Goal: Task Accomplishment & Management: Manage account settings

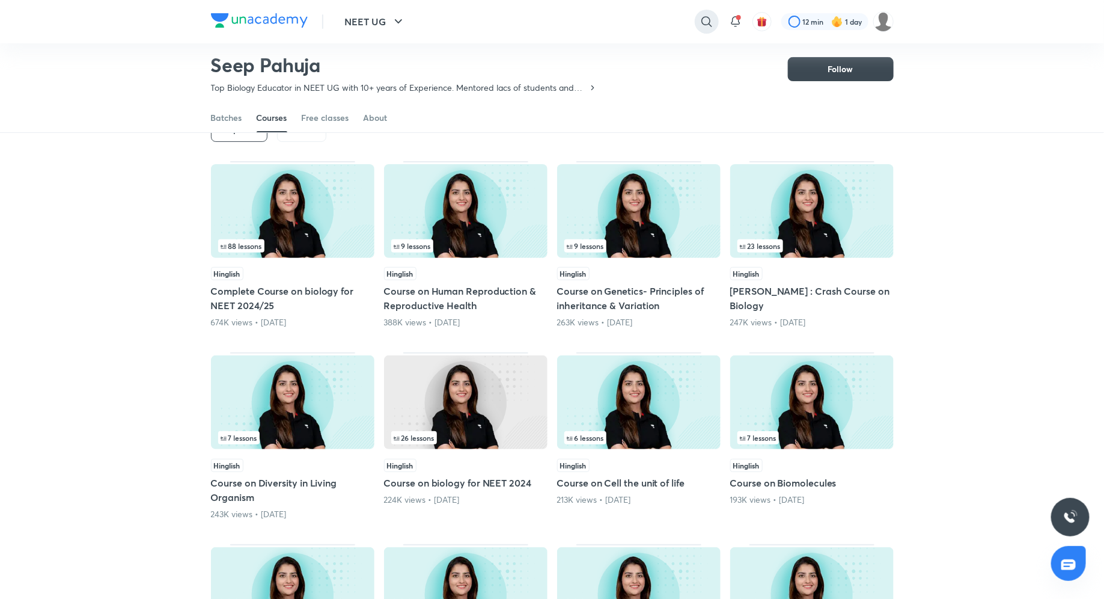
click at [700, 19] on icon at bounding box center [707, 21] width 14 height 14
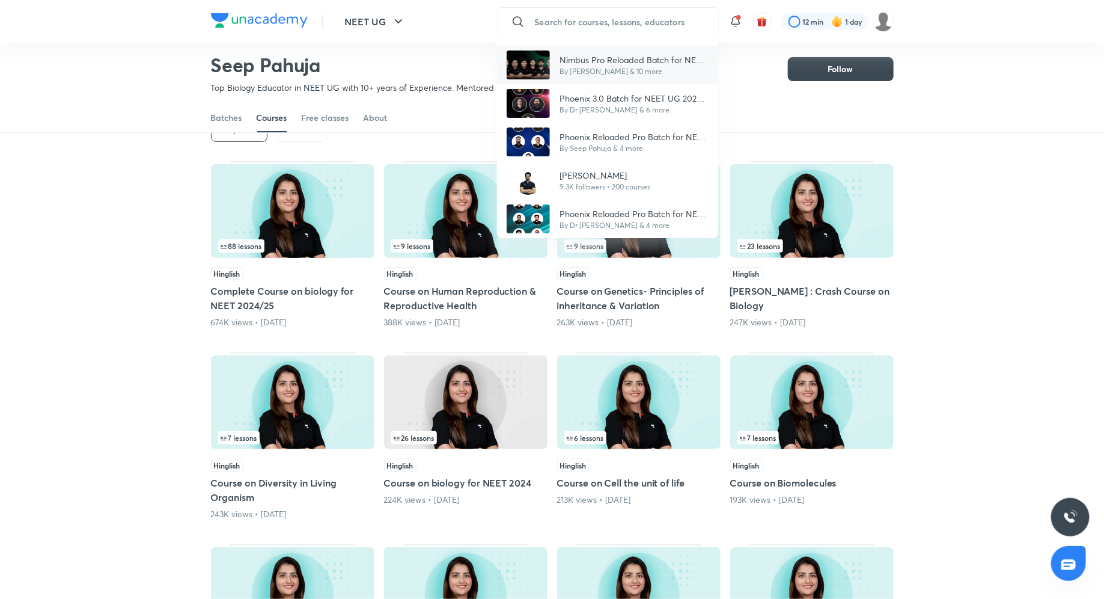
type input "a"
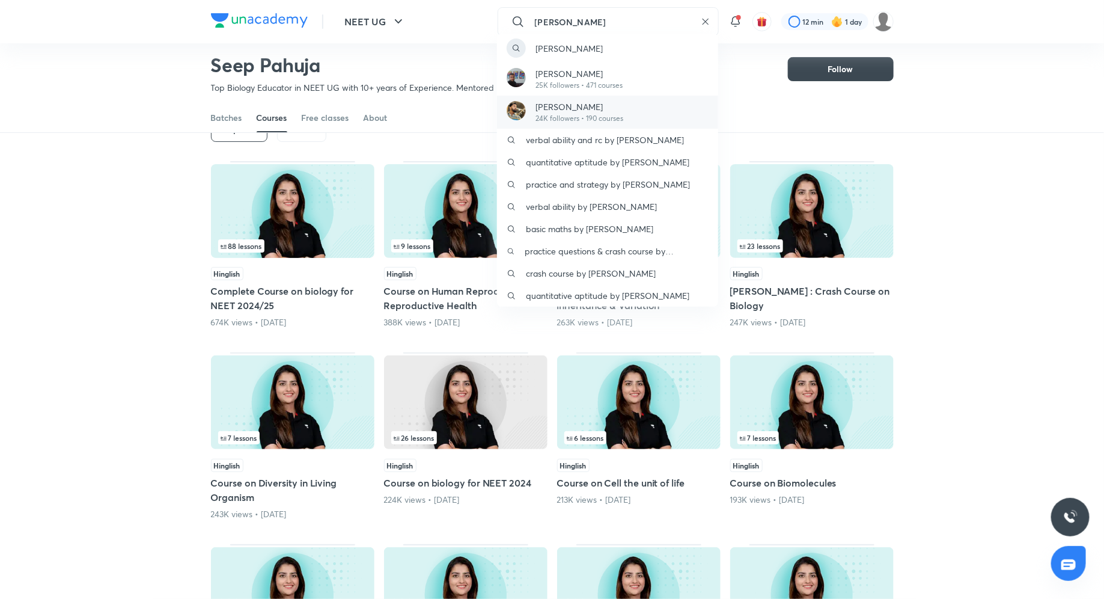
type input "anupam"
click at [595, 109] on p "Anupam Upadhayay" at bounding box center [580, 106] width 88 height 13
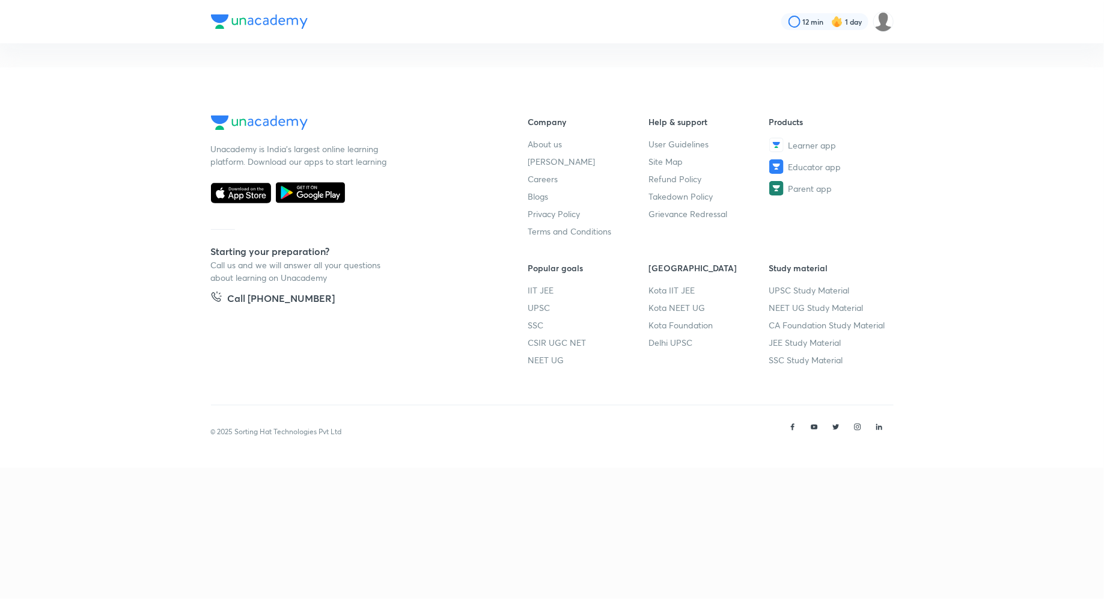
scroll to position [52, 0]
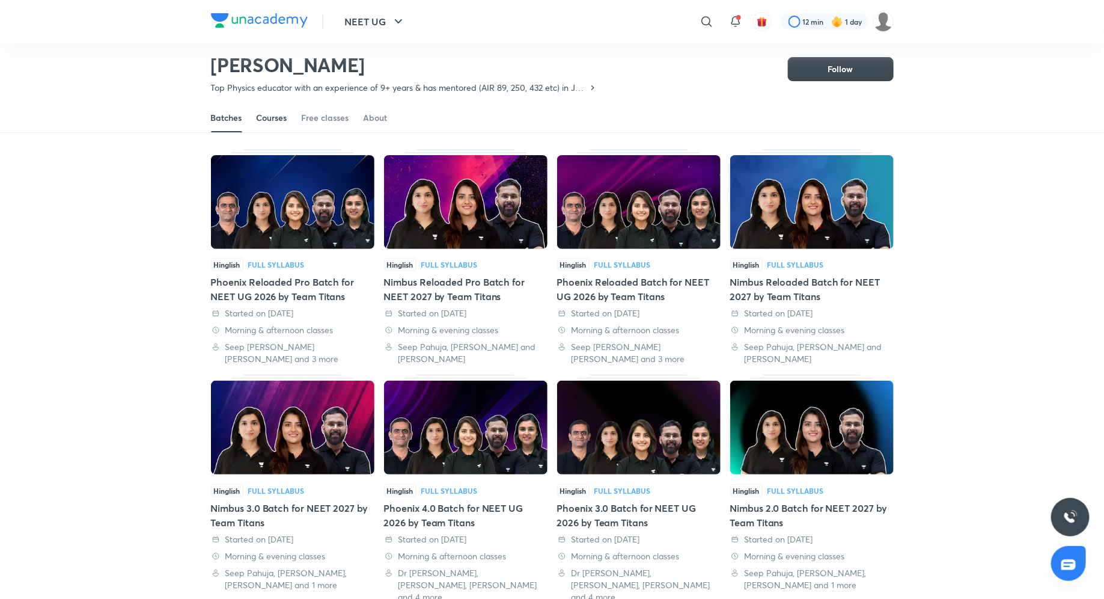
click at [269, 121] on div "Courses" at bounding box center [272, 118] width 31 height 12
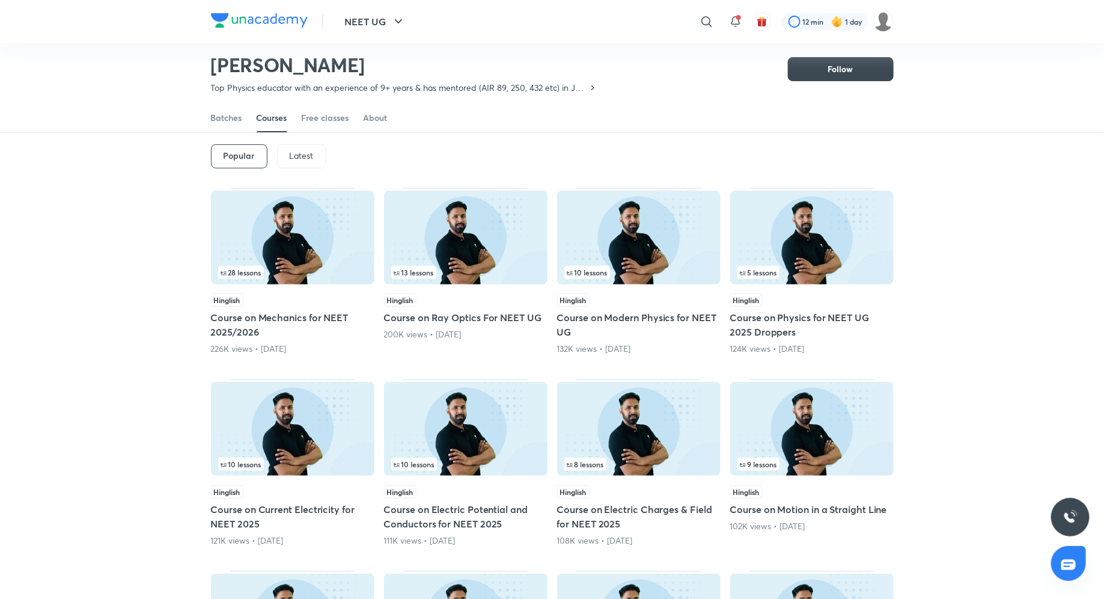
click at [300, 153] on p "Latest" at bounding box center [302, 156] width 24 height 10
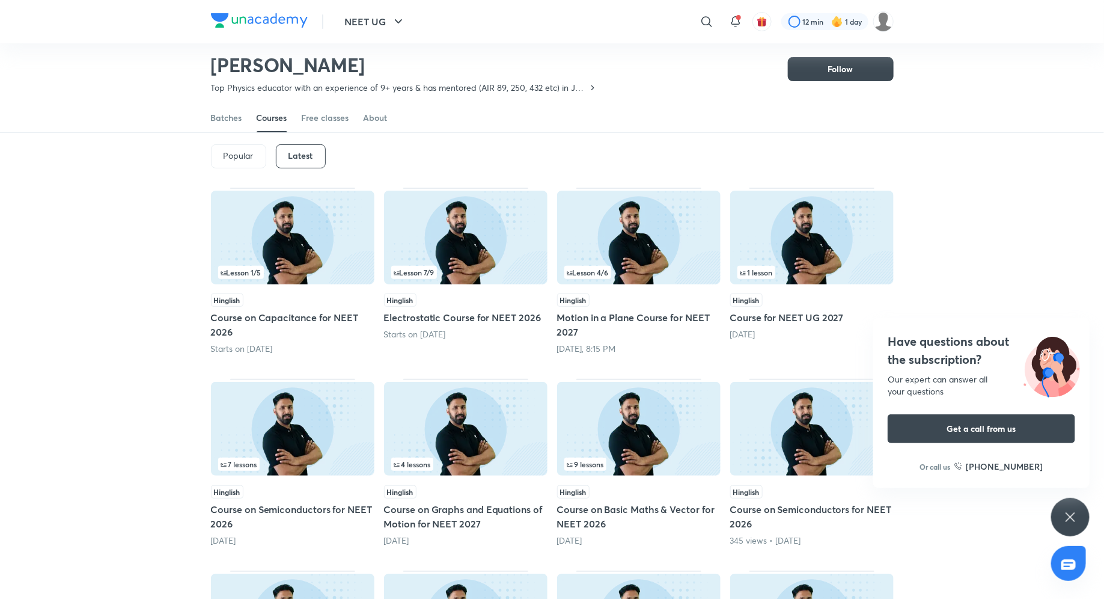
click at [630, 314] on h5 "Motion in a Plane Course for NEET 2027" at bounding box center [639, 324] width 164 height 29
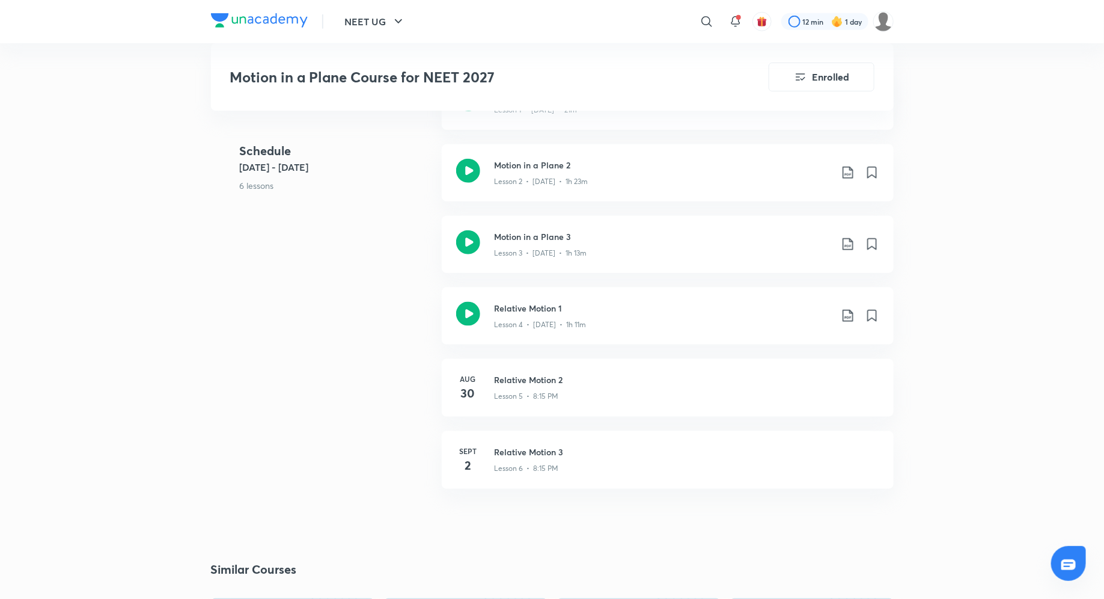
scroll to position [517, 0]
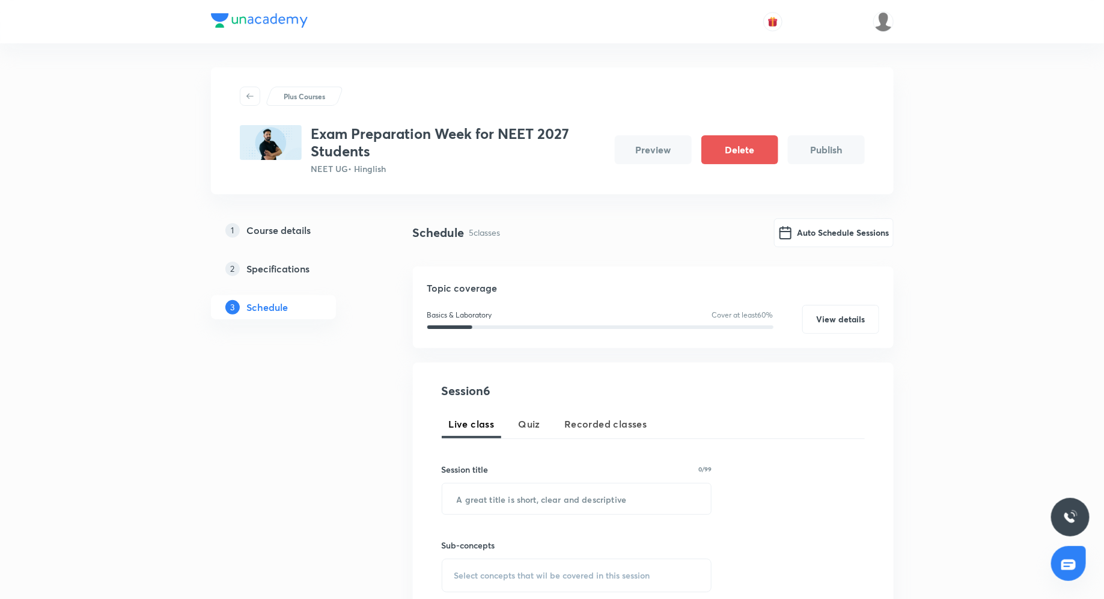
click at [661, 154] on button "Preview" at bounding box center [653, 149] width 77 height 29
click at [815, 142] on button "Publish" at bounding box center [826, 149] width 77 height 29
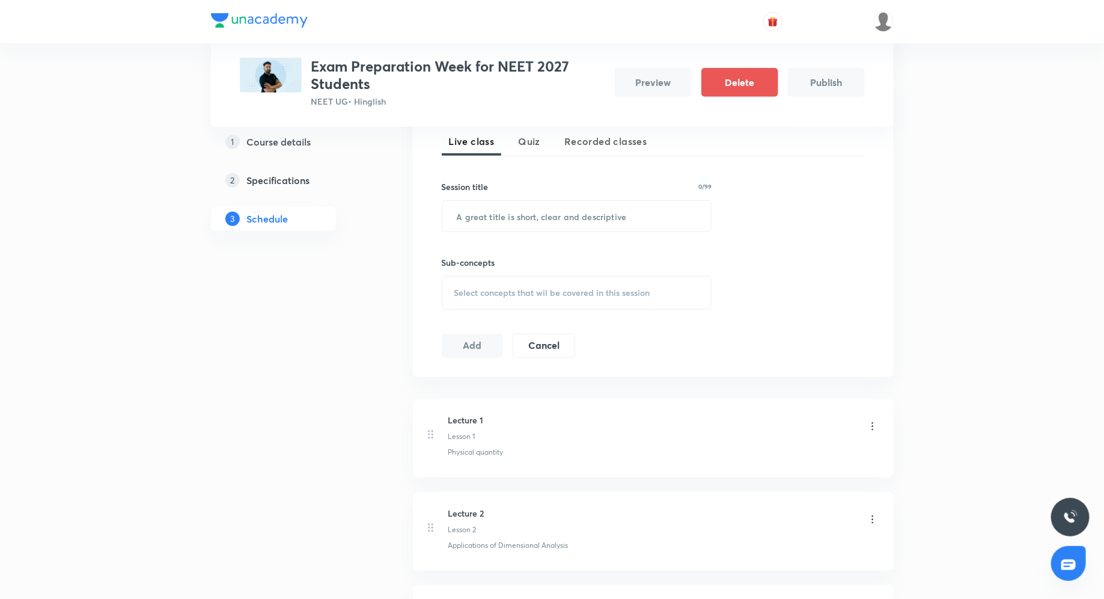
scroll to position [384, 0]
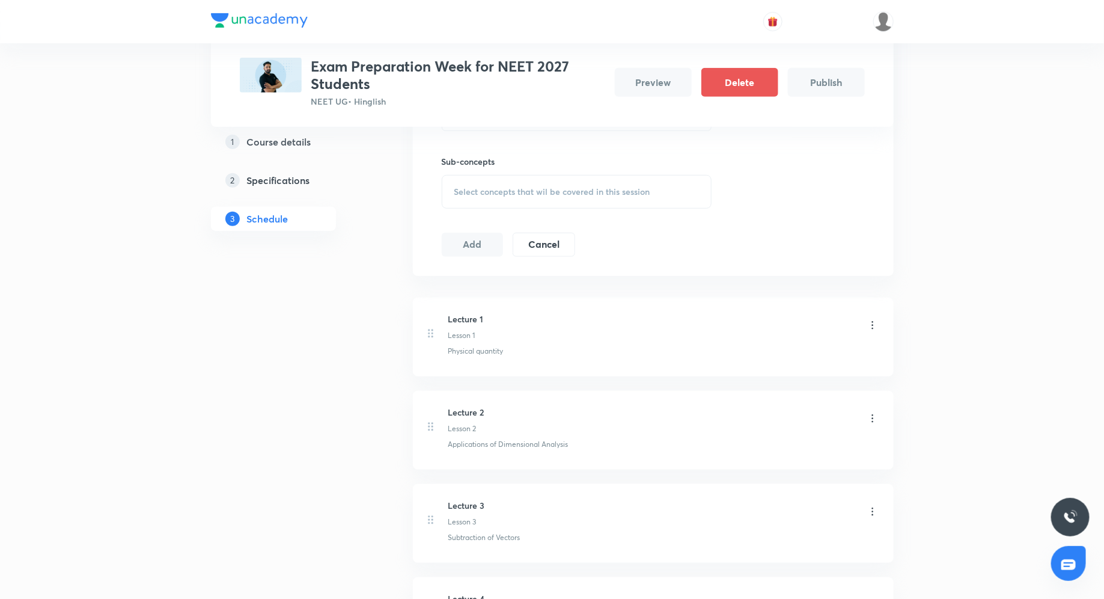
click at [875, 323] on icon at bounding box center [873, 325] width 12 height 12
click at [831, 348] on li "Edit" at bounding box center [813, 354] width 132 height 22
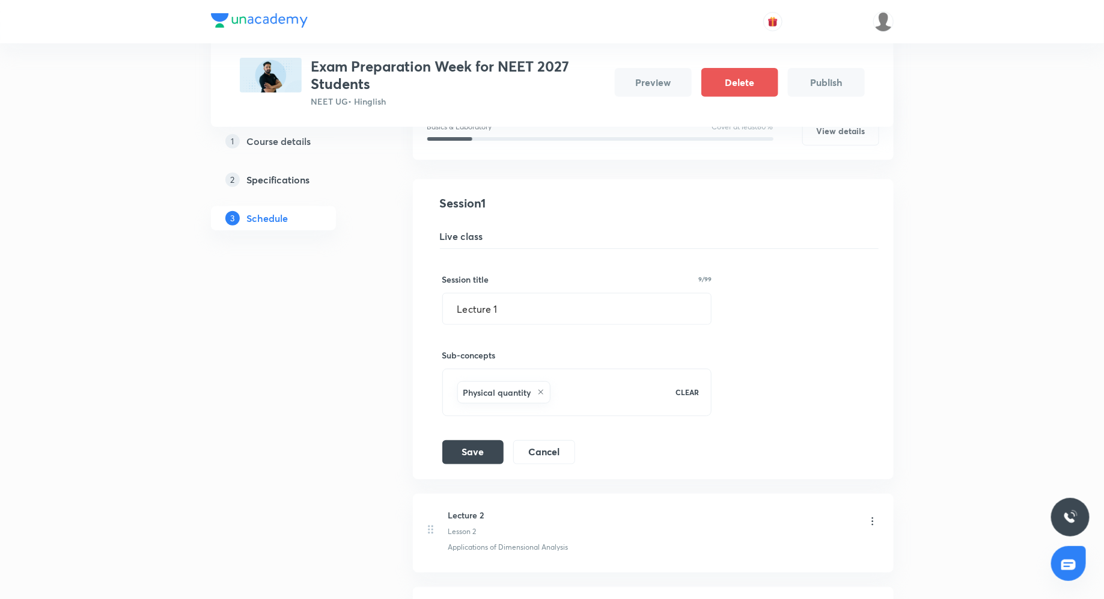
scroll to position [185, 0]
click at [553, 454] on button "Cancel" at bounding box center [544, 454] width 62 height 24
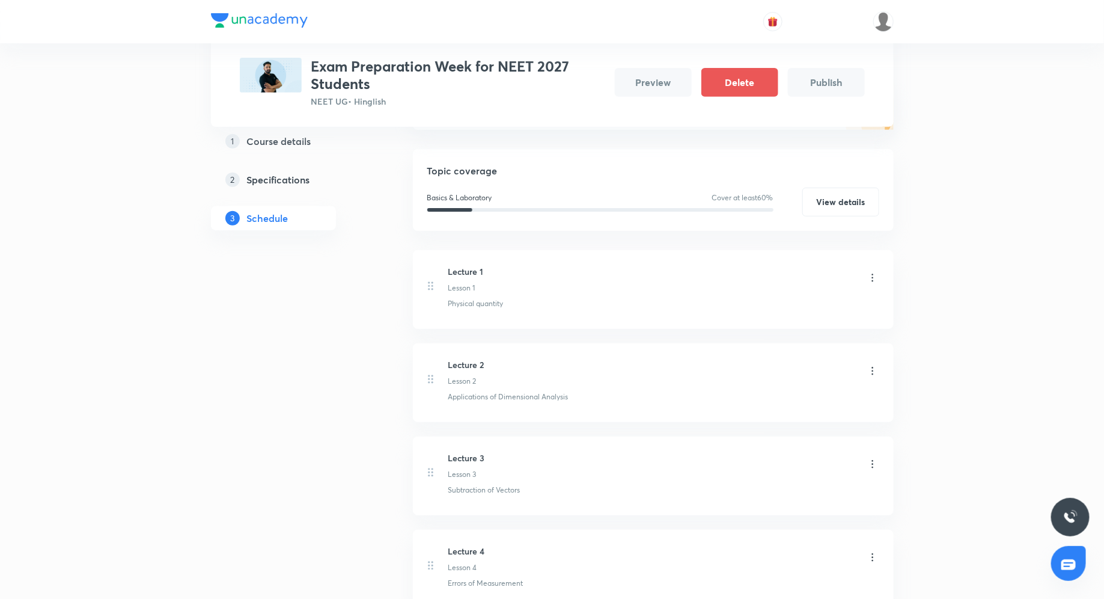
scroll to position [0, 0]
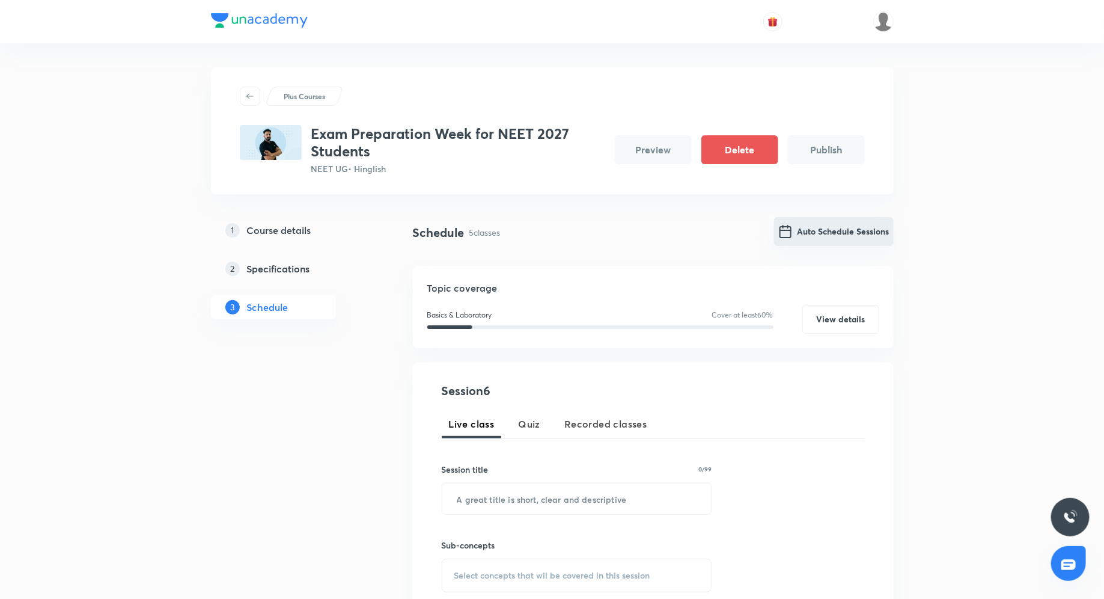
click at [809, 230] on button "Auto Schedule Sessions" at bounding box center [834, 231] width 120 height 29
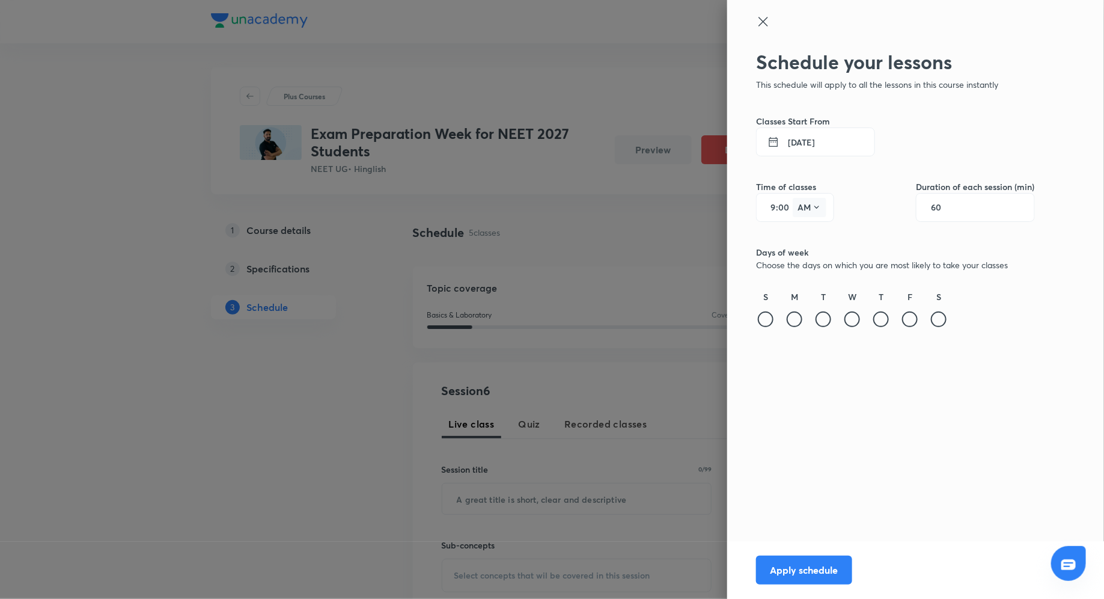
click at [808, 209] on button "AM" at bounding box center [810, 207] width 34 height 19
click at [775, 206] on div at bounding box center [552, 299] width 1104 height 599
click at [775, 207] on input "9" at bounding box center [769, 208] width 14 height 10
type input "9"
click at [827, 144] on button "30 Aug 2025" at bounding box center [815, 141] width 119 height 29
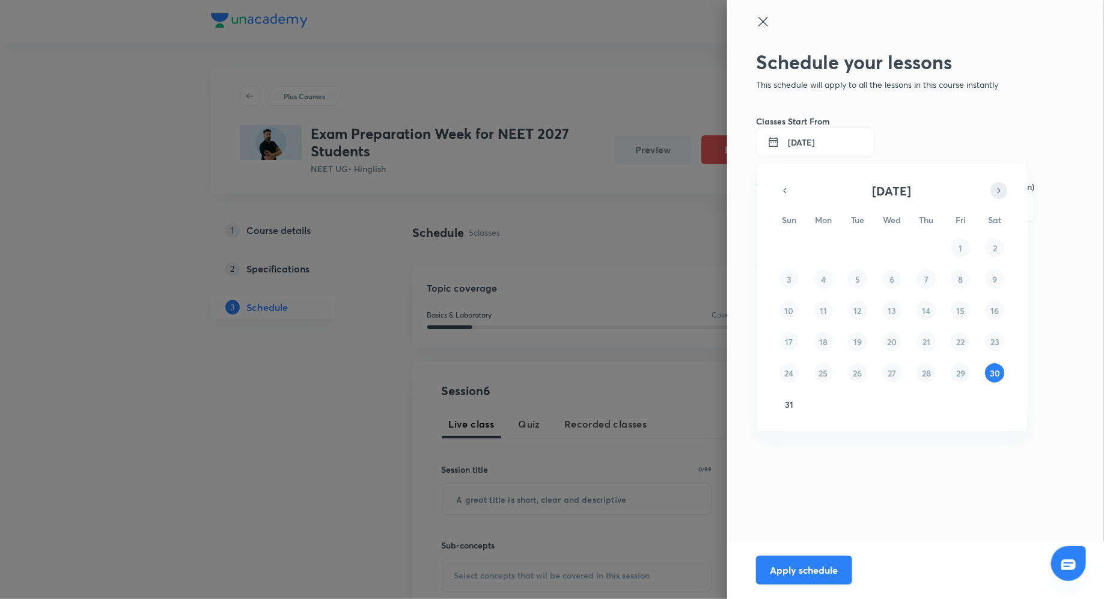
click at [998, 189] on icon "button" at bounding box center [999, 190] width 10 height 14
click at [820, 248] on button "1" at bounding box center [823, 247] width 19 height 19
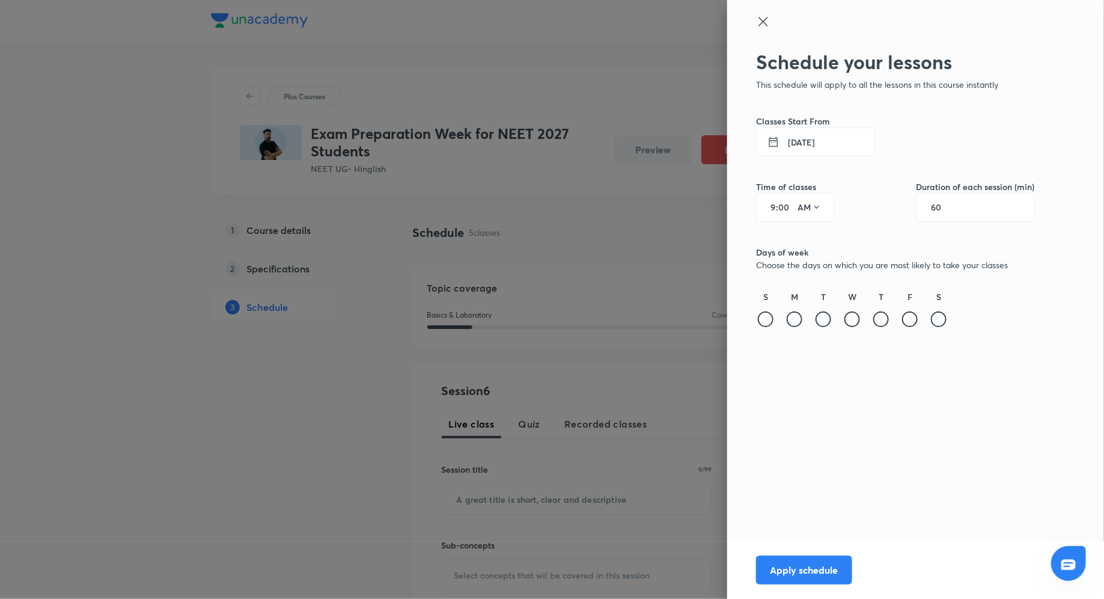
click at [810, 142] on button "1 Sept 2025" at bounding box center [815, 141] width 119 height 29
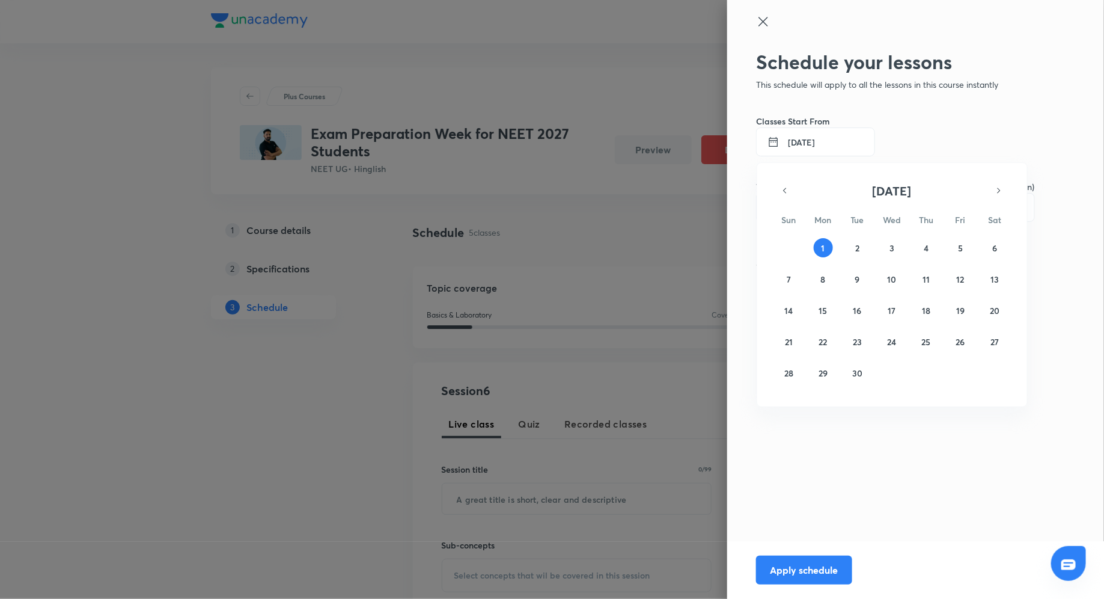
click at [955, 133] on div at bounding box center [552, 299] width 1104 height 599
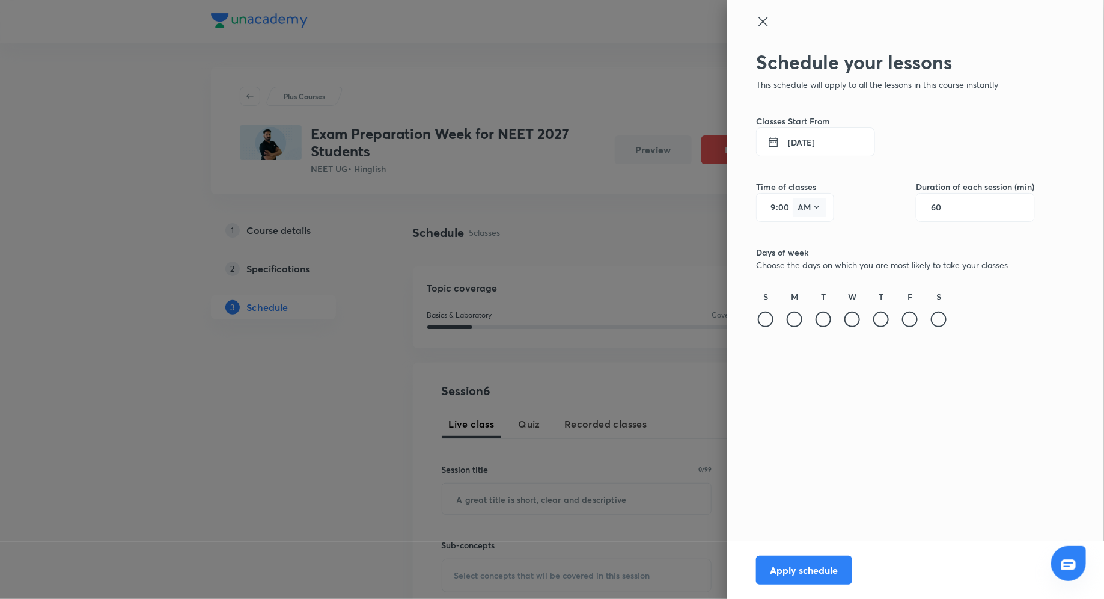
click at [815, 204] on icon at bounding box center [817, 208] width 10 height 10
click at [774, 207] on div at bounding box center [552, 299] width 1104 height 599
click at [774, 208] on input "9" at bounding box center [769, 208] width 14 height 10
type input "7"
click at [786, 204] on input "00" at bounding box center [785, 208] width 14 height 10
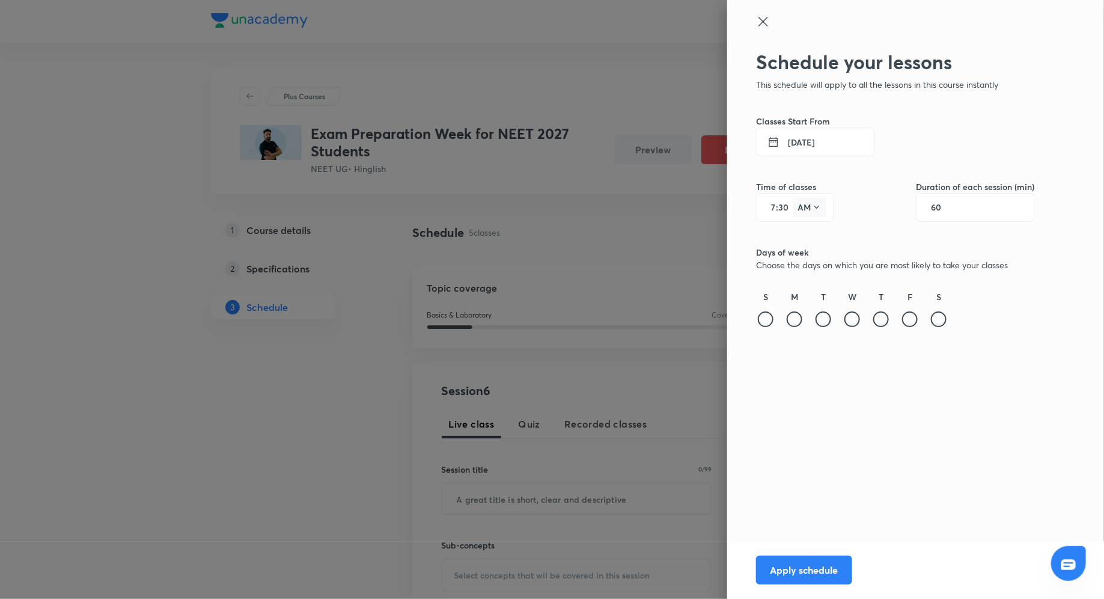
type input "30"
click at [815, 207] on icon at bounding box center [817, 208] width 10 height 10
click at [813, 235] on div "PM" at bounding box center [810, 238] width 43 height 29
click at [967, 206] on div "60" at bounding box center [975, 207] width 119 height 29
click at [950, 209] on input "60" at bounding box center [942, 208] width 23 height 10
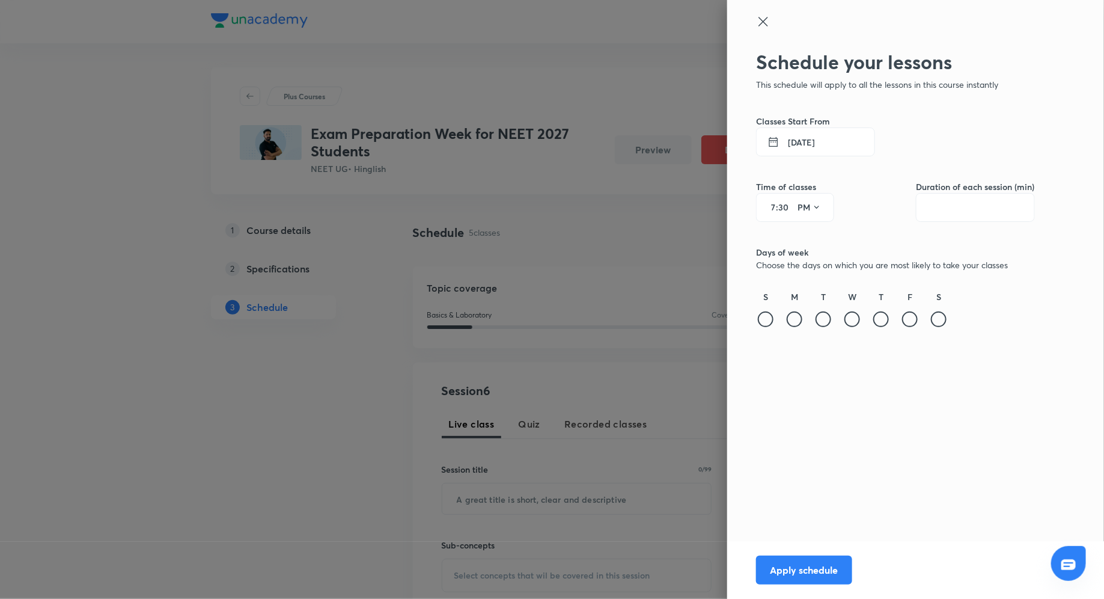
type input "60"
type input "120"
click at [795, 320] on div at bounding box center [795, 319] width 16 height 16
click at [819, 320] on div at bounding box center [824, 319] width 16 height 16
click at [854, 320] on div at bounding box center [853, 319] width 16 height 16
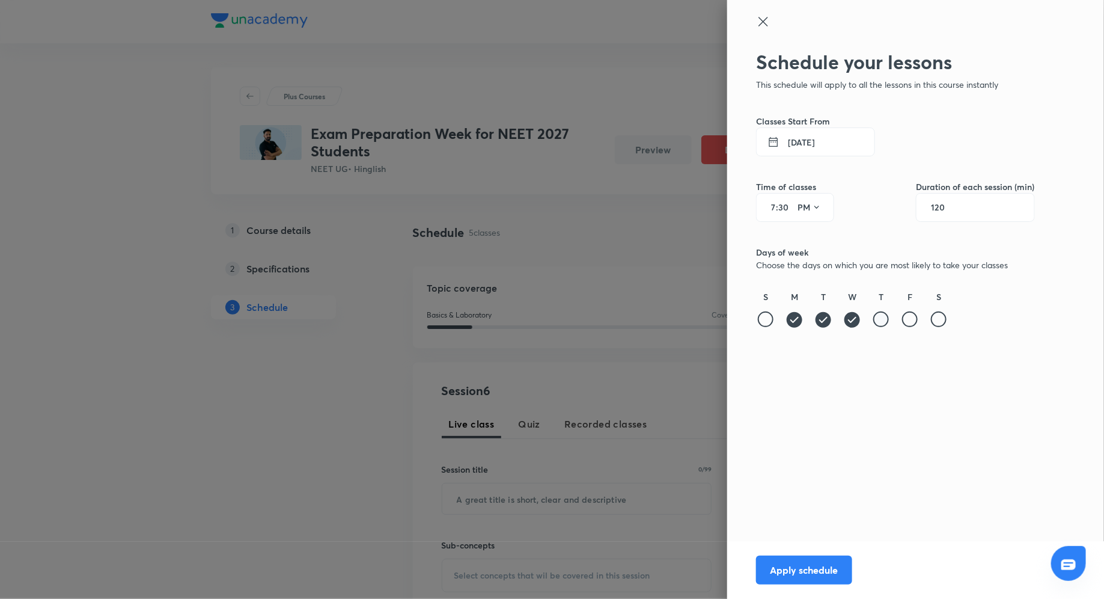
click at [881, 319] on div at bounding box center [881, 319] width 16 height 16
click at [908, 317] on div at bounding box center [910, 319] width 16 height 16
click at [800, 559] on button "Apply schedule" at bounding box center [804, 568] width 96 height 29
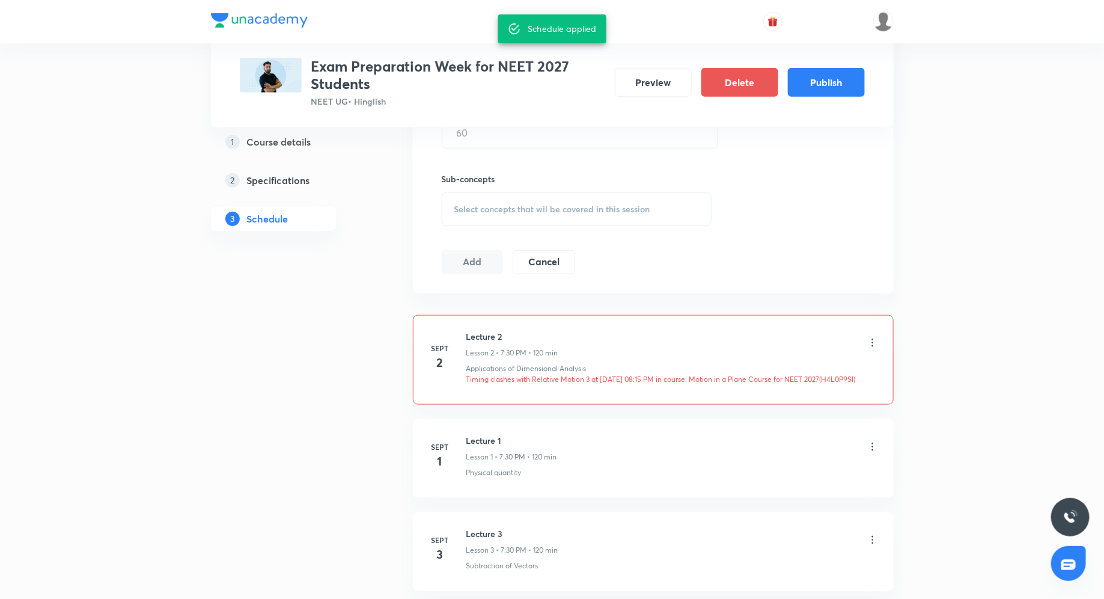
scroll to position [521, 0]
drag, startPoint x: 825, startPoint y: 373, endPoint x: 874, endPoint y: 373, distance: 49.3
click at [874, 373] on p "Timing clashes with Relative Motion 3 at 02 Sep 2025 08:15 PM in course: Motion…" at bounding box center [672, 376] width 412 height 11
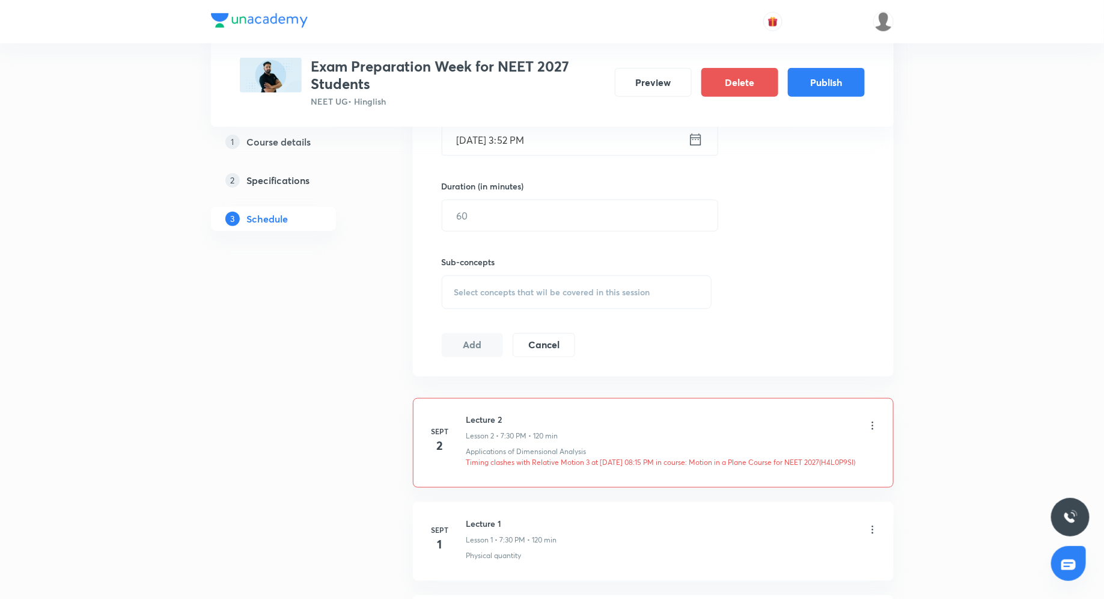
scroll to position [433, 0]
click at [557, 348] on button "Cancel" at bounding box center [544, 345] width 62 height 24
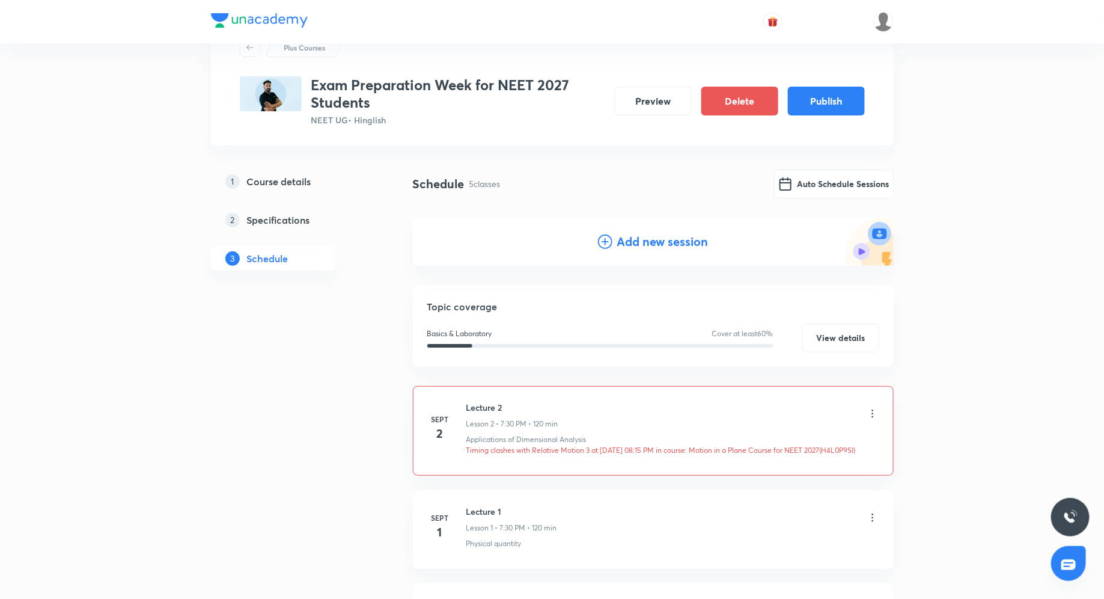
scroll to position [99, 0]
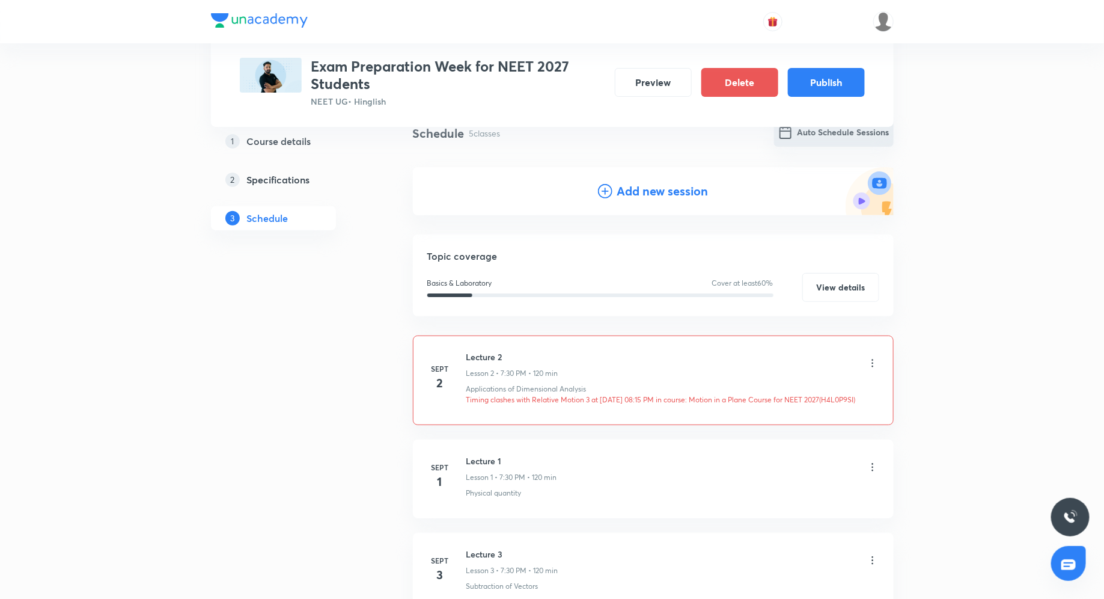
click at [828, 137] on button "Auto Schedule Sessions" at bounding box center [834, 132] width 120 height 29
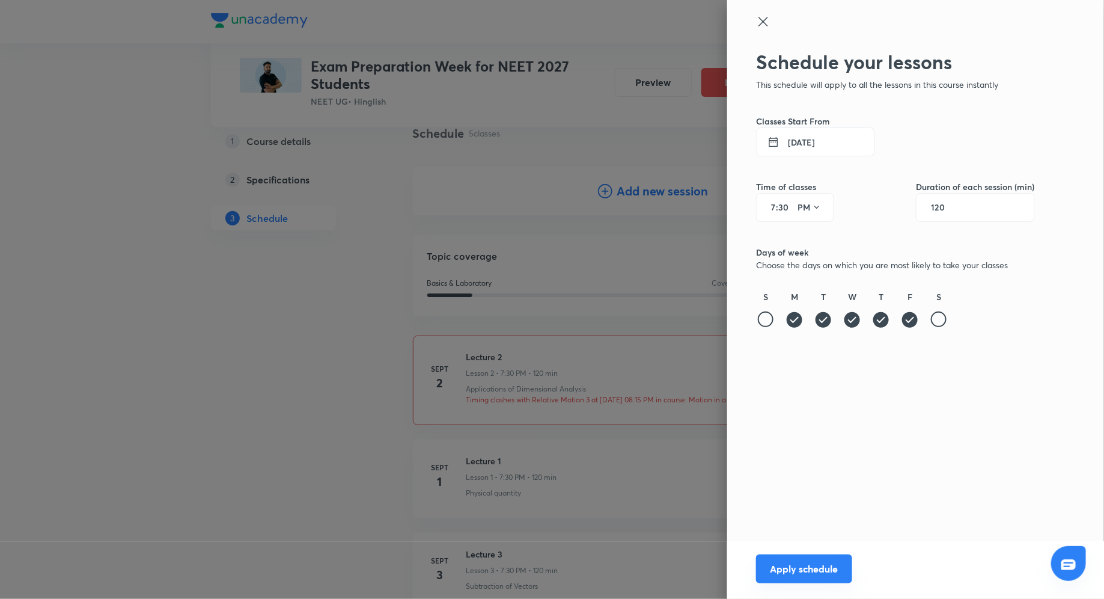
click at [789, 571] on button "Apply schedule" at bounding box center [804, 568] width 96 height 29
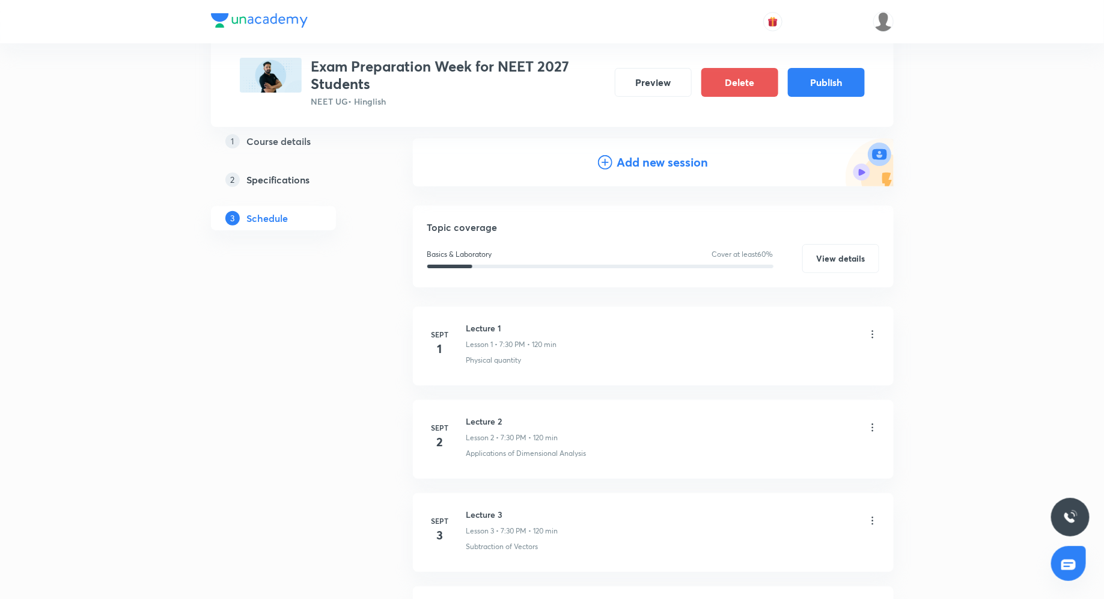
scroll to position [0, 0]
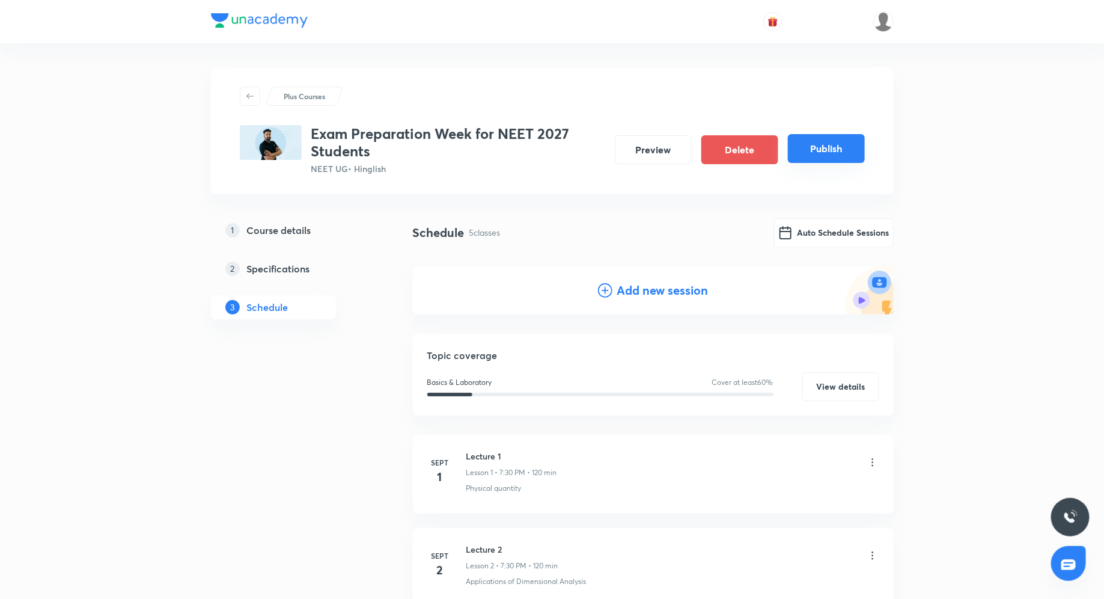
click at [826, 147] on button "Publish" at bounding box center [826, 148] width 77 height 29
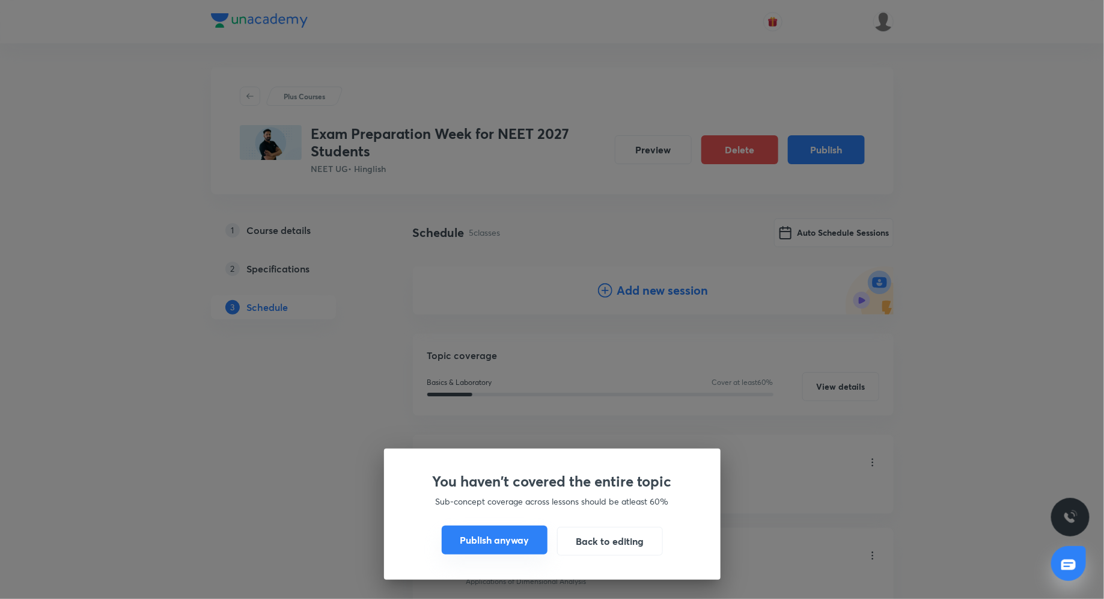
click at [513, 545] on button "Publish anyway" at bounding box center [495, 539] width 106 height 29
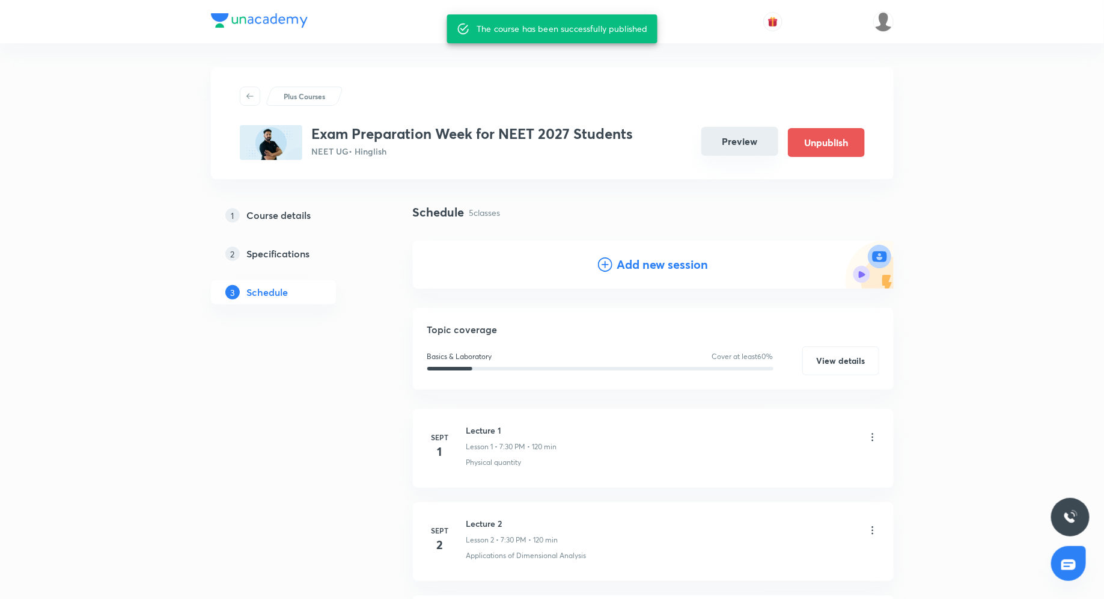
click at [745, 148] on button "Preview" at bounding box center [740, 141] width 77 height 29
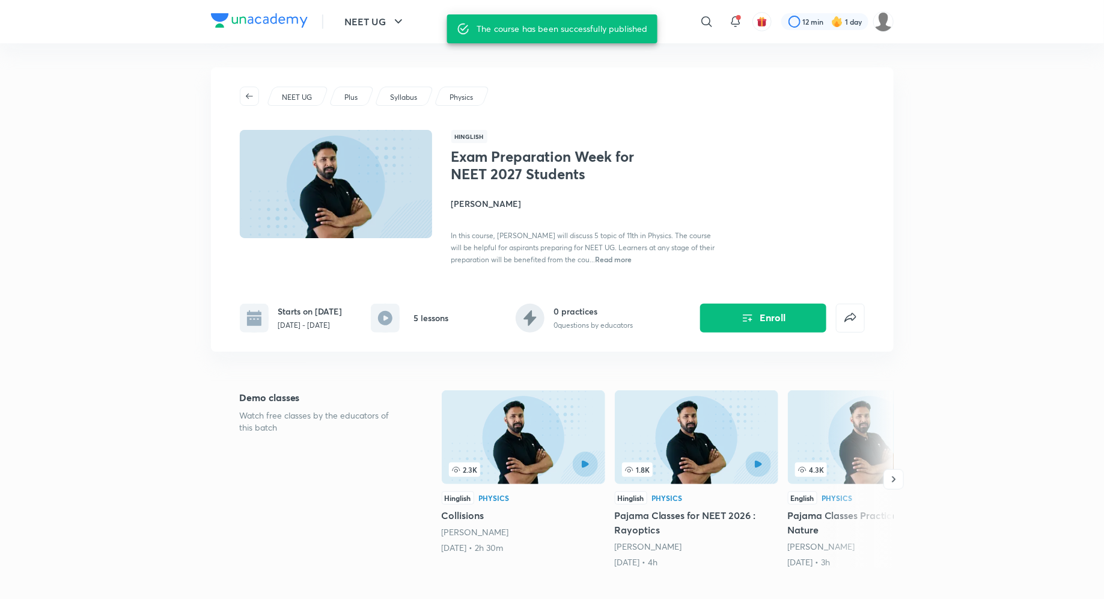
click at [498, 200] on h4 "Anupam Upadhayay" at bounding box center [585, 203] width 269 height 13
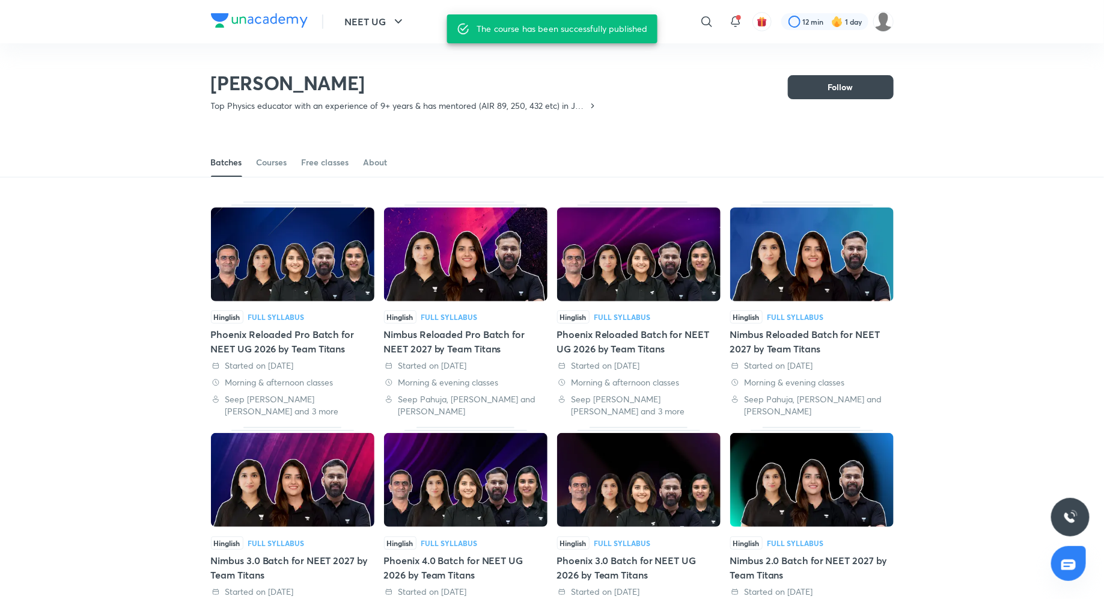
scroll to position [52, 0]
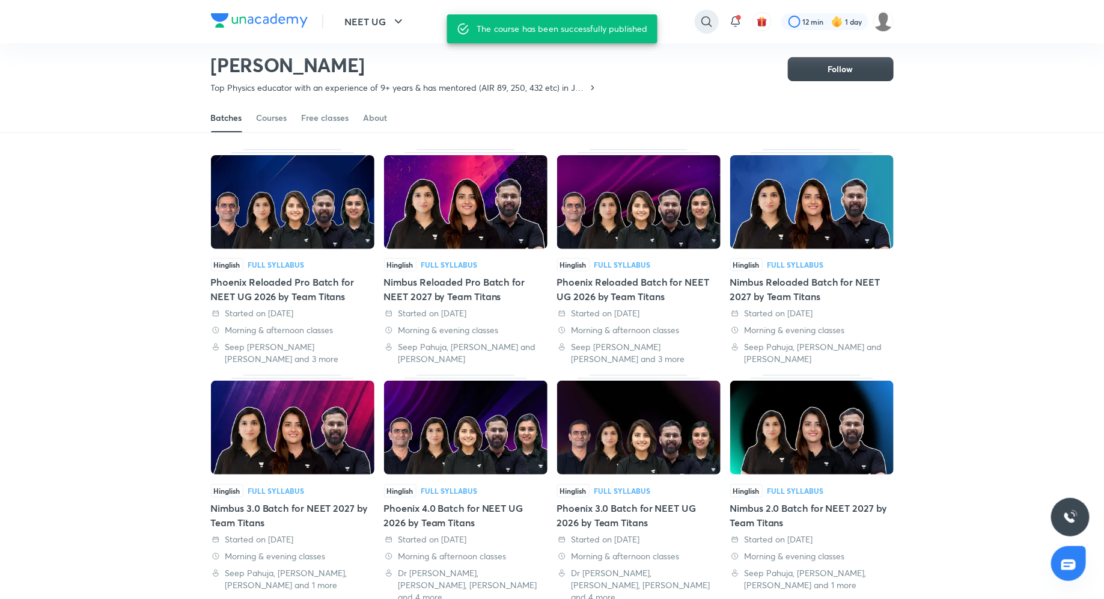
click at [697, 24] on div at bounding box center [707, 22] width 24 height 24
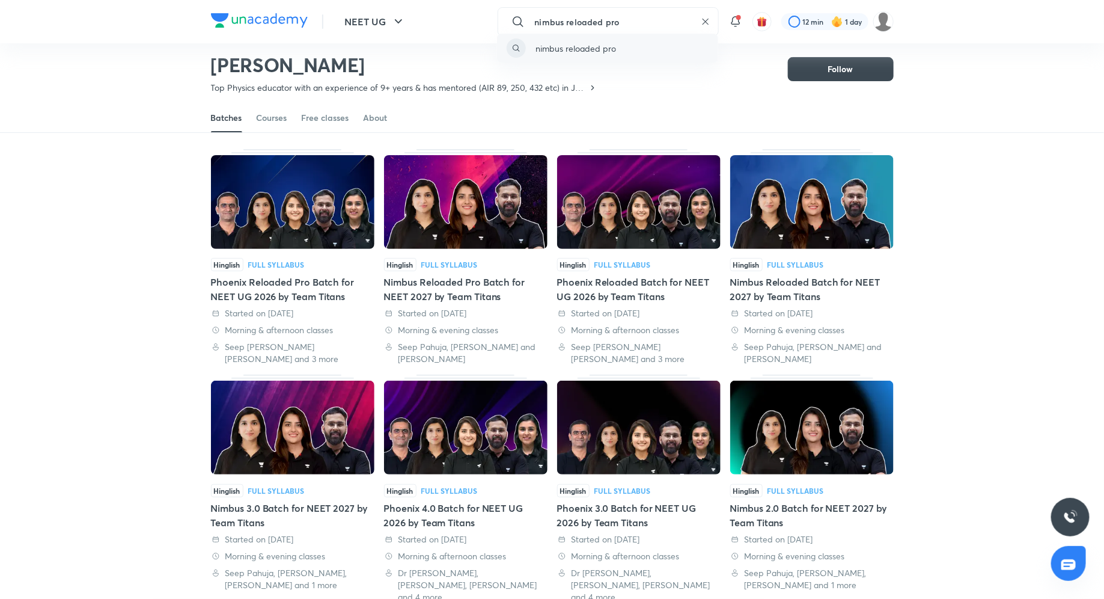
type input "nimbus reloaded pro"
click at [620, 48] on div "nimbus reloaded pro" at bounding box center [607, 48] width 221 height 29
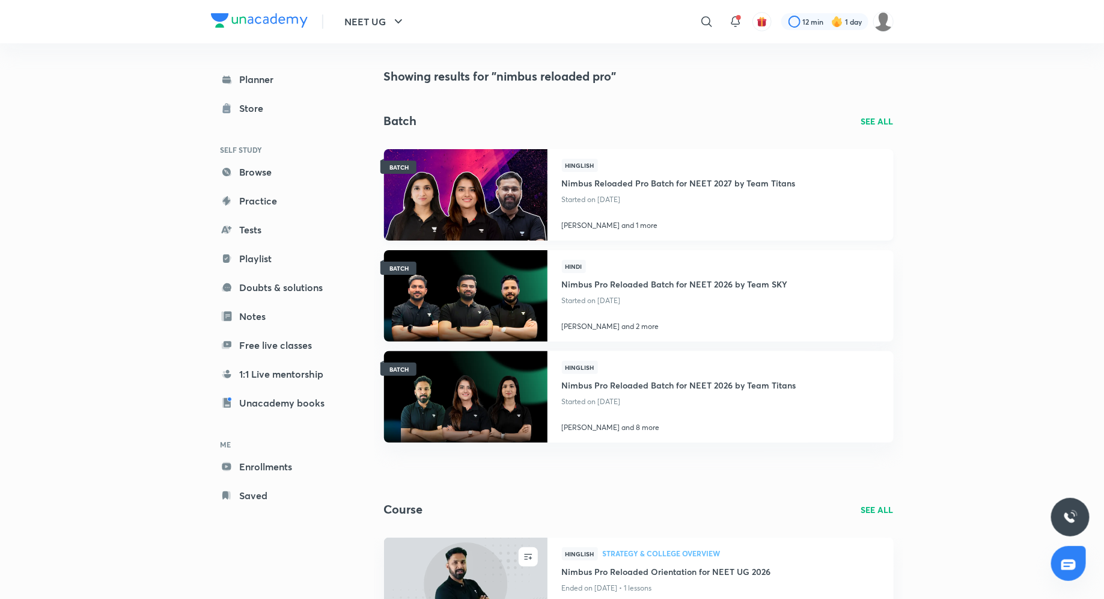
click at [634, 185] on h4 "Nimbus Reloaded Pro Batch for NEET 2027 by Team Titans" at bounding box center [679, 182] width 234 height 20
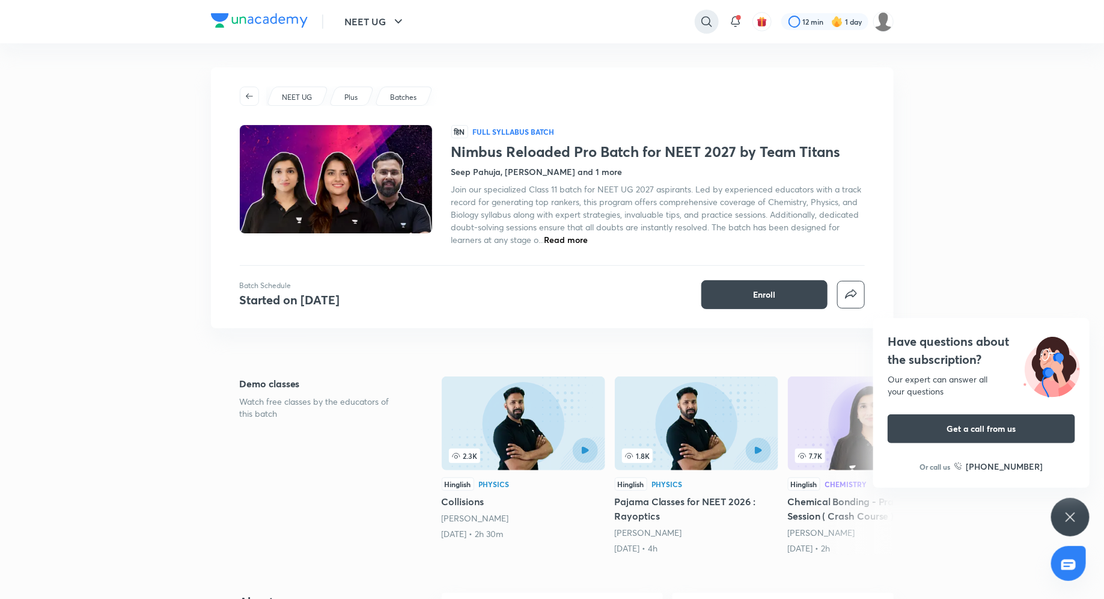
click at [706, 16] on icon at bounding box center [707, 21] width 14 height 14
type input "nimbus reloaded titans"
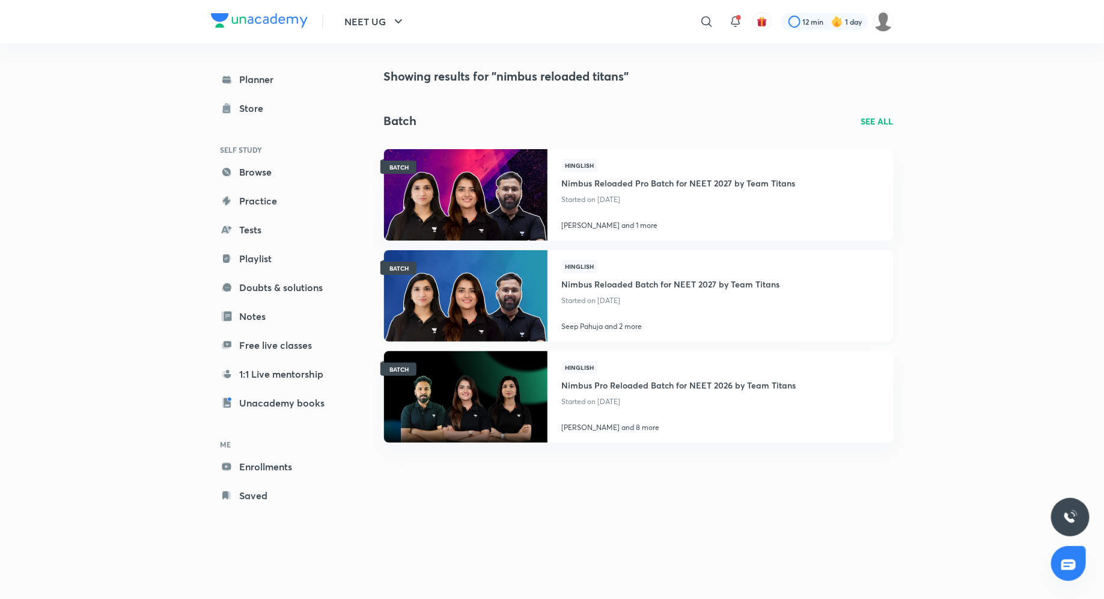
click at [659, 284] on h4 "Nimbus Reloaded Batch for NEET 2027 by Team Titans" at bounding box center [671, 283] width 218 height 20
click at [705, 177] on h4 "Nimbus Reloaded Pro Batch for NEET 2027 by Team Titans" at bounding box center [679, 182] width 234 height 20
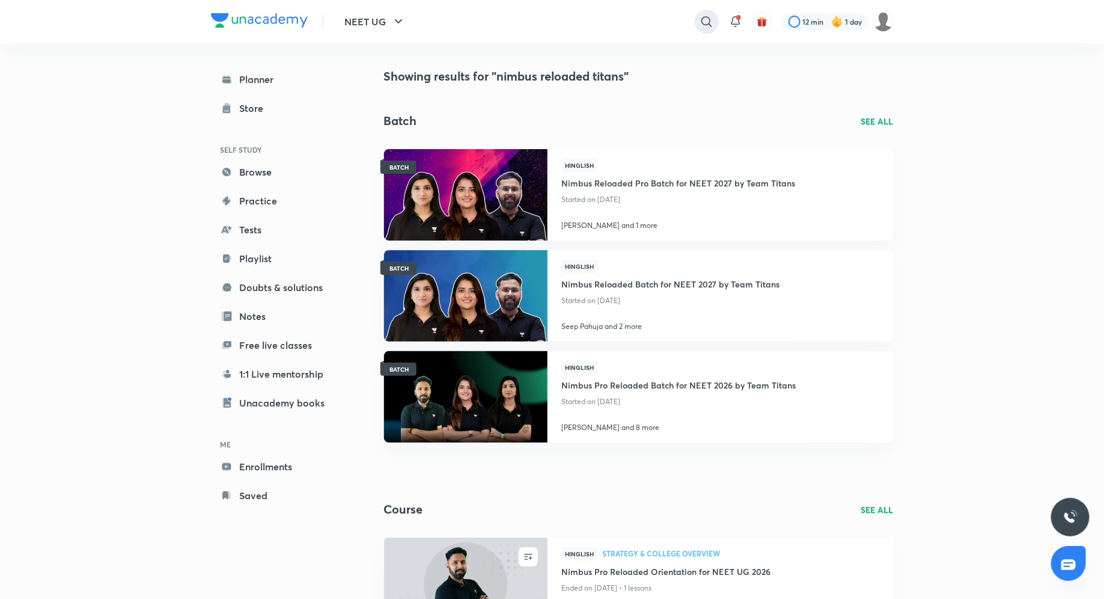
click at [714, 20] on div at bounding box center [707, 22] width 24 height 24
type input "nimbus titans"
click at [601, 49] on div "nimbus titans" at bounding box center [607, 48] width 221 height 29
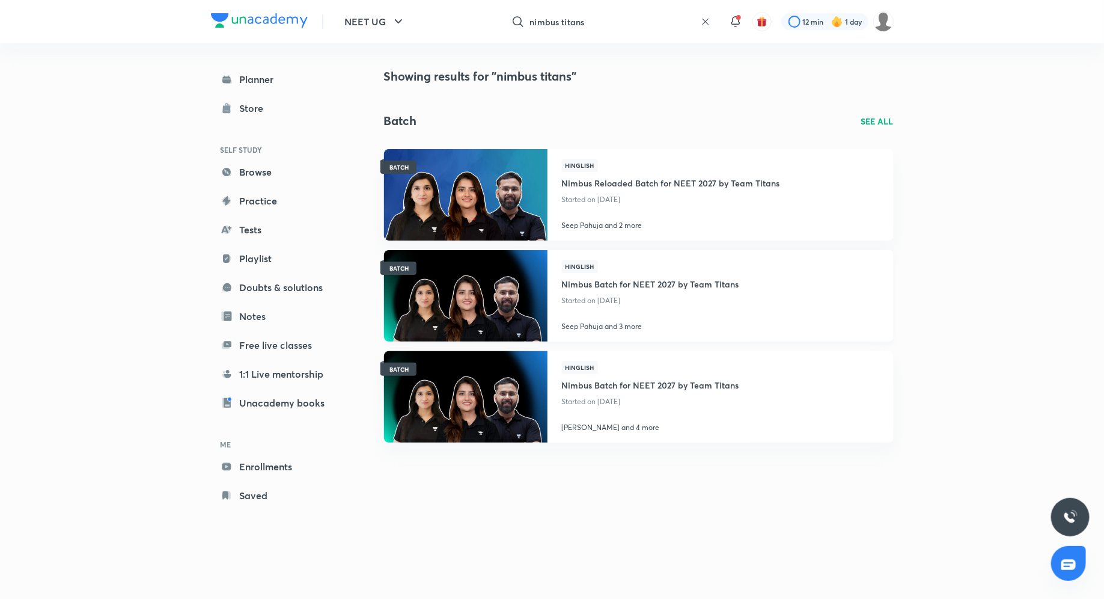
click at [658, 286] on h4 "Nimbus Batch for NEET 2027 by Team Titans" at bounding box center [650, 283] width 177 height 20
click at [589, 382] on h4 "Nimbus Batch for NEET 2027 by Team Titans" at bounding box center [650, 384] width 177 height 20
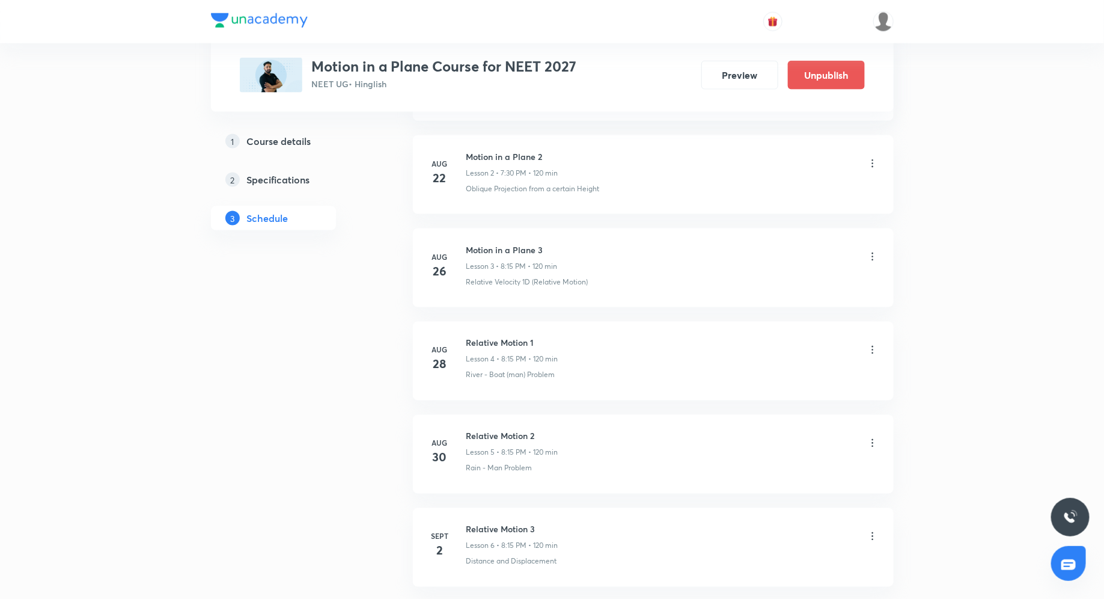
scroll to position [861, 0]
click at [873, 344] on icon at bounding box center [873, 347] width 12 height 12
click at [816, 389] on li "Delete" at bounding box center [813, 396] width 132 height 22
click at [868, 435] on div at bounding box center [873, 441] width 12 height 12
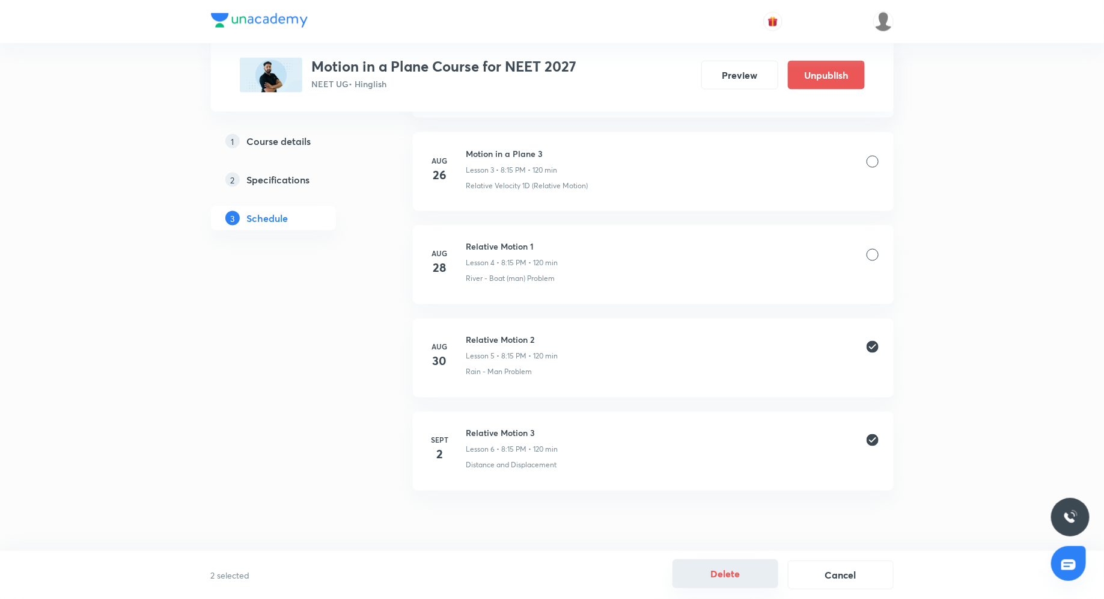
click at [738, 580] on button "Delete" at bounding box center [726, 573] width 106 height 29
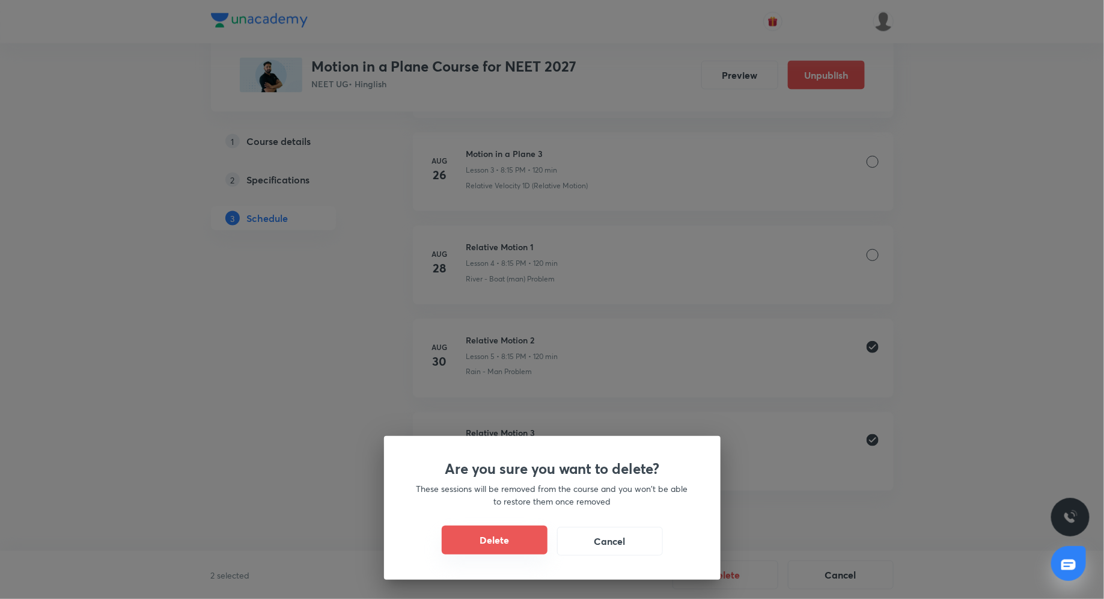
click at [524, 540] on button "Delete" at bounding box center [495, 539] width 106 height 29
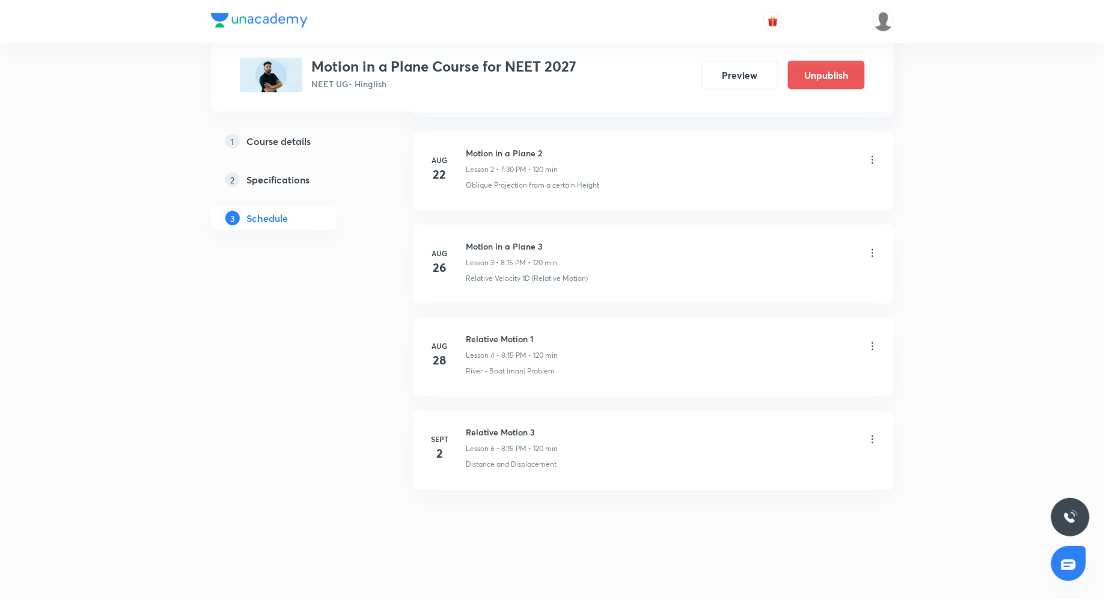
scroll to position [676, 0]
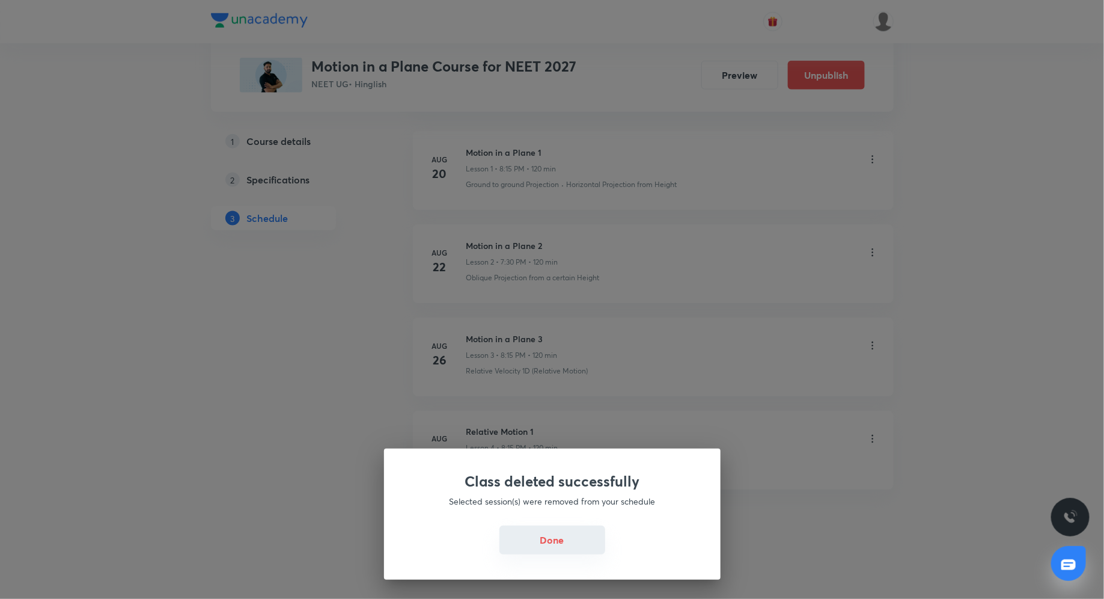
click at [553, 549] on button "Done" at bounding box center [553, 539] width 106 height 29
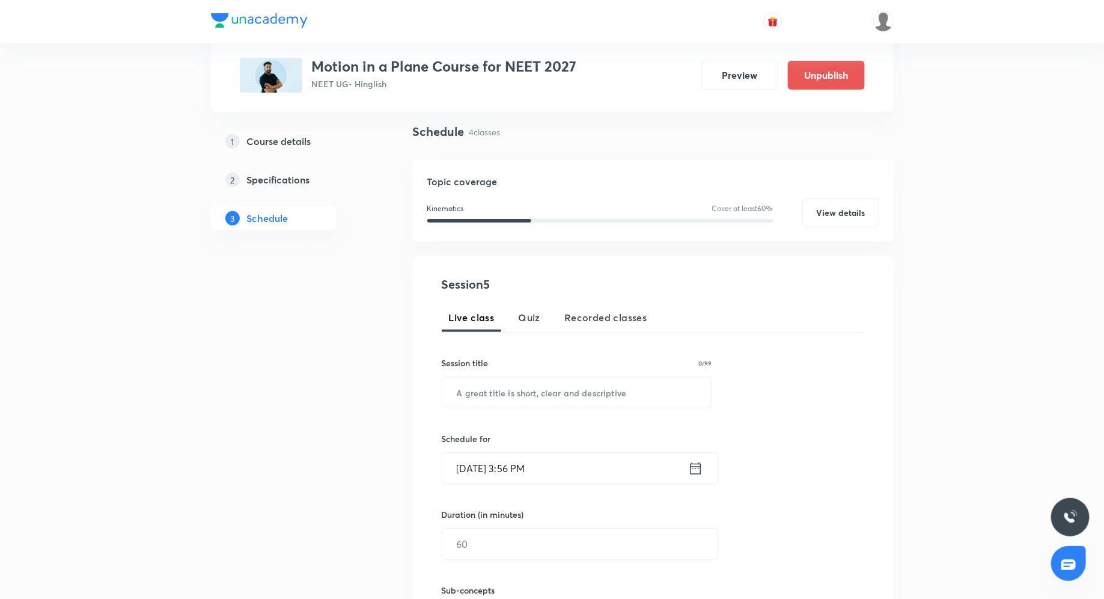
scroll to position [0, 0]
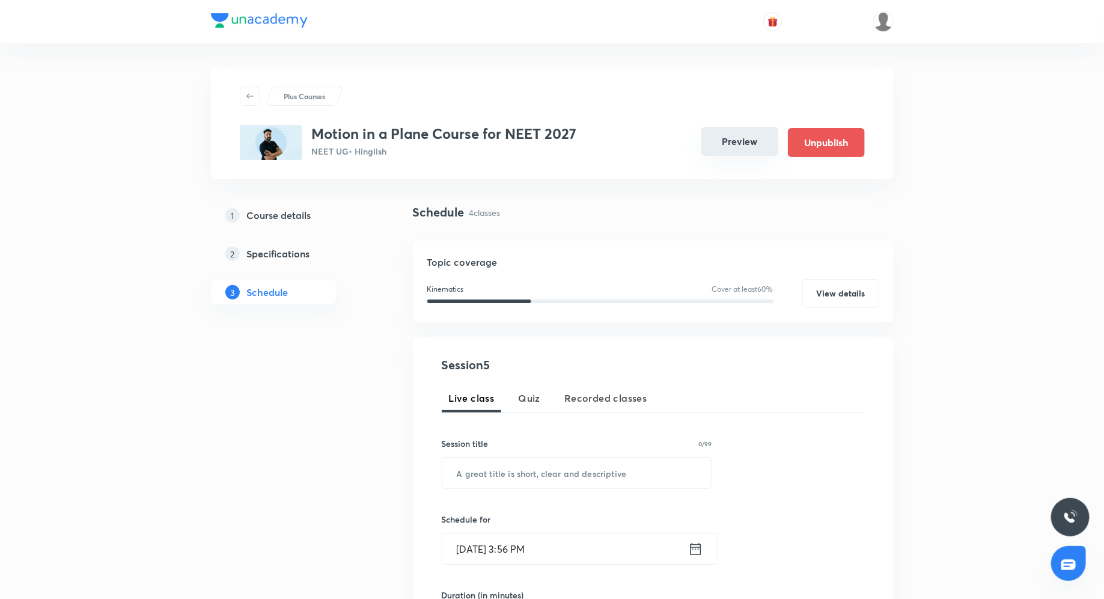
click at [750, 147] on button "Preview" at bounding box center [740, 141] width 77 height 29
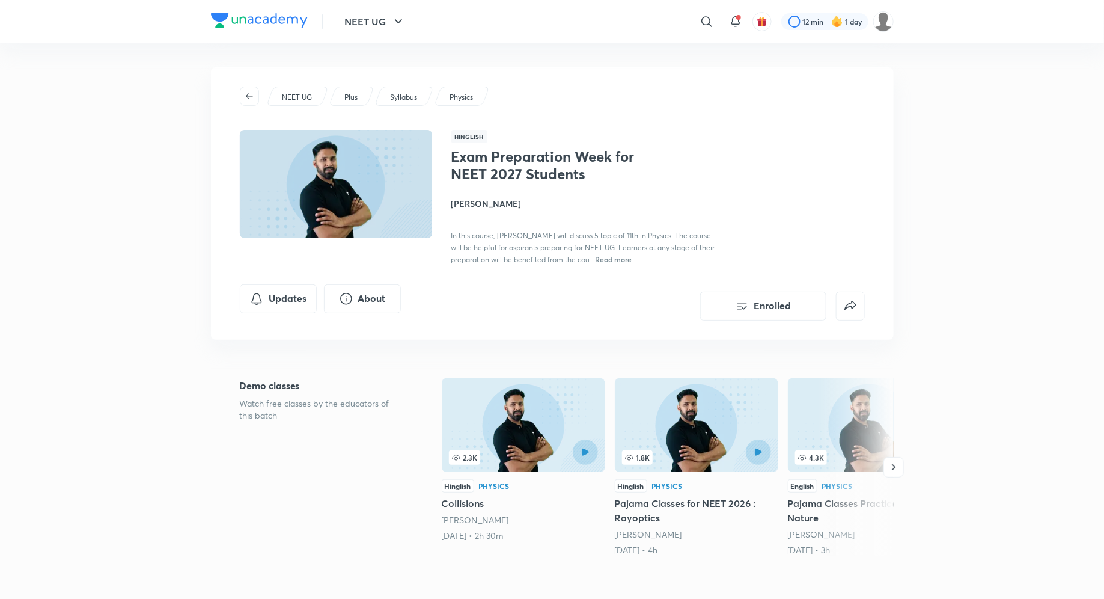
click at [515, 210] on div "Exam Preparation Week for NEET 2027 Students [PERSON_NAME] In this course, [PER…" at bounding box center [585, 206] width 269 height 117
click at [509, 202] on h4 "[PERSON_NAME]" at bounding box center [585, 203] width 269 height 13
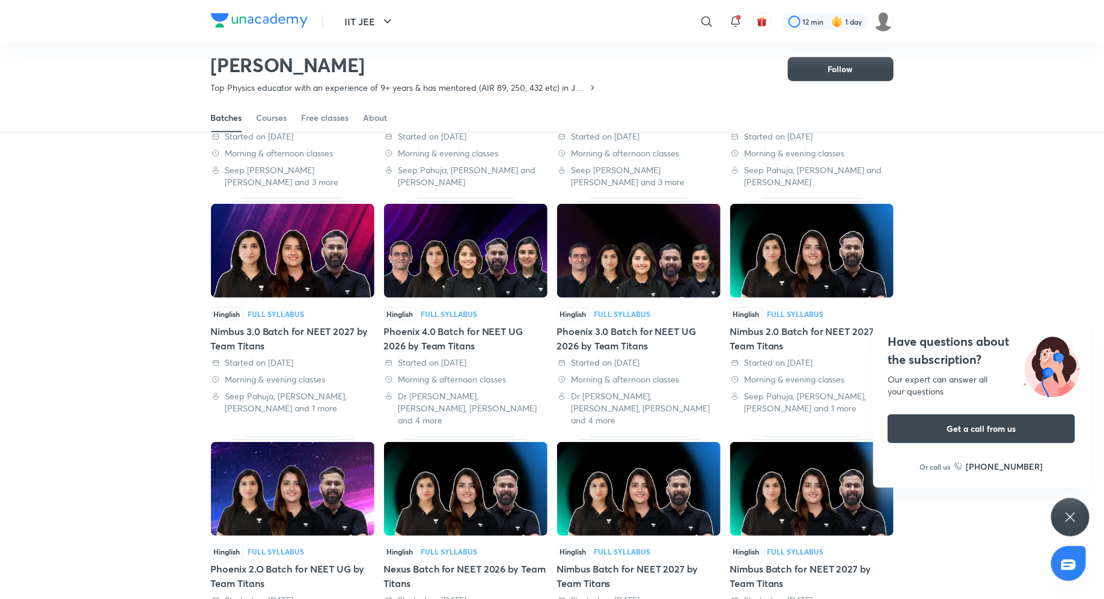
scroll to position [228, 0]
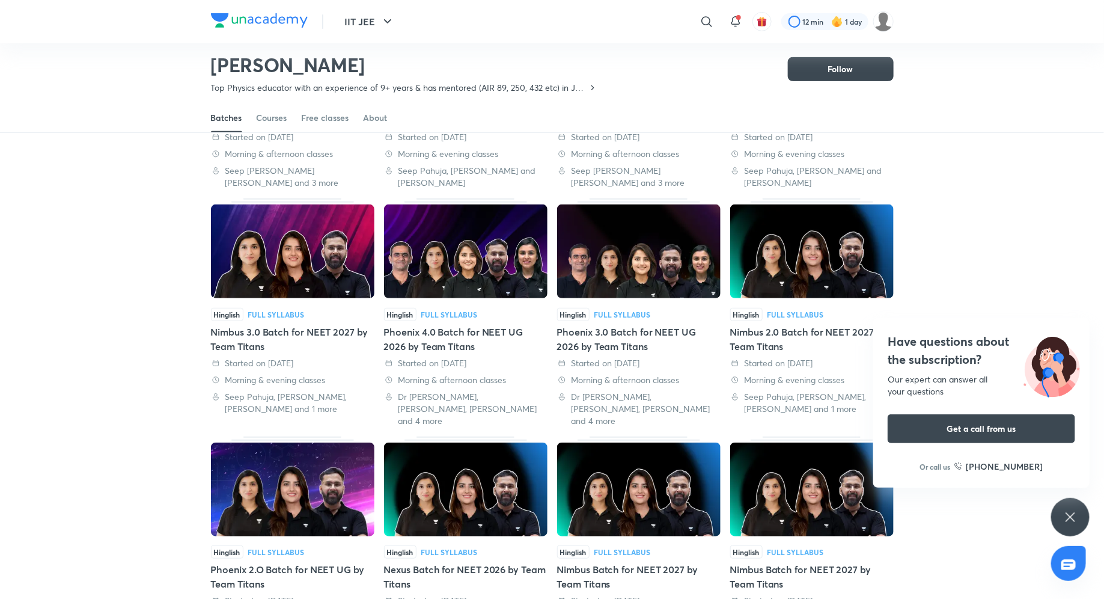
click at [320, 328] on div "Nimbus 3.0 Batch for NEET 2027 by Team Titans" at bounding box center [293, 339] width 164 height 29
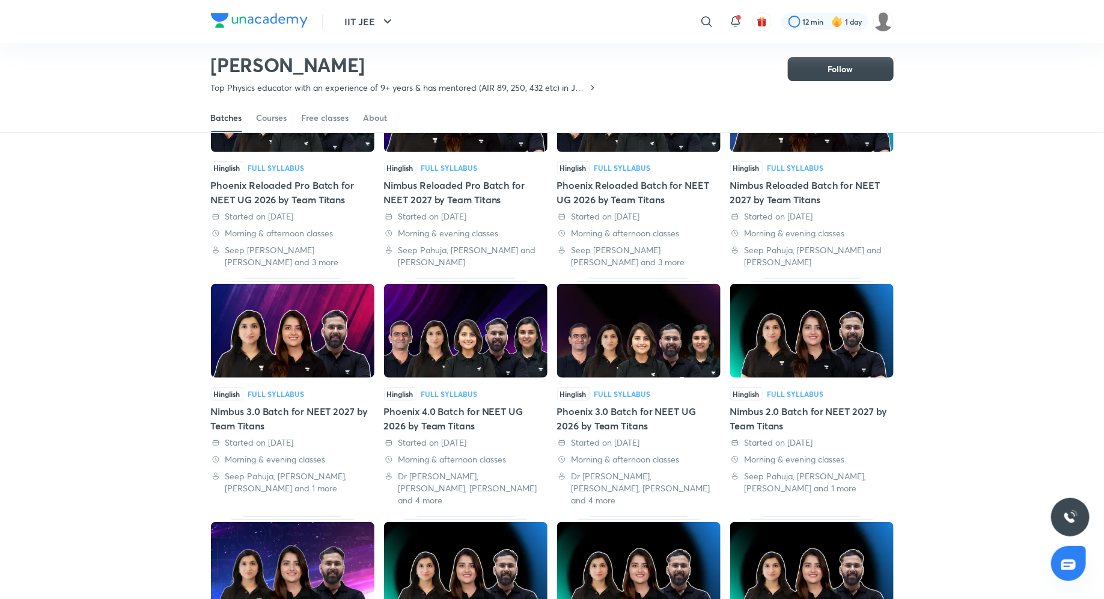
scroll to position [156, 0]
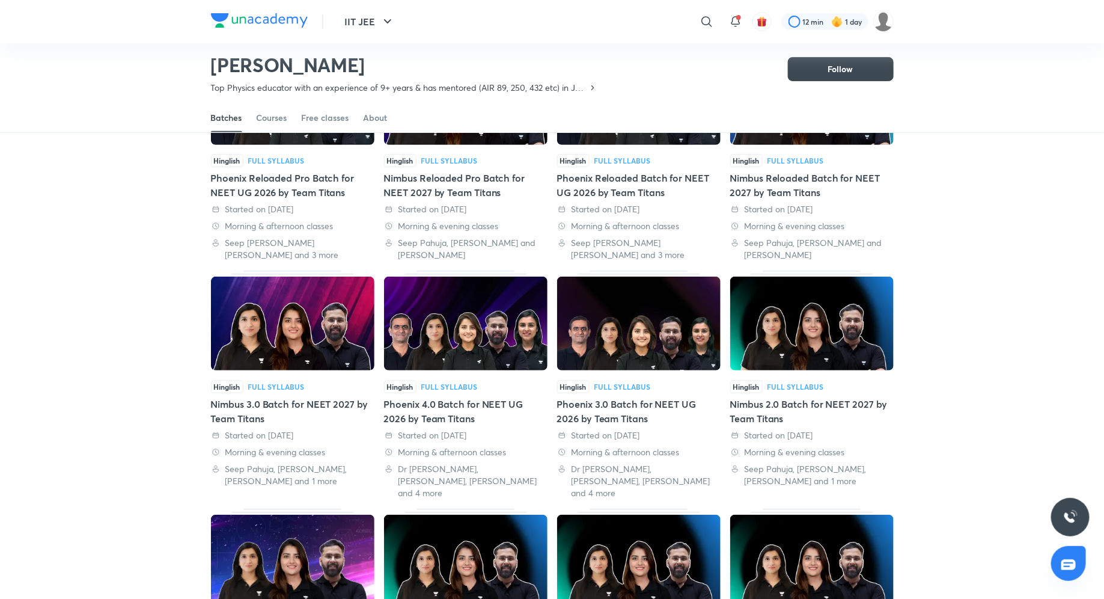
click at [784, 402] on div "Nimbus 2.0 Batch for NEET 2027 by Team Titans" at bounding box center [812, 411] width 164 height 29
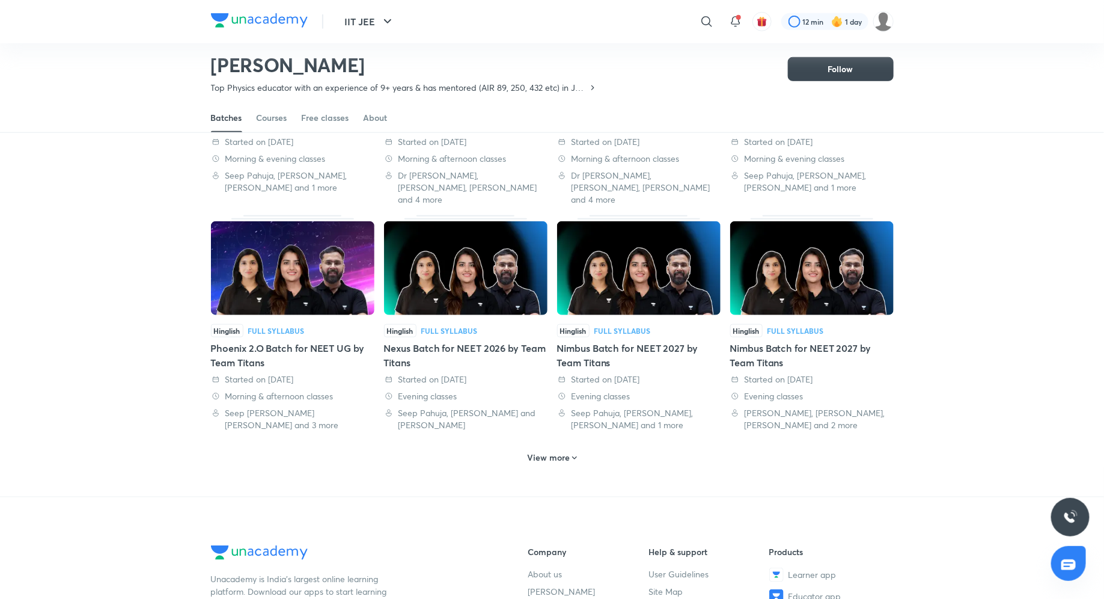
scroll to position [486, 0]
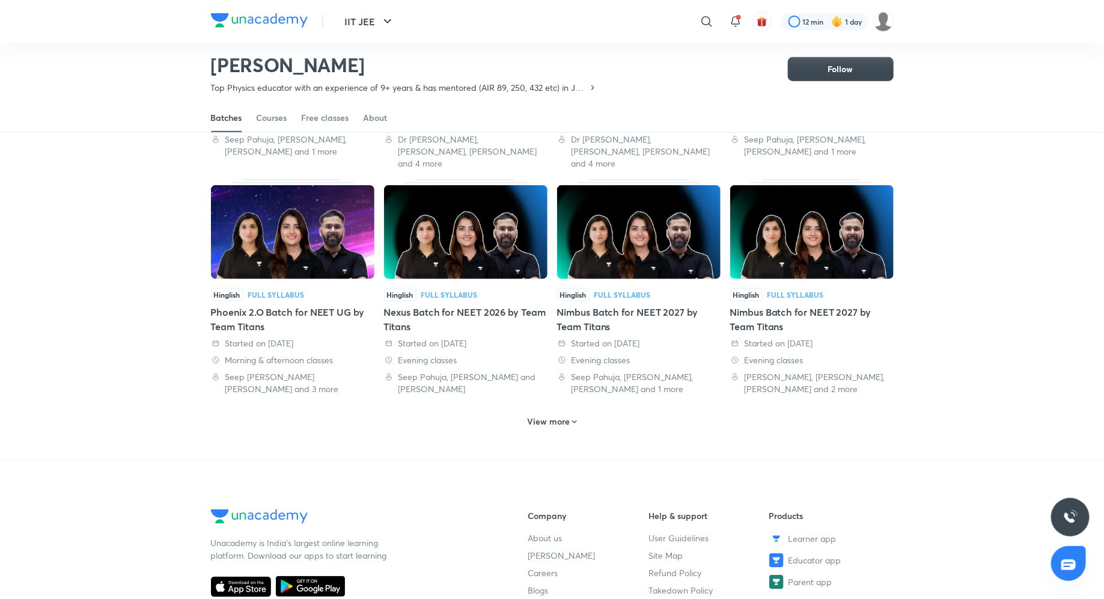
click at [552, 415] on h6 "View more" at bounding box center [548, 421] width 43 height 12
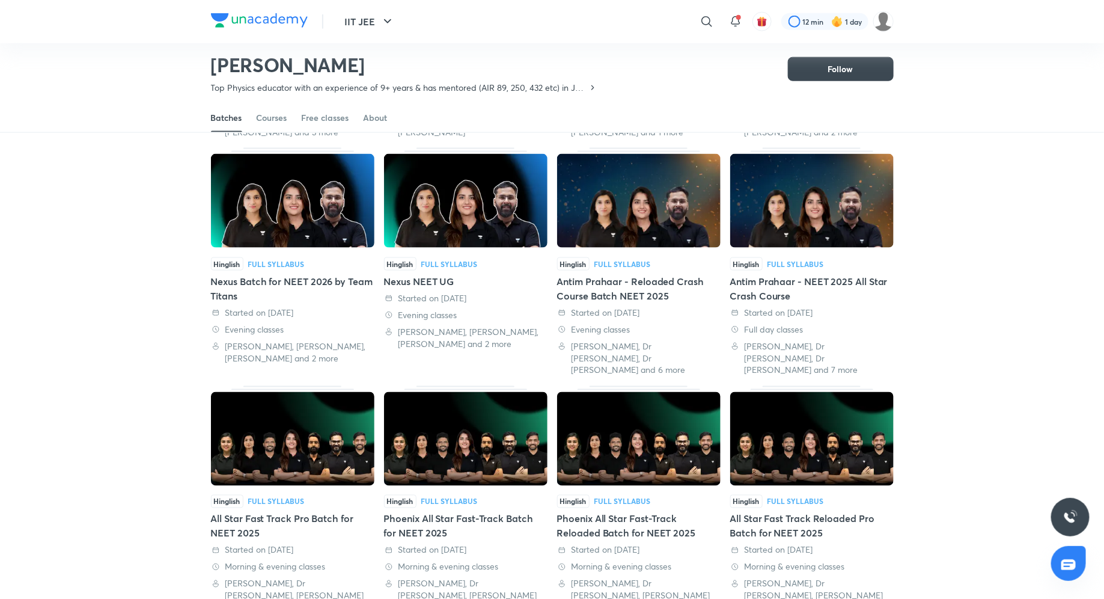
scroll to position [0, 0]
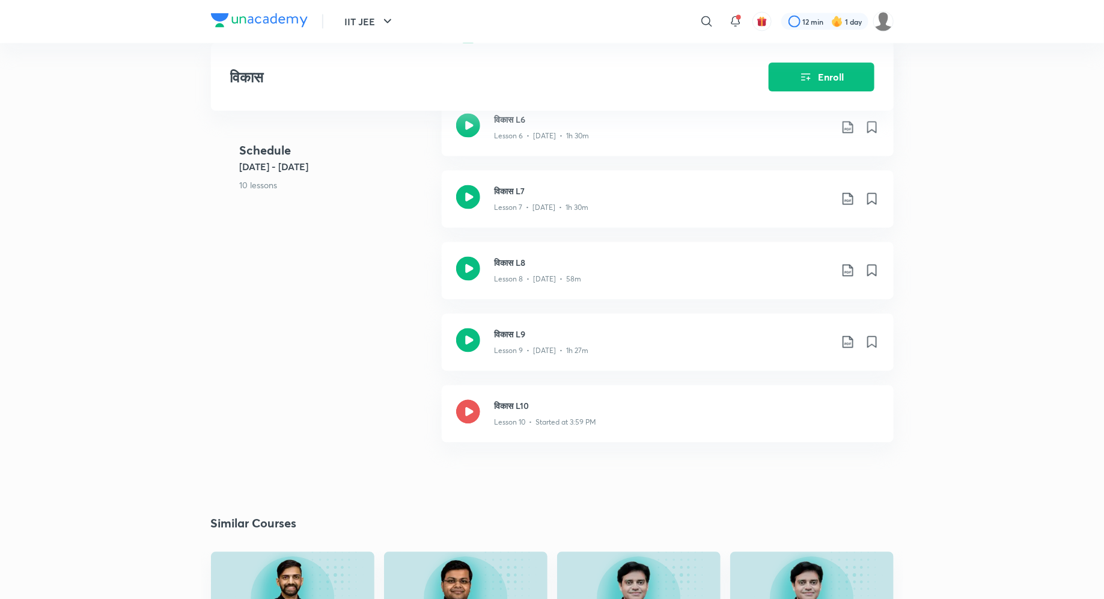
scroll to position [1057, 0]
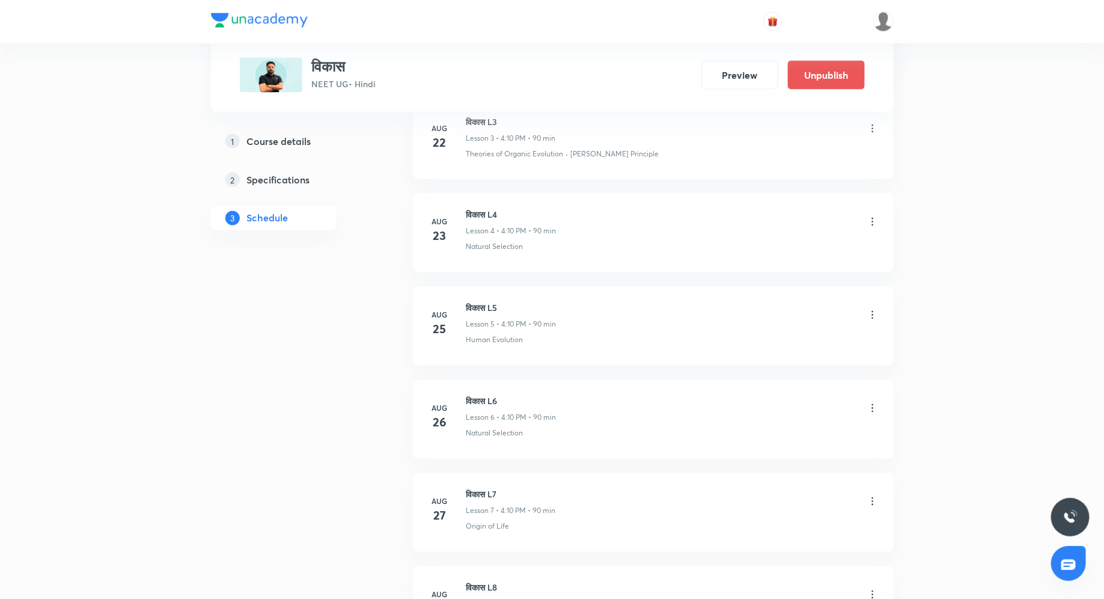
scroll to position [1232, 0]
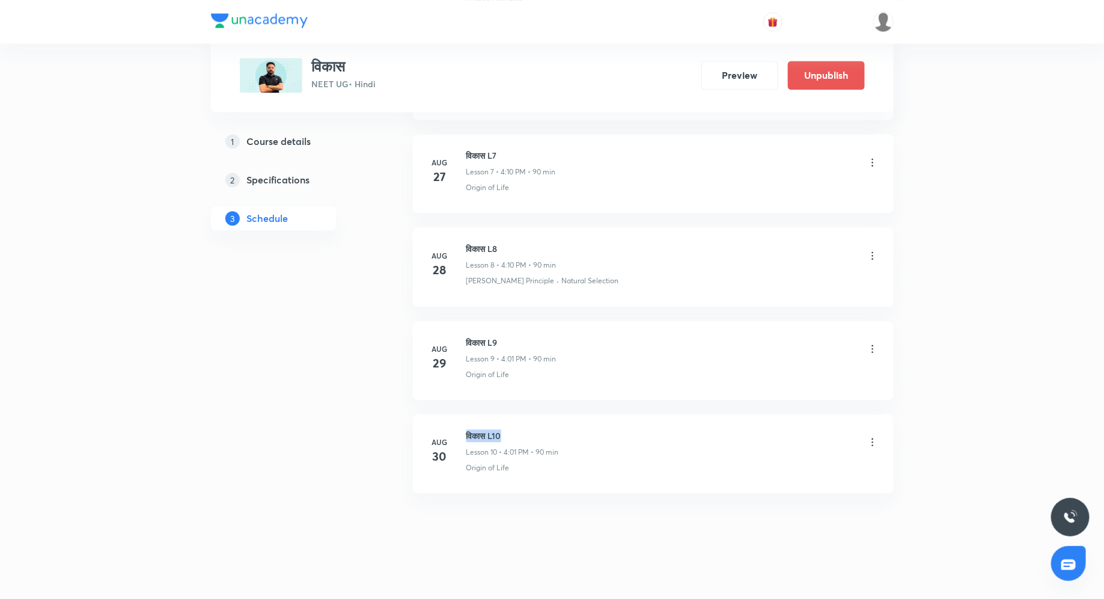
drag, startPoint x: 466, startPoint y: 427, endPoint x: 527, endPoint y: 427, distance: 61.3
click at [527, 429] on h6 "विकास L10" at bounding box center [512, 435] width 93 height 13
copy h6 "विकास L10"
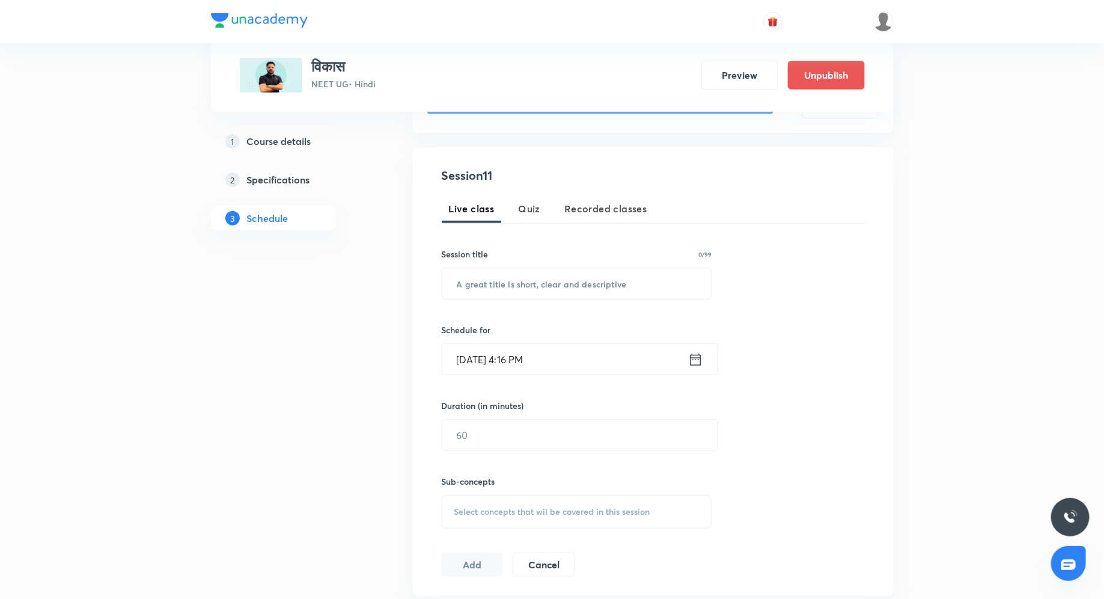
scroll to position [186, 0]
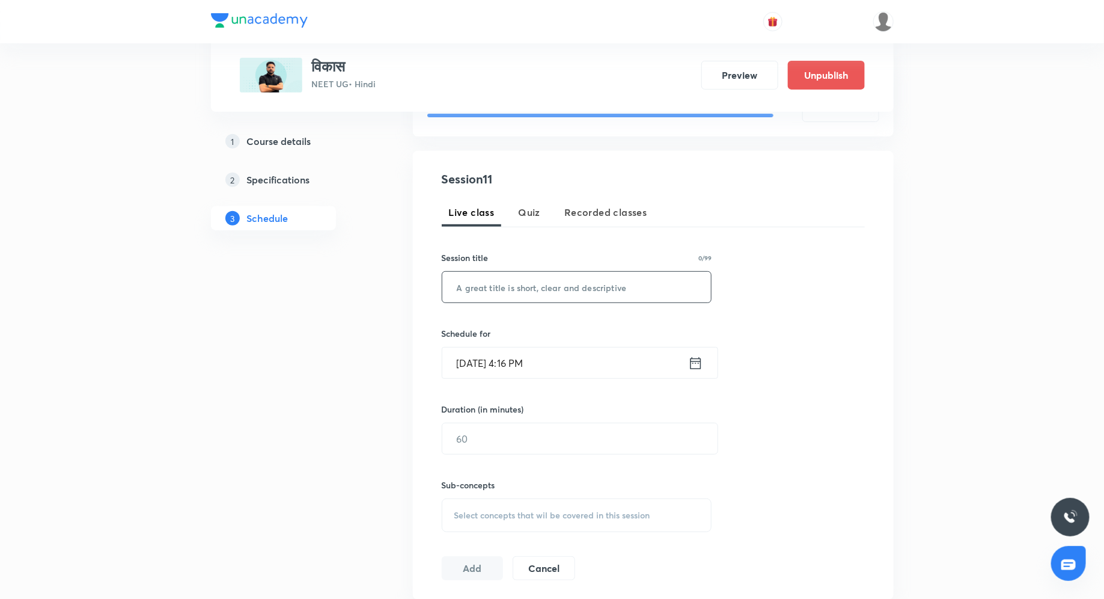
click at [594, 300] on input "text" at bounding box center [576, 287] width 269 height 31
paste input "िकास L10"
type input "िकास L10"
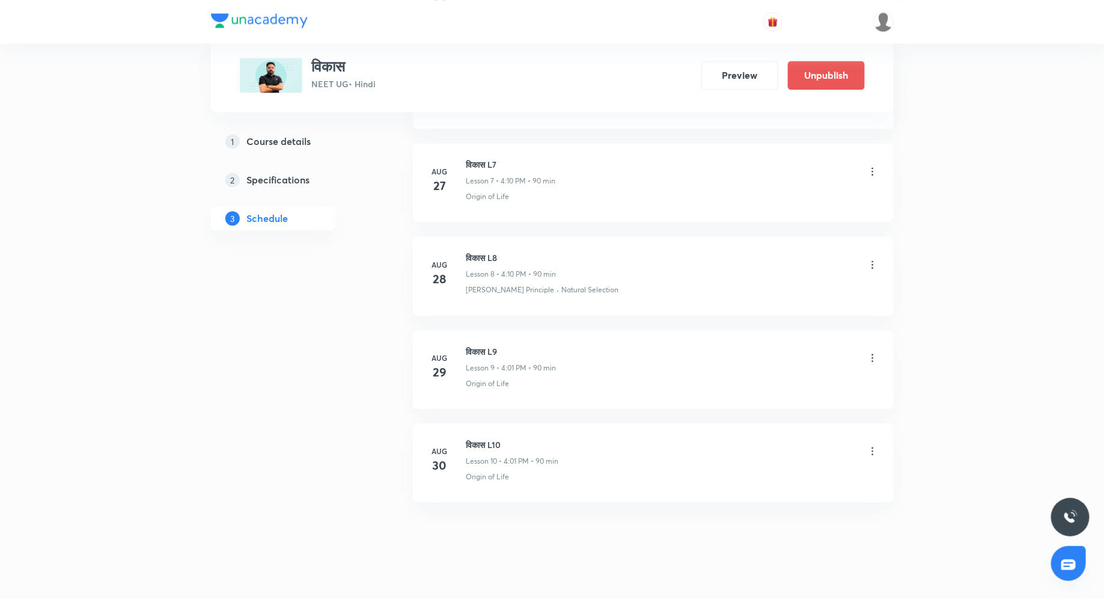
scroll to position [1232, 0]
drag, startPoint x: 466, startPoint y: 427, endPoint x: 512, endPoint y: 430, distance: 45.8
click at [512, 430] on h6 "विकास L10" at bounding box center [512, 435] width 93 height 13
copy h6 "विकास L10"
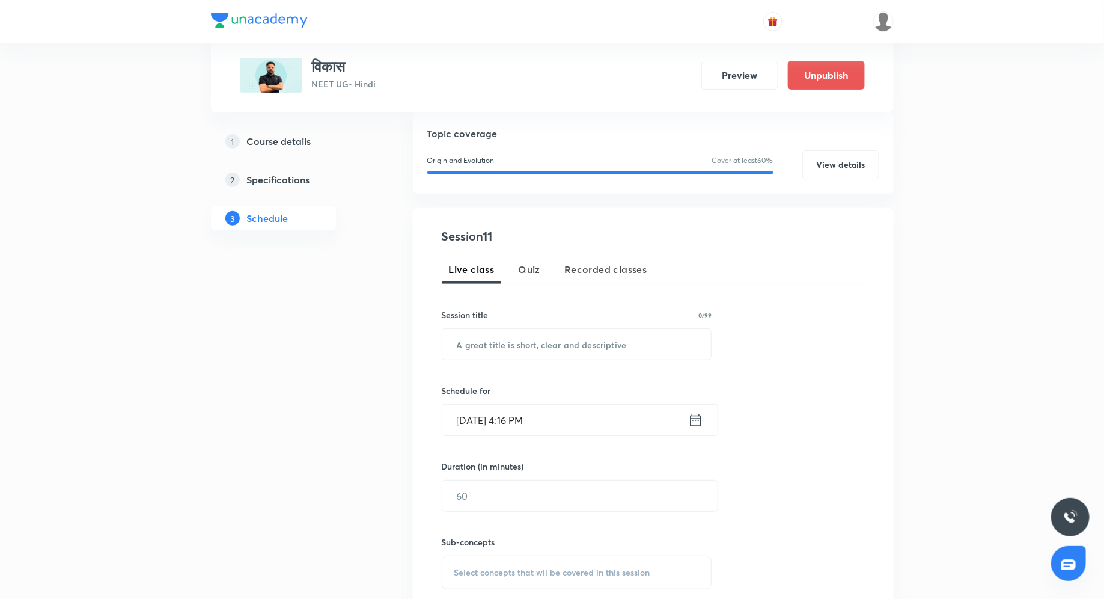
scroll to position [58, 0]
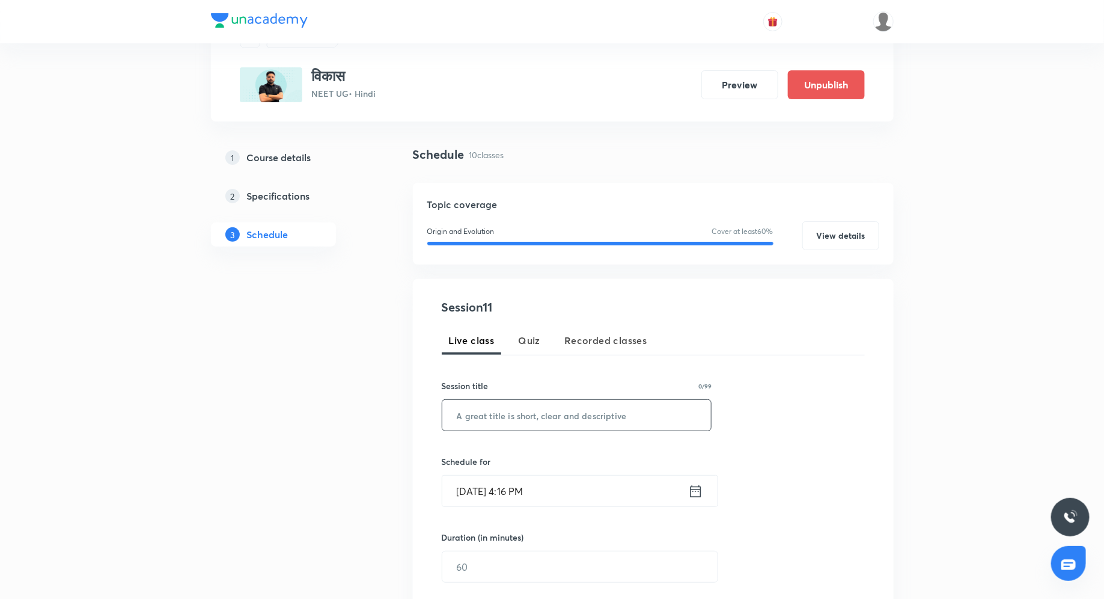
click at [497, 415] on input "text" at bounding box center [576, 415] width 269 height 31
paste input "विकास L10"
type input "विकास L11"
click at [696, 498] on div "Aug 30, 2025, 4:16 PM ​" at bounding box center [580, 491] width 277 height 32
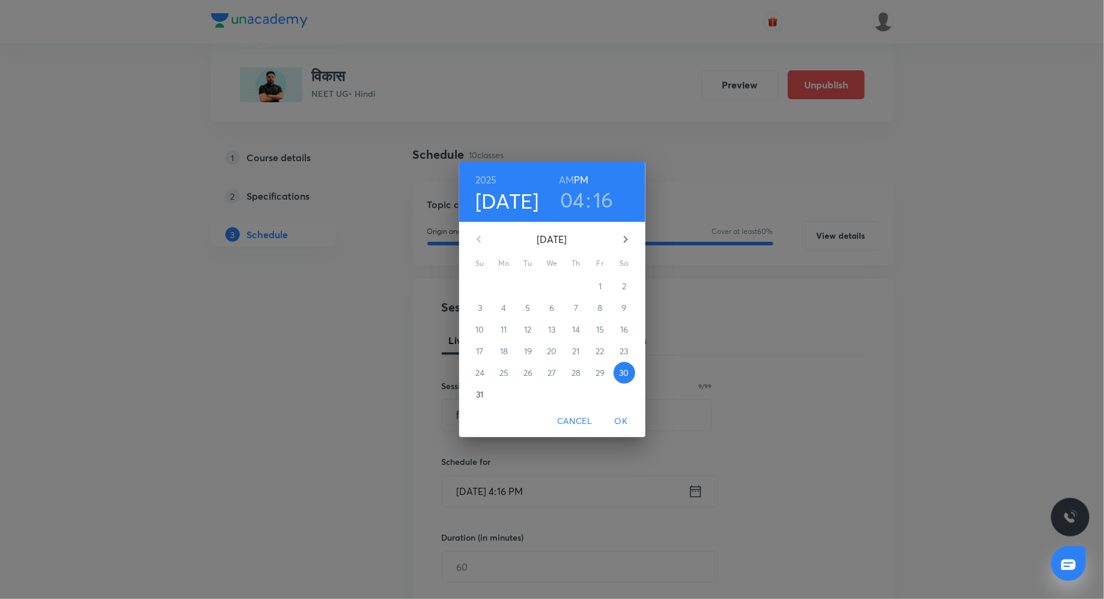
click at [479, 390] on p "31" at bounding box center [479, 394] width 7 height 12
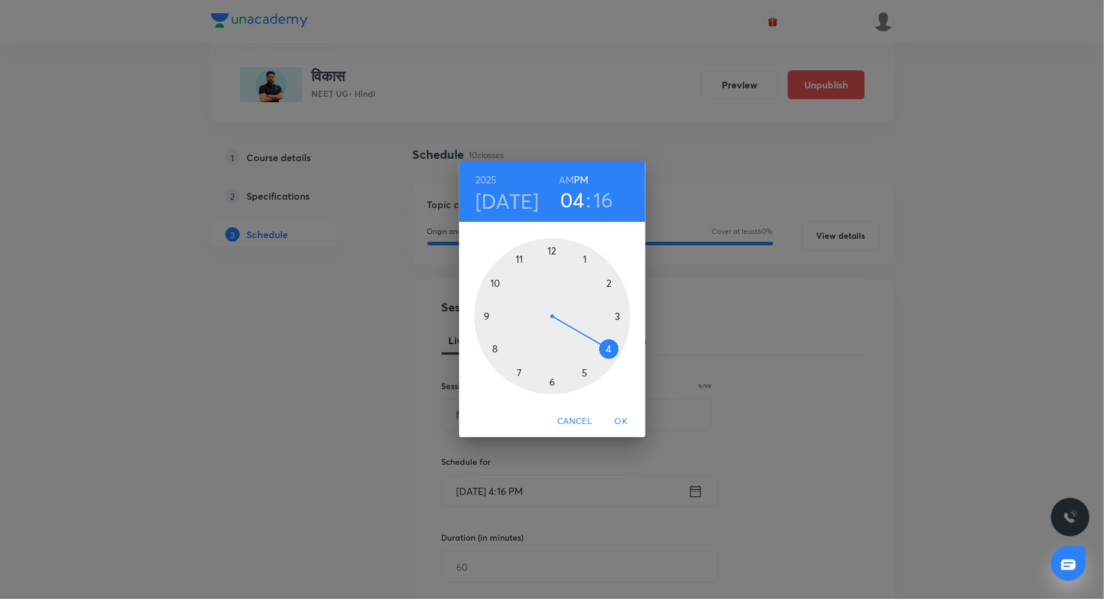
click at [554, 249] on div at bounding box center [552, 316] width 156 height 156
click at [567, 175] on h6 "AM" at bounding box center [566, 179] width 15 height 17
click at [584, 178] on h6 "PM" at bounding box center [581, 179] width 14 height 17
click at [570, 201] on h3 "12" at bounding box center [572, 199] width 19 height 25
click at [609, 351] on div at bounding box center [552, 316] width 156 height 156
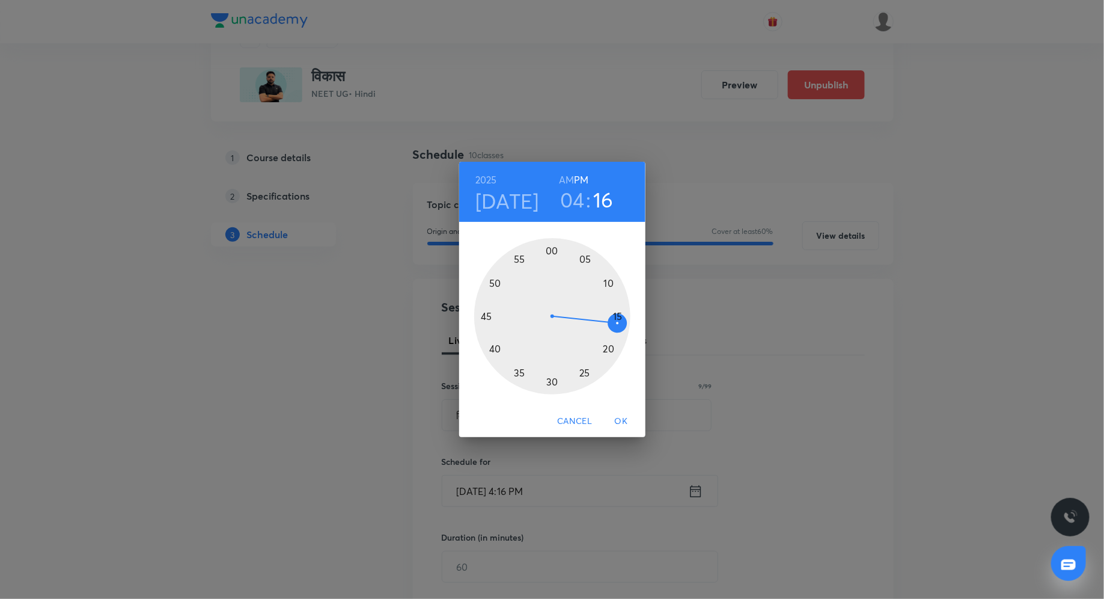
click at [551, 248] on div at bounding box center [552, 316] width 156 height 156
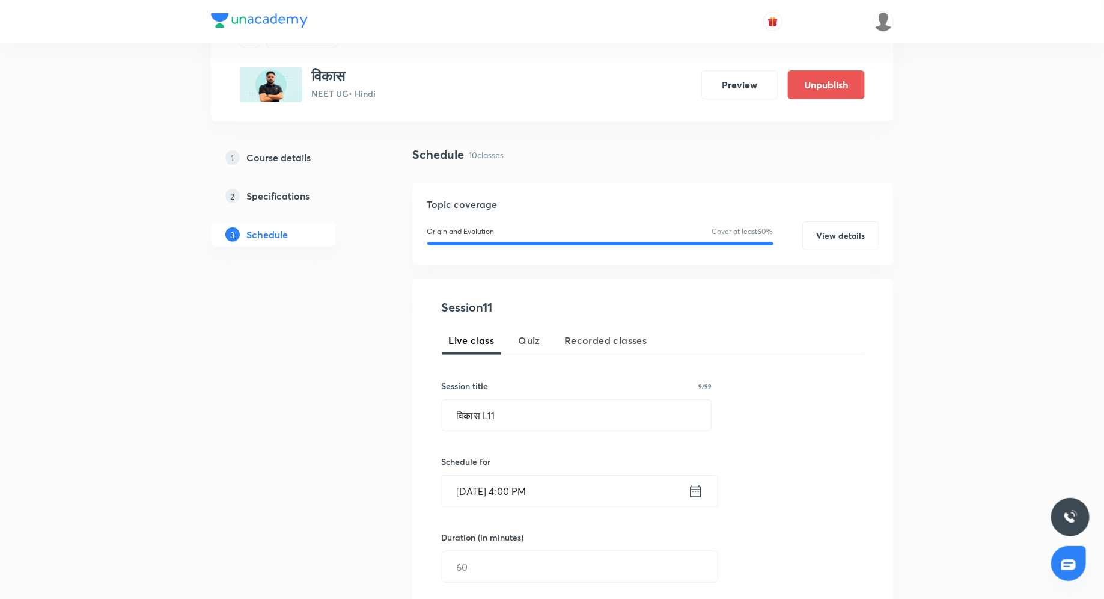
scroll to position [149, 0]
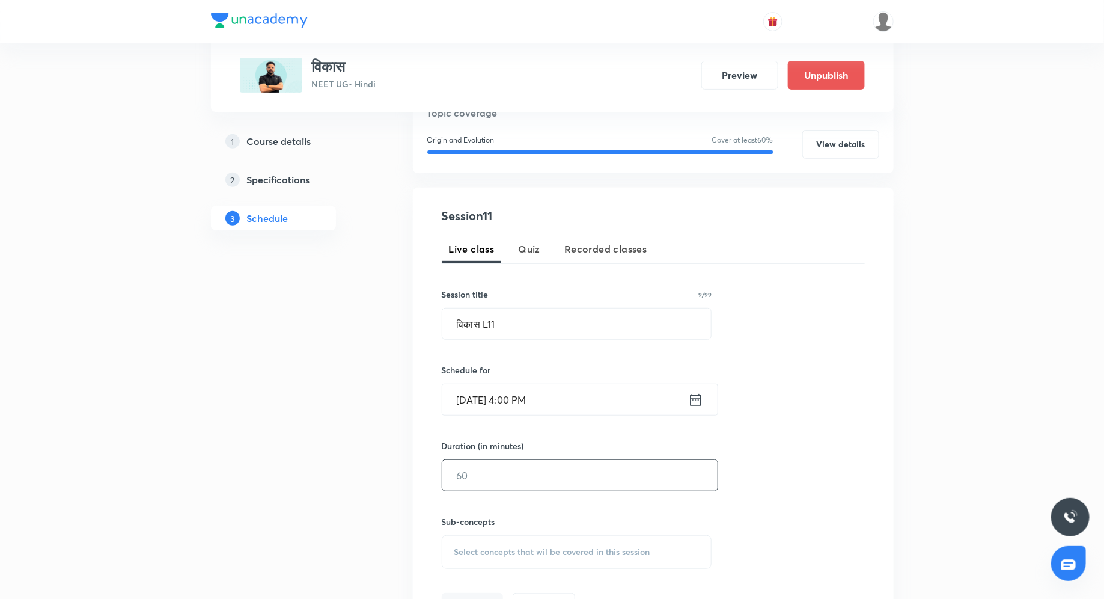
click at [537, 472] on input "text" at bounding box center [579, 475] width 275 height 31
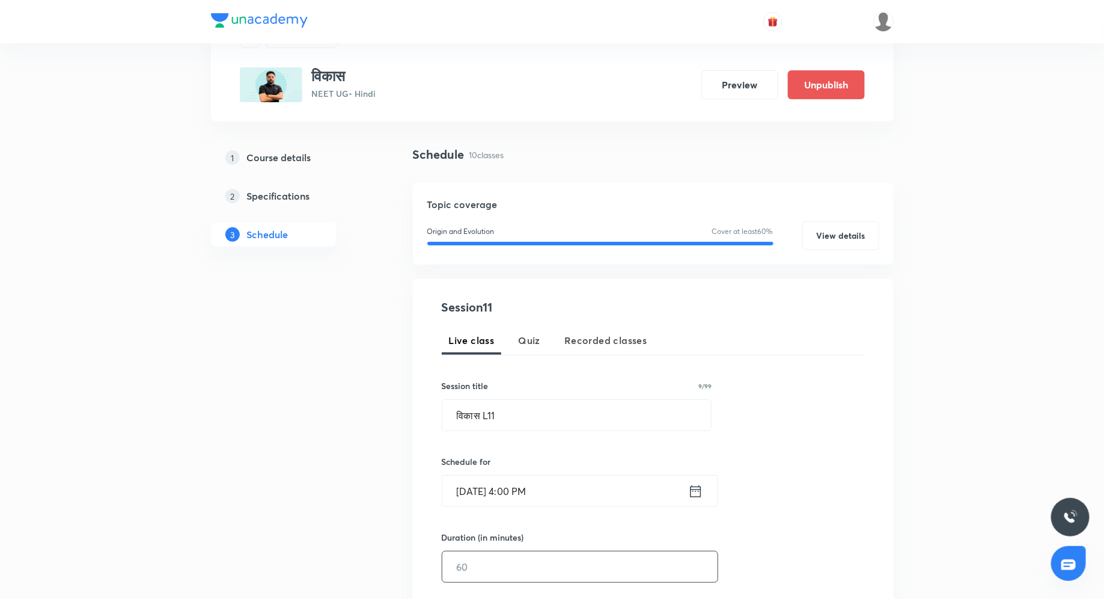
scroll to position [70, 0]
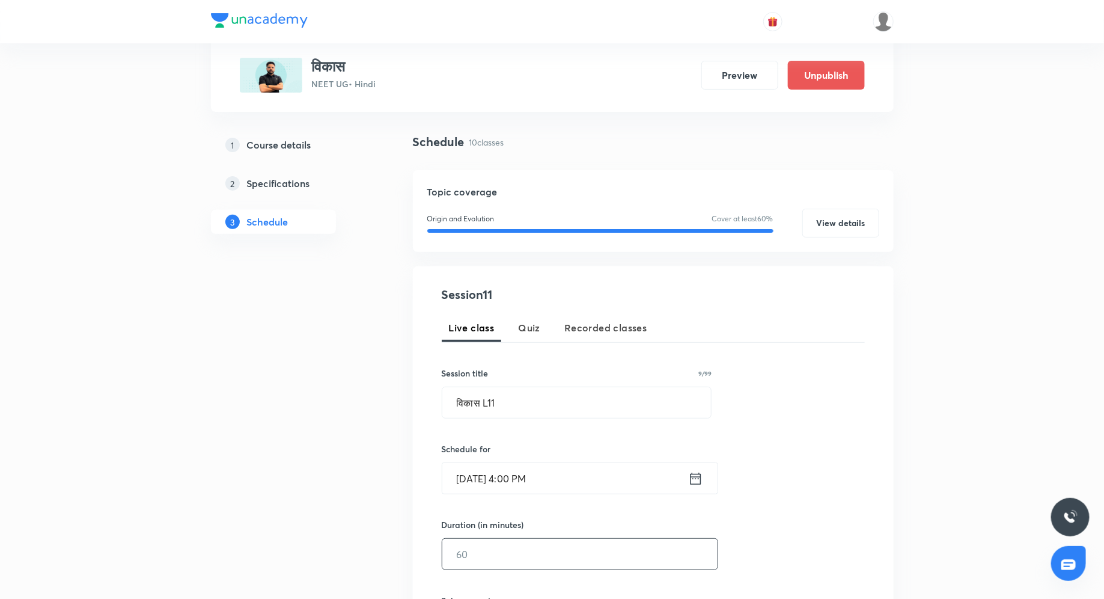
click at [695, 483] on icon at bounding box center [695, 478] width 15 height 17
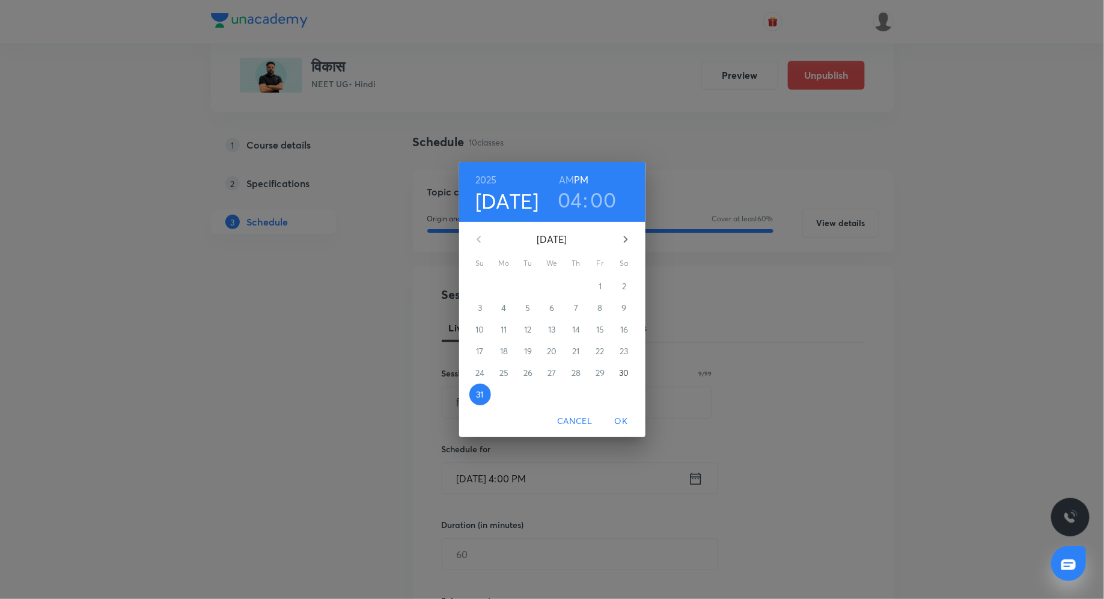
click at [601, 201] on h3 "00" at bounding box center [604, 199] width 26 height 25
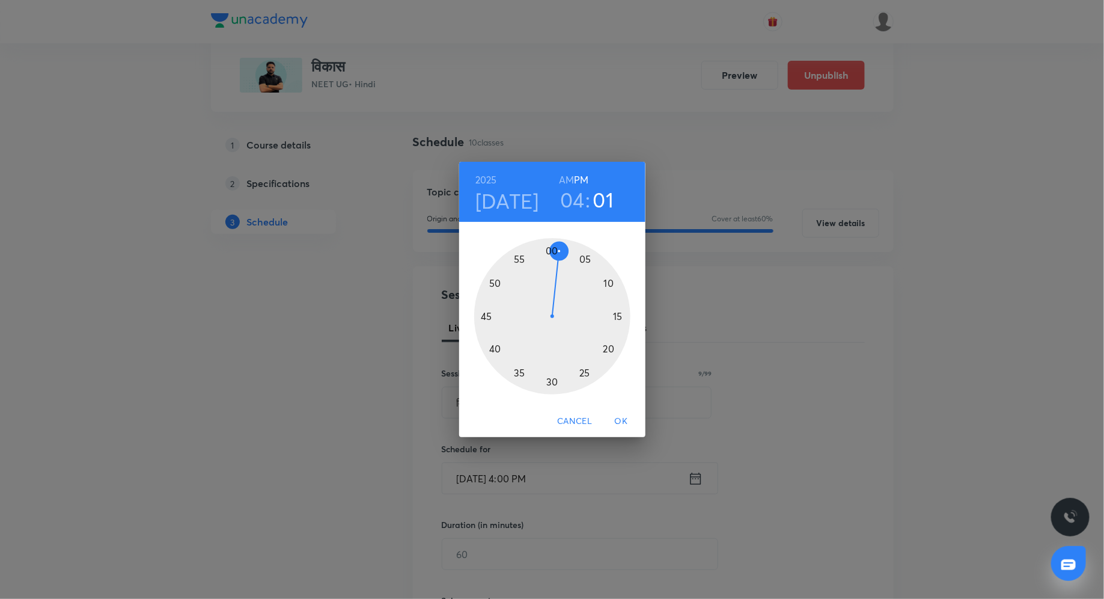
click at [556, 249] on div at bounding box center [552, 316] width 156 height 156
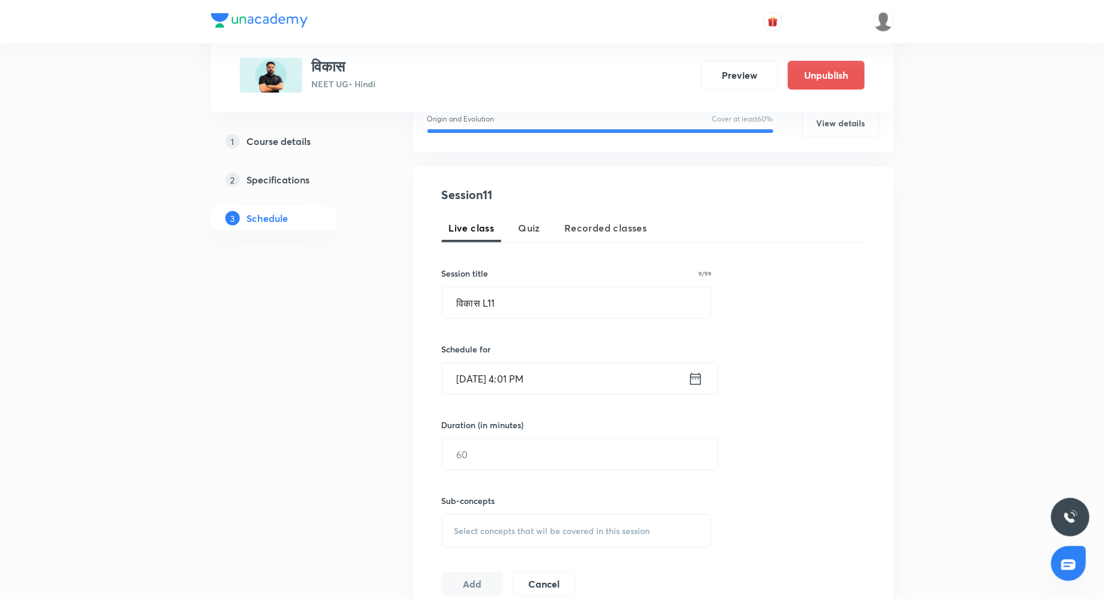
scroll to position [170, 0]
click at [569, 436] on div "Duration (in minutes) ​" at bounding box center [551, 445] width 219 height 52
click at [549, 448] on input "text" at bounding box center [579, 454] width 275 height 31
type input "100"
click at [510, 535] on div "Select concepts that wil be covered in this session" at bounding box center [577, 532] width 271 height 34
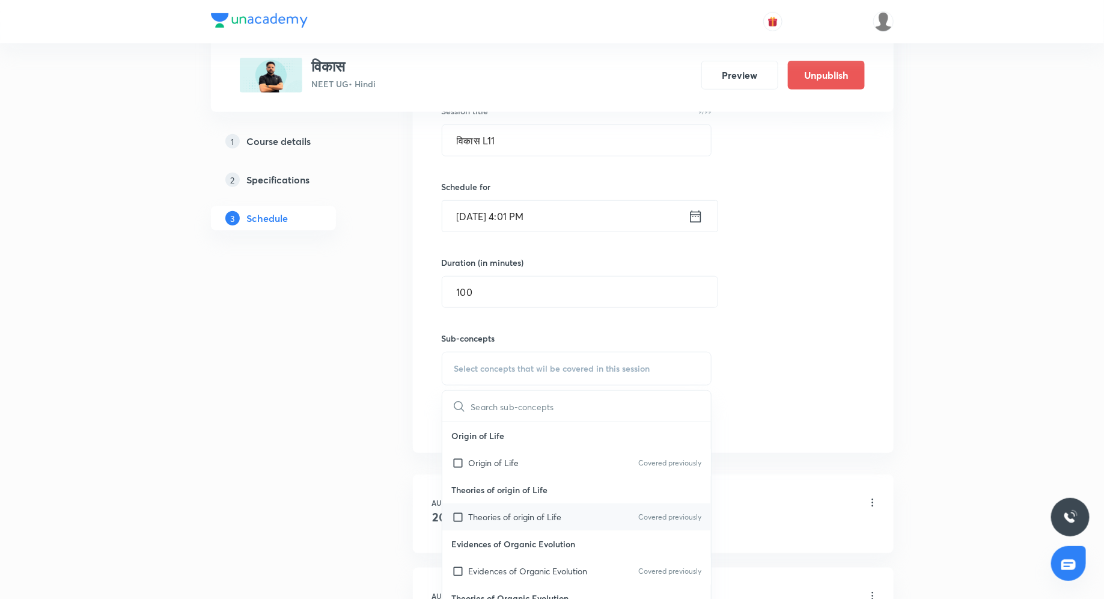
scroll to position [343, 0]
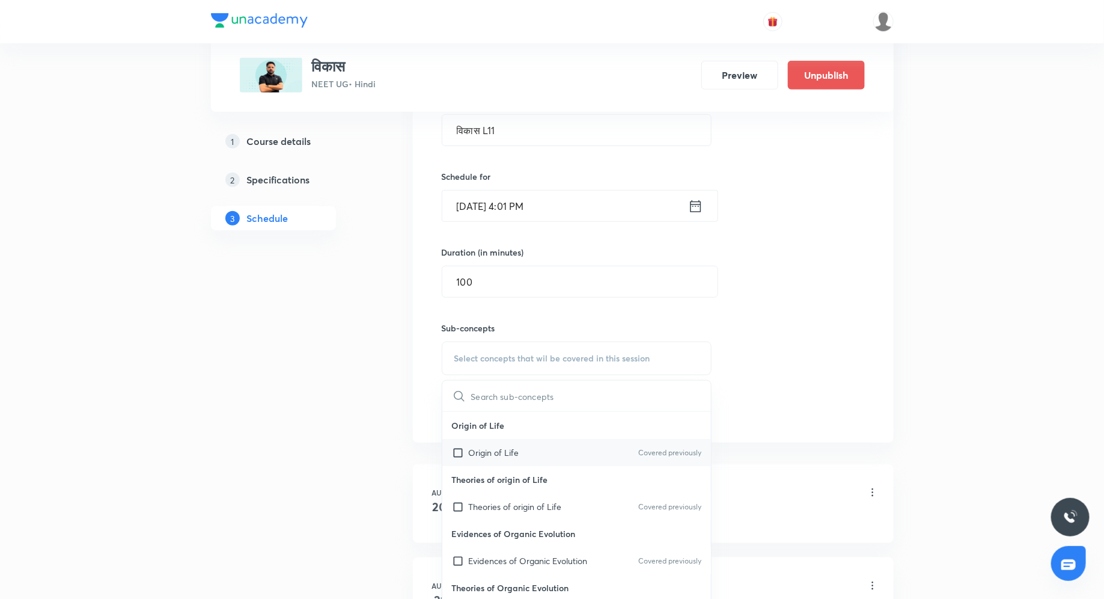
click at [491, 448] on p "Origin of Life" at bounding box center [494, 452] width 50 height 13
checkbox input "true"
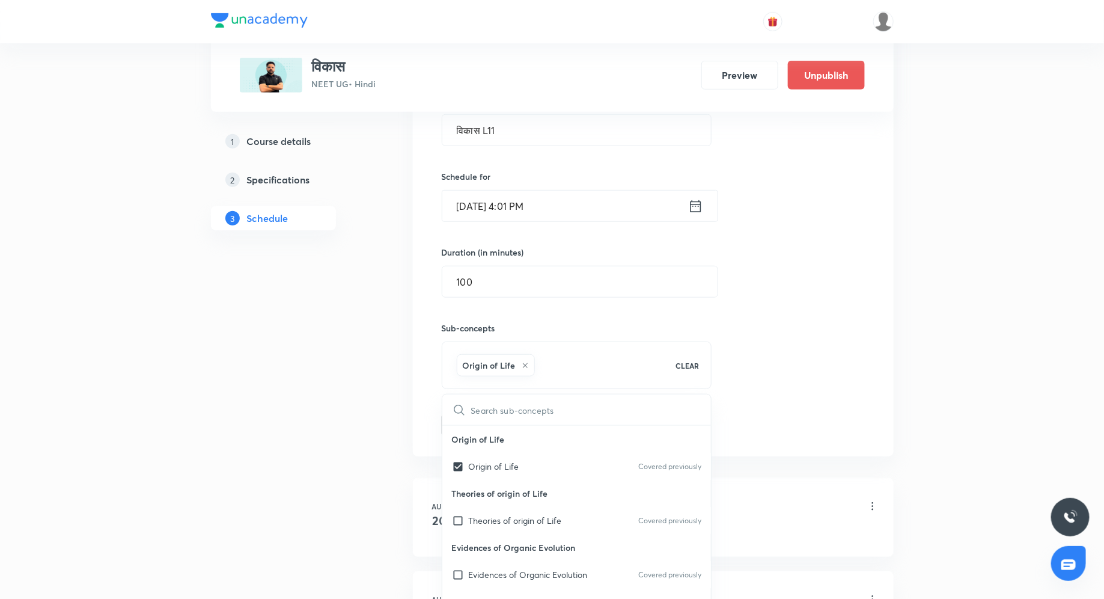
click at [823, 330] on div "Session 11 Live class Quiz Recorded classes Session title 9/99 विकास L11 ​ Sche…" at bounding box center [653, 225] width 423 height 424
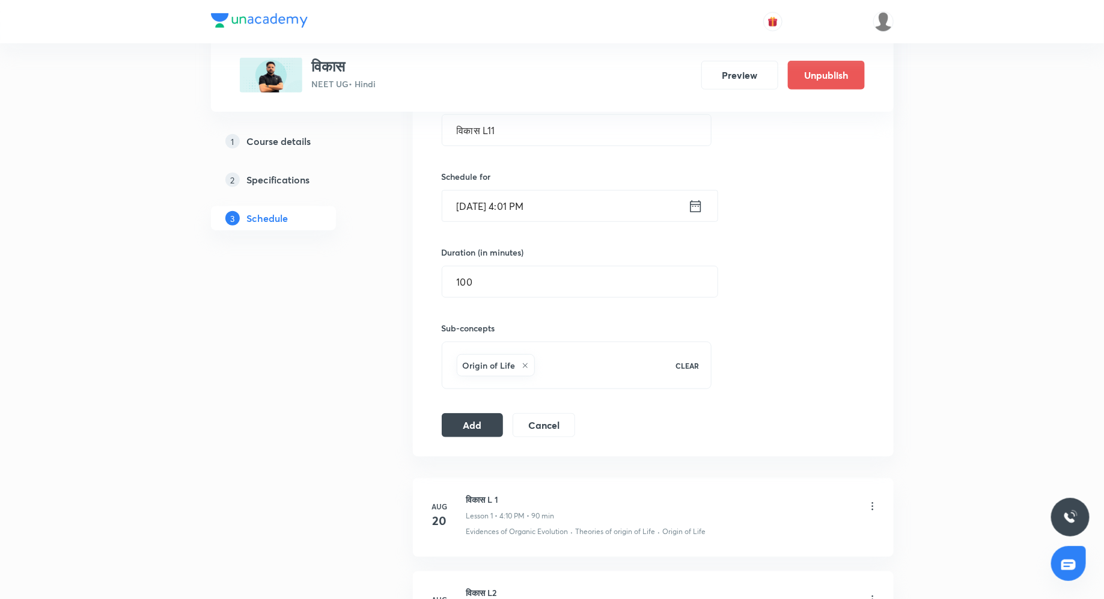
click at [477, 435] on div "Session 11 Live class Quiz Recorded classes Session title 9/99 विकास L11 ​ Sche…" at bounding box center [653, 225] width 481 height 462
click at [468, 421] on button "Add" at bounding box center [473, 424] width 62 height 24
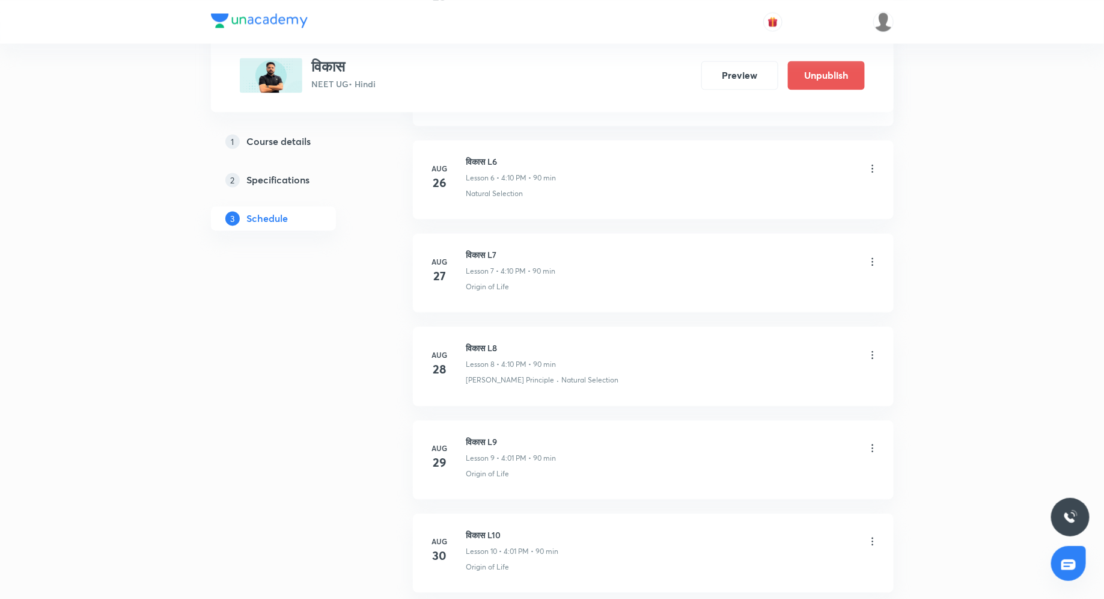
scroll to position [1245, 0]
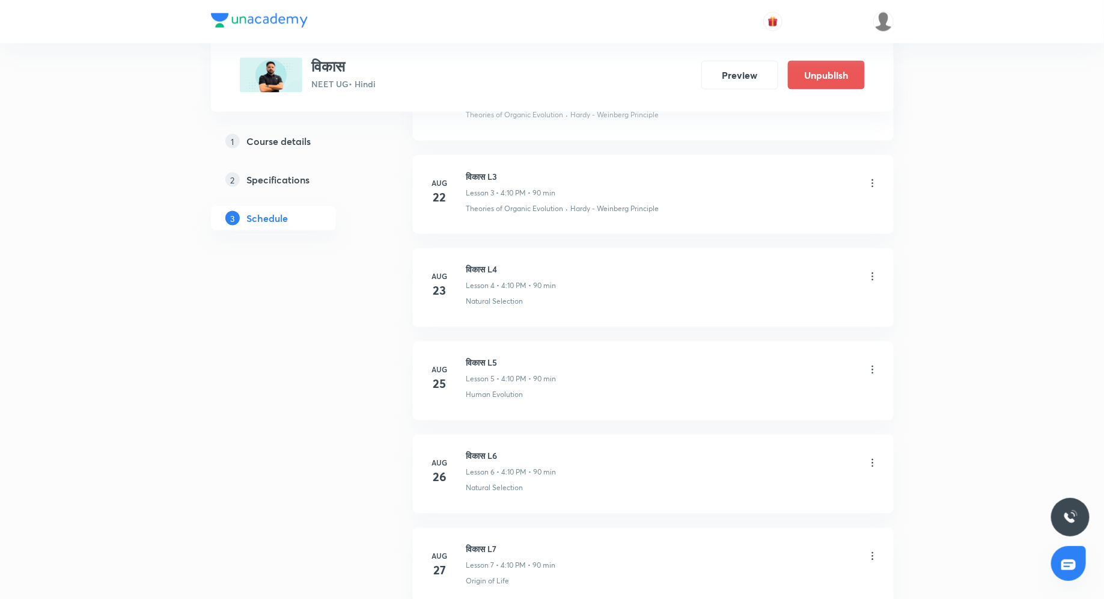
scroll to position [1326, 0]
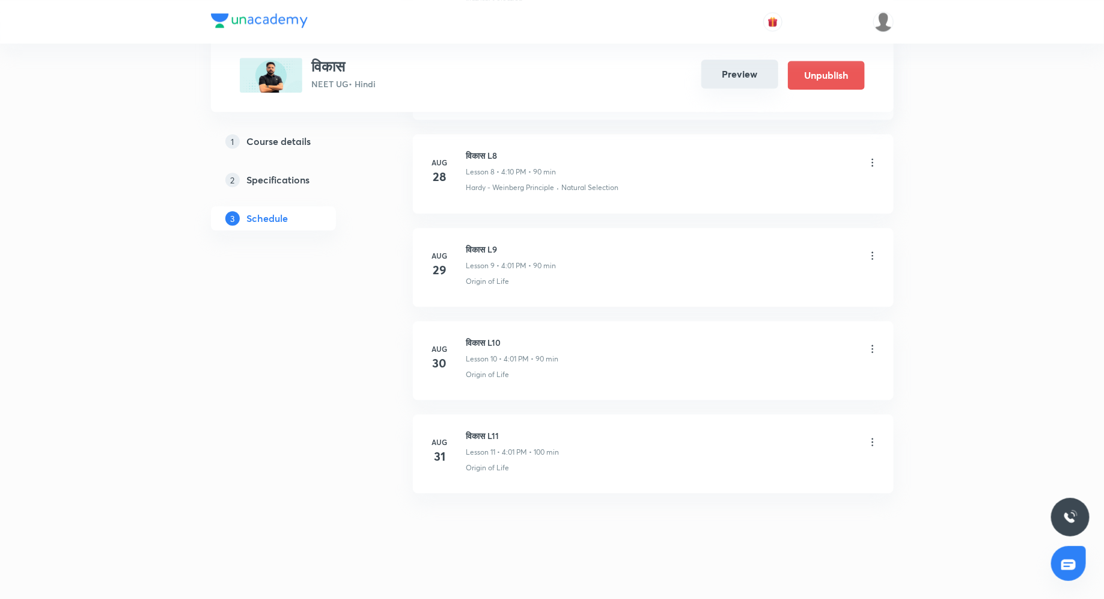
click at [738, 77] on button "Preview" at bounding box center [740, 74] width 77 height 29
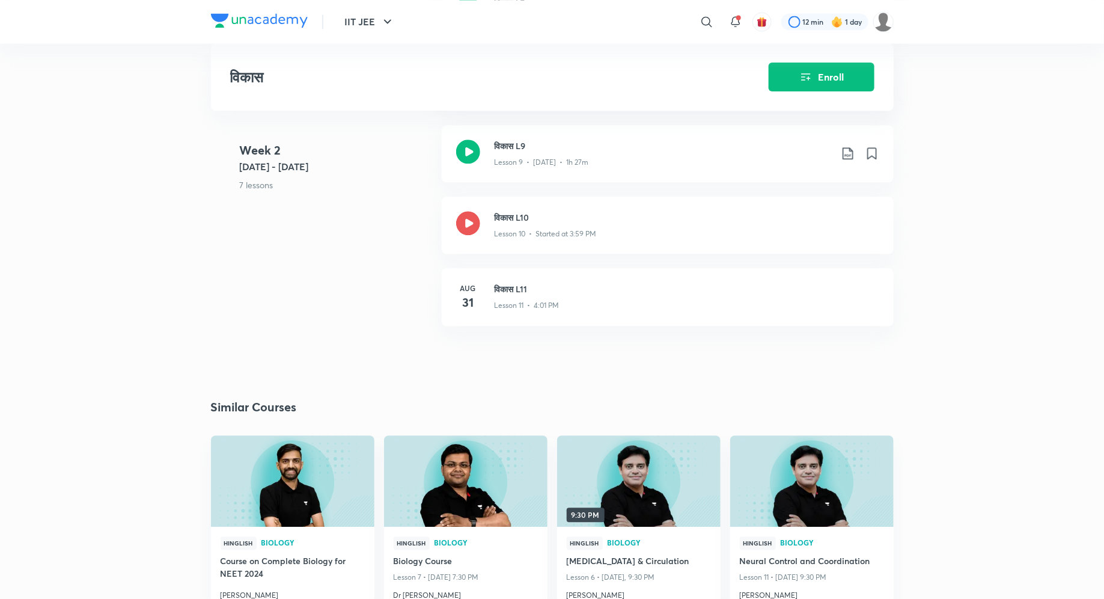
scroll to position [1283, 0]
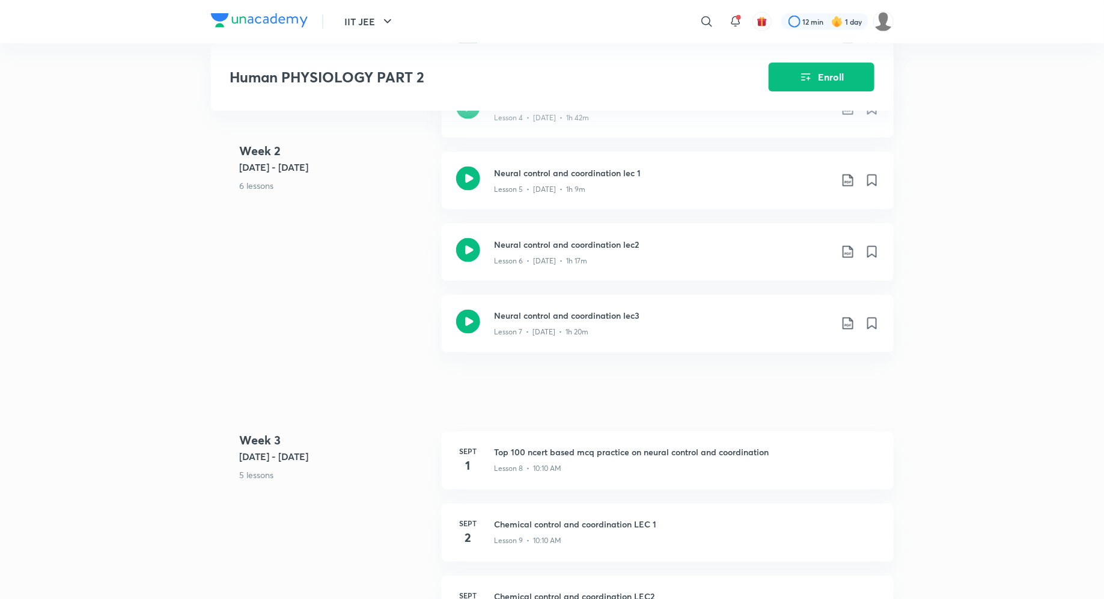
scroll to position [786, 0]
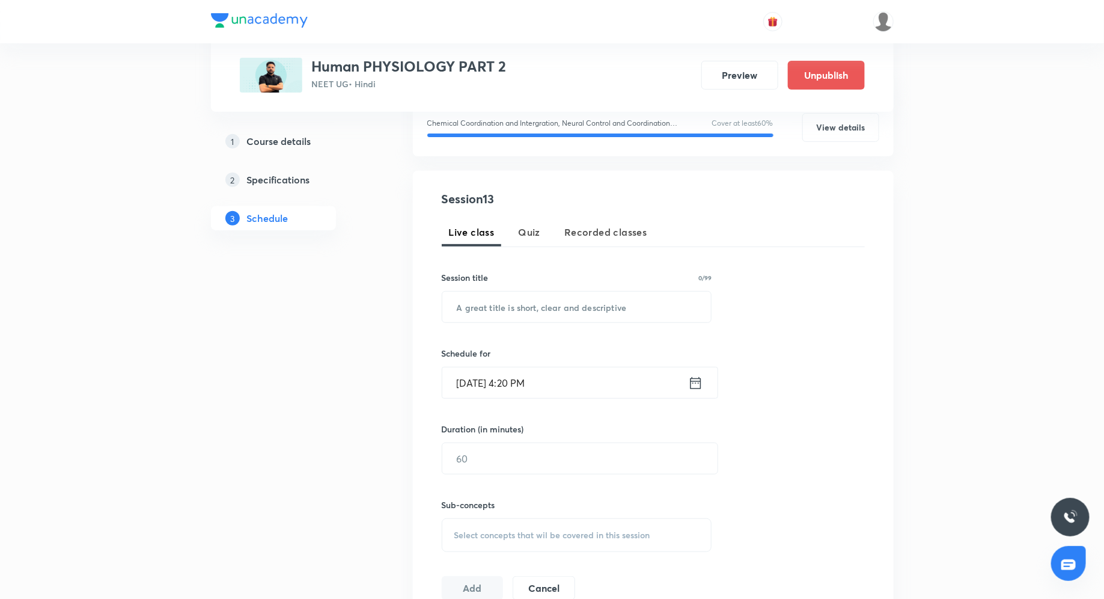
scroll to position [177, 0]
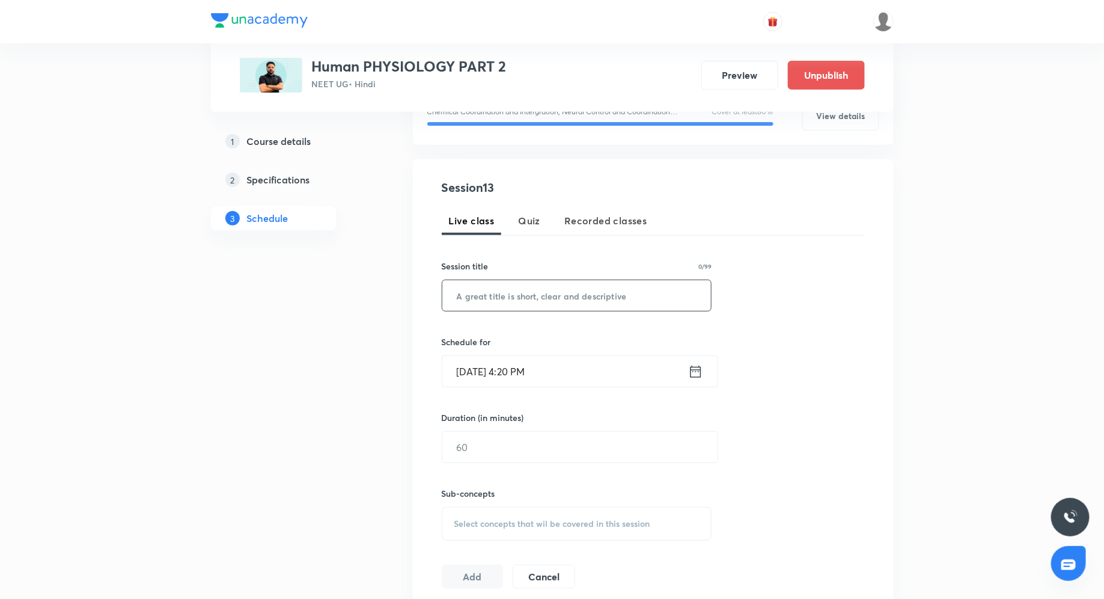
click at [525, 296] on input "text" at bounding box center [576, 295] width 269 height 31
paste input "poll based test on human physiology"
click at [462, 297] on input "poll based test on human physiology" at bounding box center [576, 295] width 269 height 31
click at [510, 290] on input "Poll based test on human physiology" at bounding box center [576, 295] width 269 height 31
drag, startPoint x: 546, startPoint y: 295, endPoint x: 614, endPoint y: 308, distance: 69.9
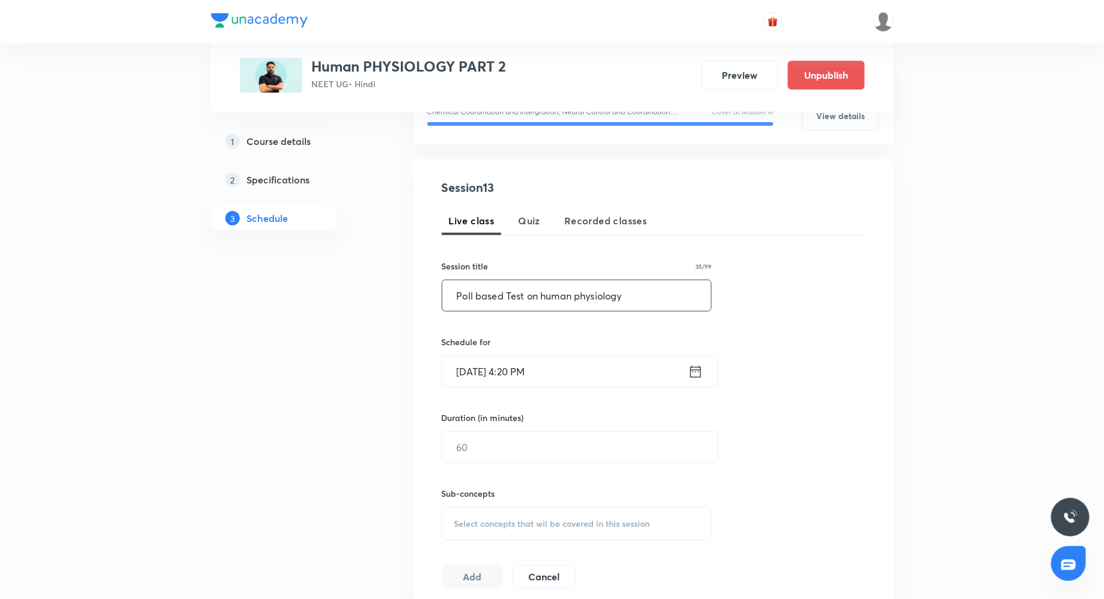
click at [546, 295] on input "Poll based Test on human physiology" at bounding box center [576, 295] width 269 height 31
drag, startPoint x: 581, startPoint y: 296, endPoint x: 616, endPoint y: 302, distance: 36.0
click at [581, 296] on input "Poll based Test on Human physiology" at bounding box center [576, 295] width 269 height 31
type input "Poll based Test on Human Physiology"
click at [694, 373] on icon at bounding box center [695, 371] width 15 height 17
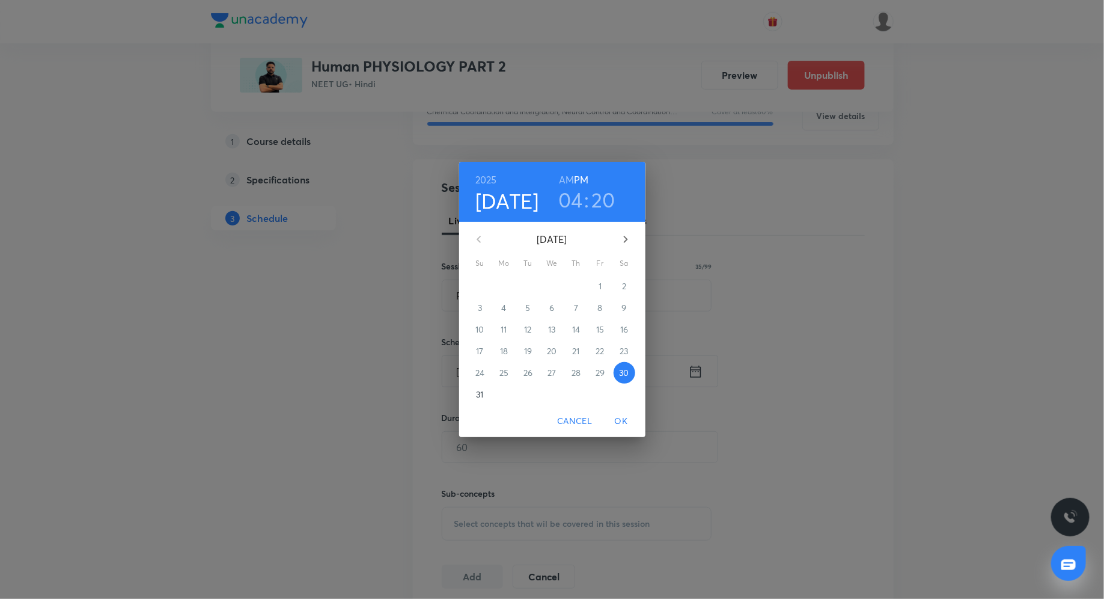
click at [474, 398] on span "31" at bounding box center [481, 394] width 22 height 12
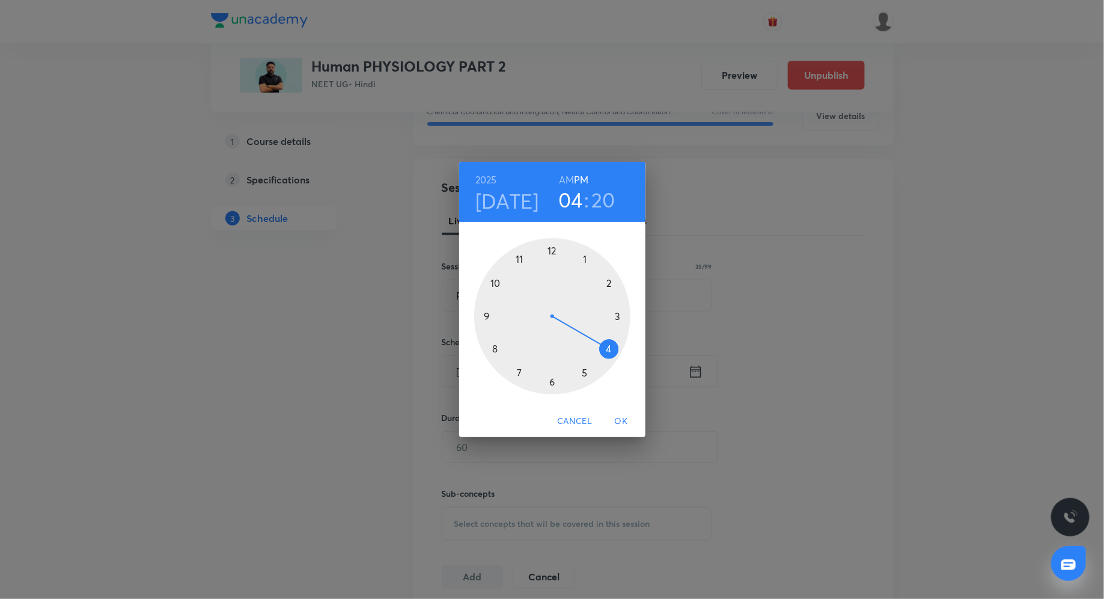
click at [567, 179] on h6 "AM" at bounding box center [566, 179] width 15 height 17
click at [500, 282] on div at bounding box center [552, 316] width 156 height 156
click at [497, 283] on div at bounding box center [552, 316] width 156 height 156
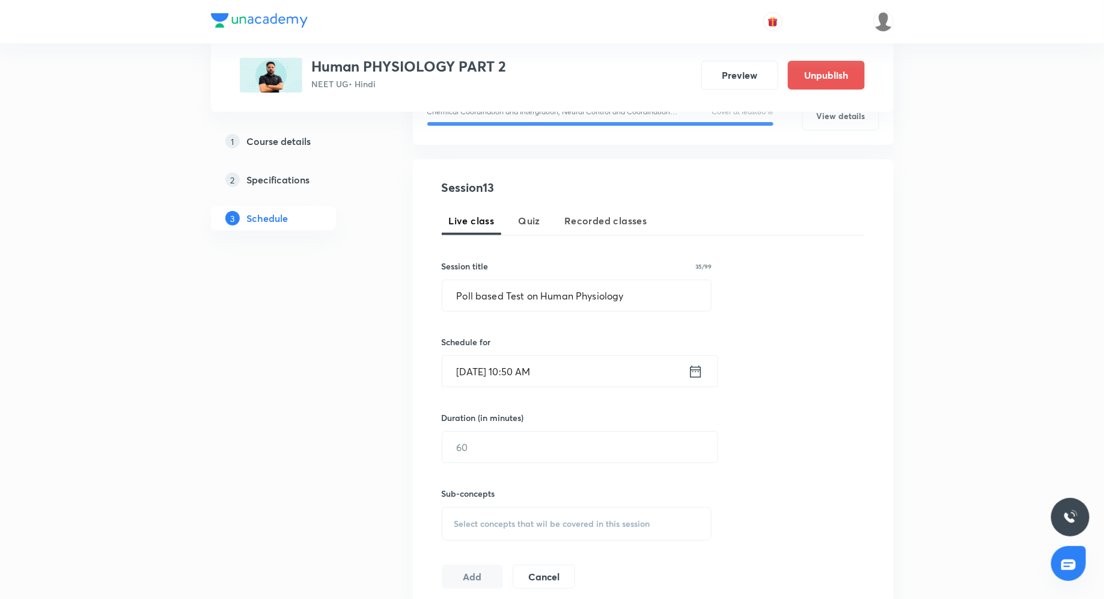
click at [697, 375] on icon at bounding box center [695, 371] width 15 height 17
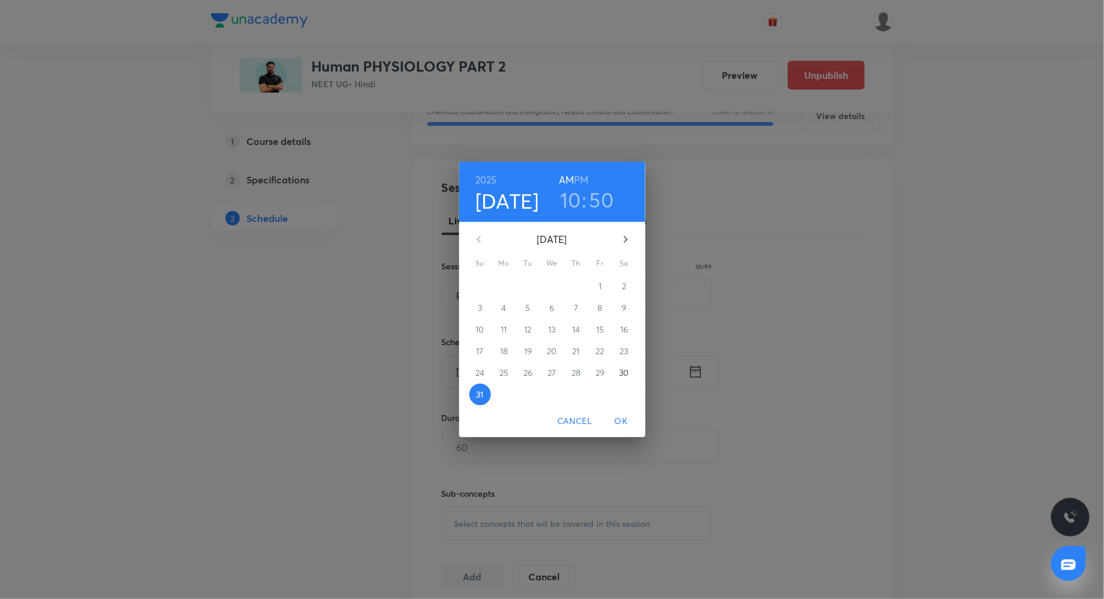
click at [596, 199] on h3 "50" at bounding box center [602, 199] width 25 height 25
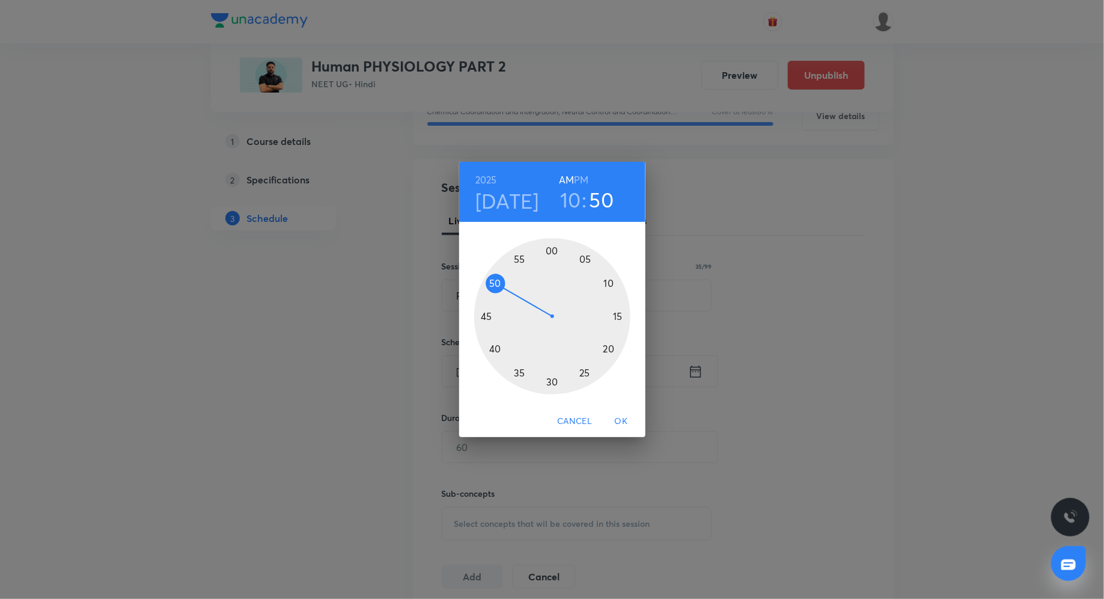
click at [610, 286] on div at bounding box center [552, 316] width 156 height 156
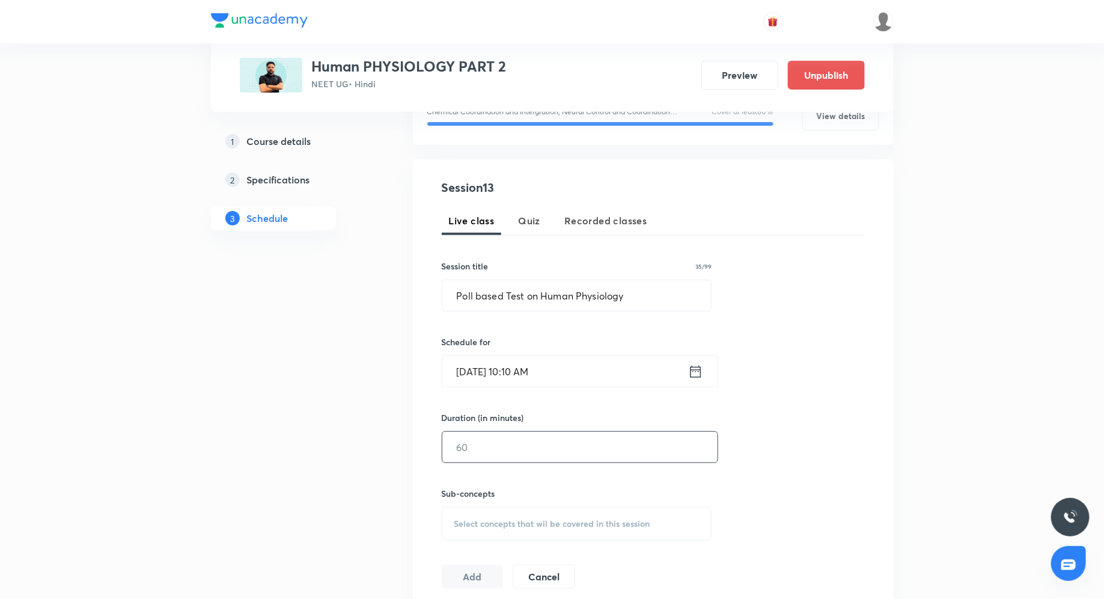
click at [501, 444] on input "text" at bounding box center [579, 447] width 275 height 31
type input "120"
click at [580, 519] on span "Select concepts that wil be covered in this session" at bounding box center [552, 524] width 196 height 10
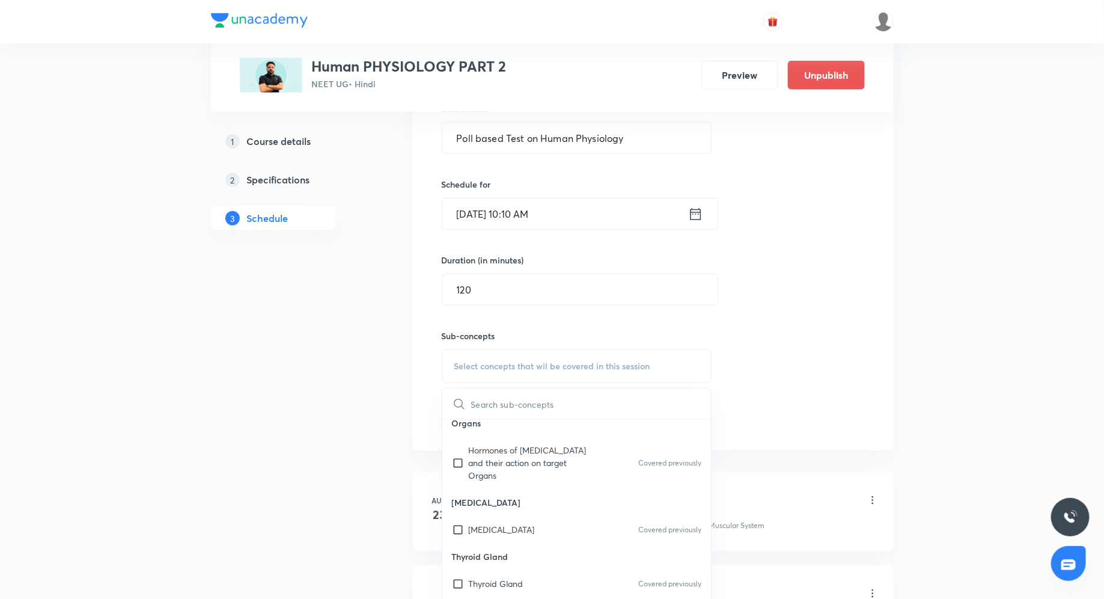
scroll to position [0, 0]
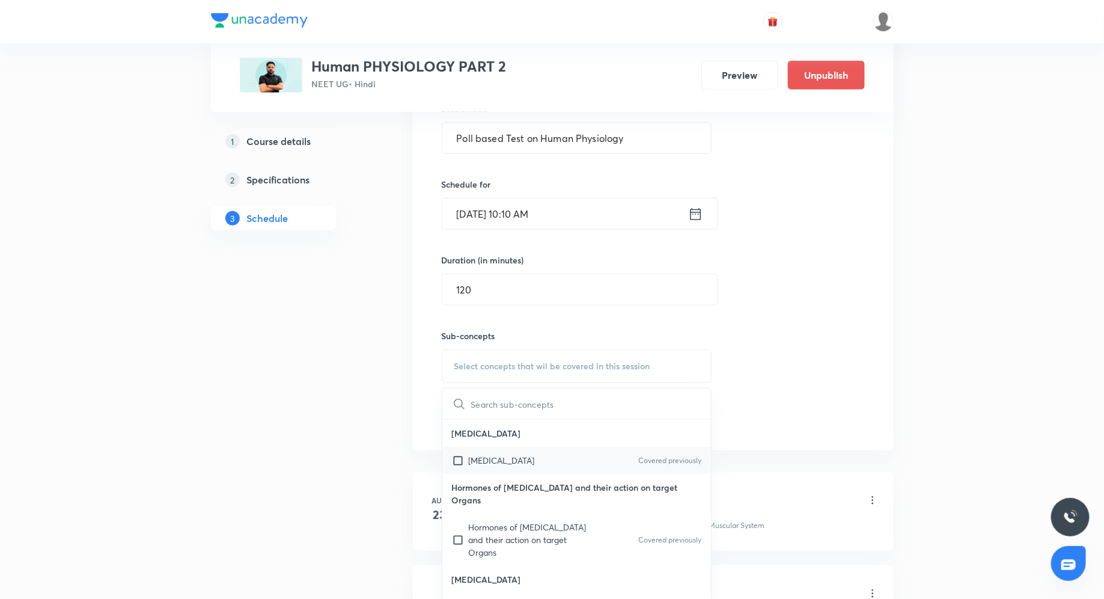
click at [543, 462] on div "Pituitary Gland Covered previously" at bounding box center [576, 460] width 269 height 27
checkbox input "true"
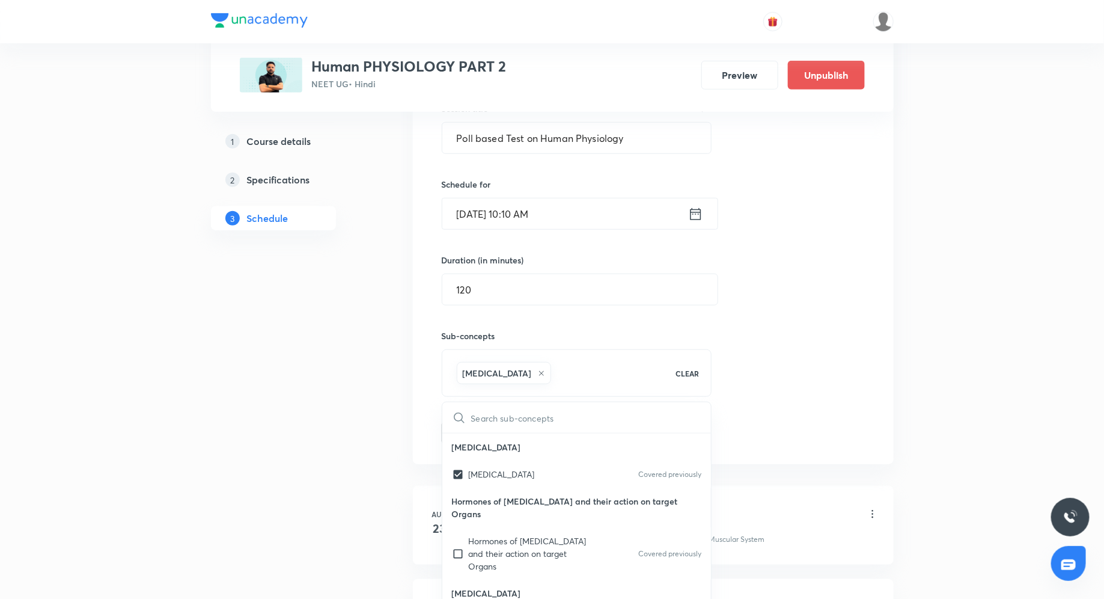
click at [830, 309] on div "Session 13 Live class Quiz Recorded classes Session title 35/99 Poll based Test…" at bounding box center [653, 233] width 423 height 424
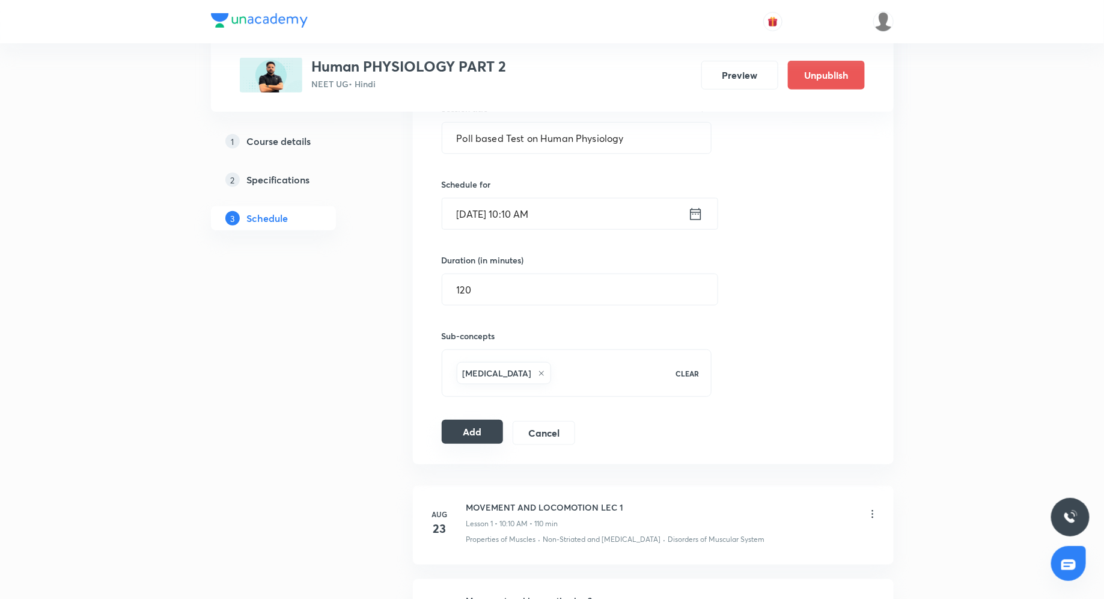
click at [483, 431] on button "Add" at bounding box center [473, 432] width 62 height 24
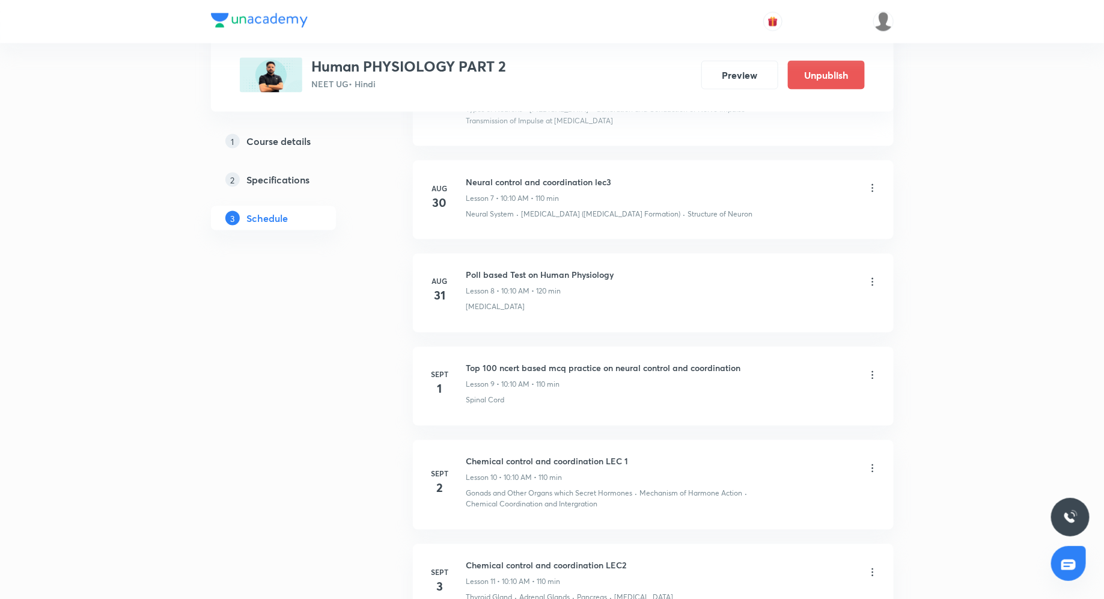
scroll to position [858, 0]
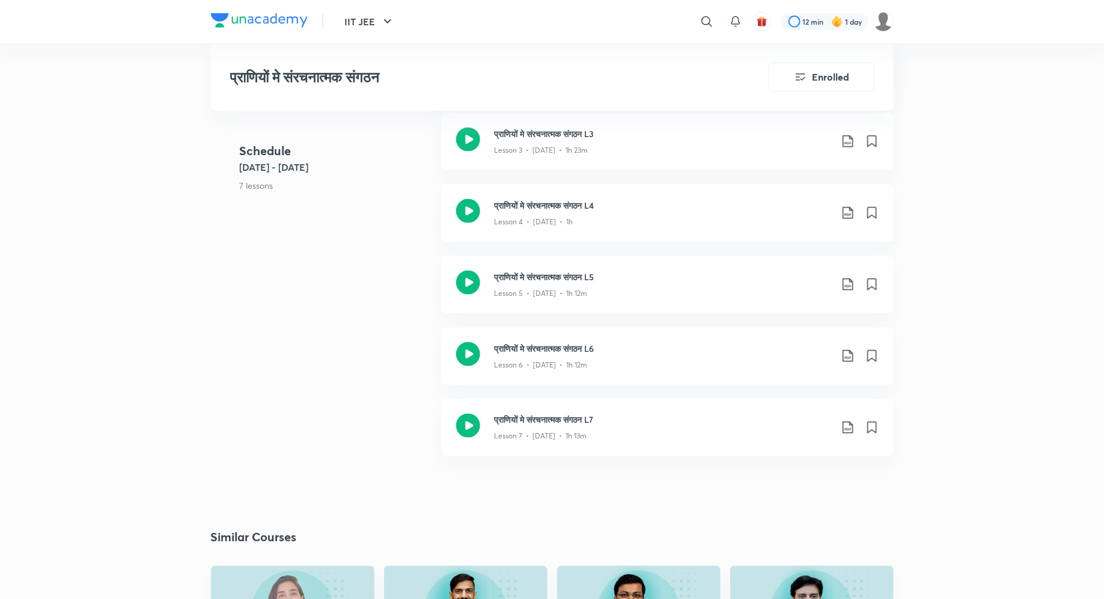
scroll to position [668, 0]
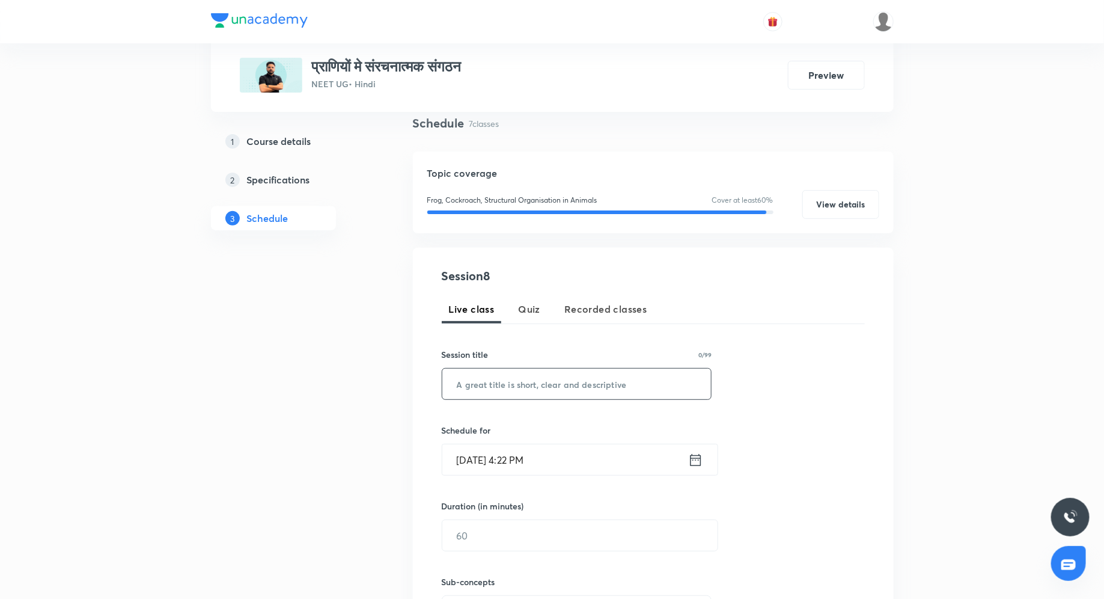
scroll to position [101, 0]
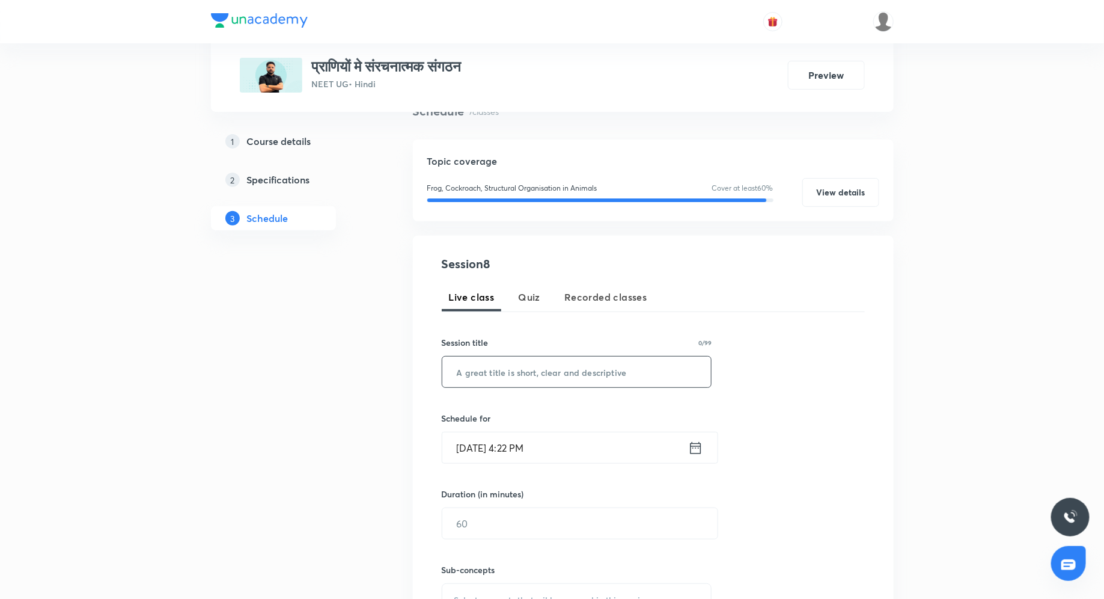
click at [538, 376] on input "text" at bounding box center [576, 371] width 269 height 31
paste input "मेंढ़क L10"
type input "मेंढ़क L10"
click at [693, 445] on icon at bounding box center [695, 447] width 15 height 17
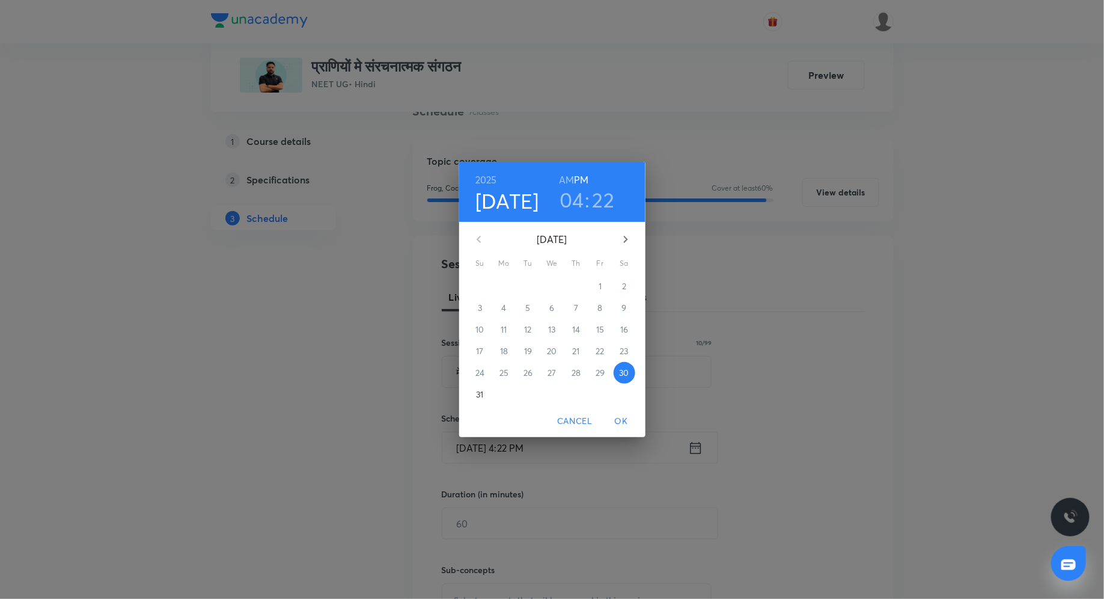
click at [476, 396] on span "31" at bounding box center [481, 394] width 22 height 12
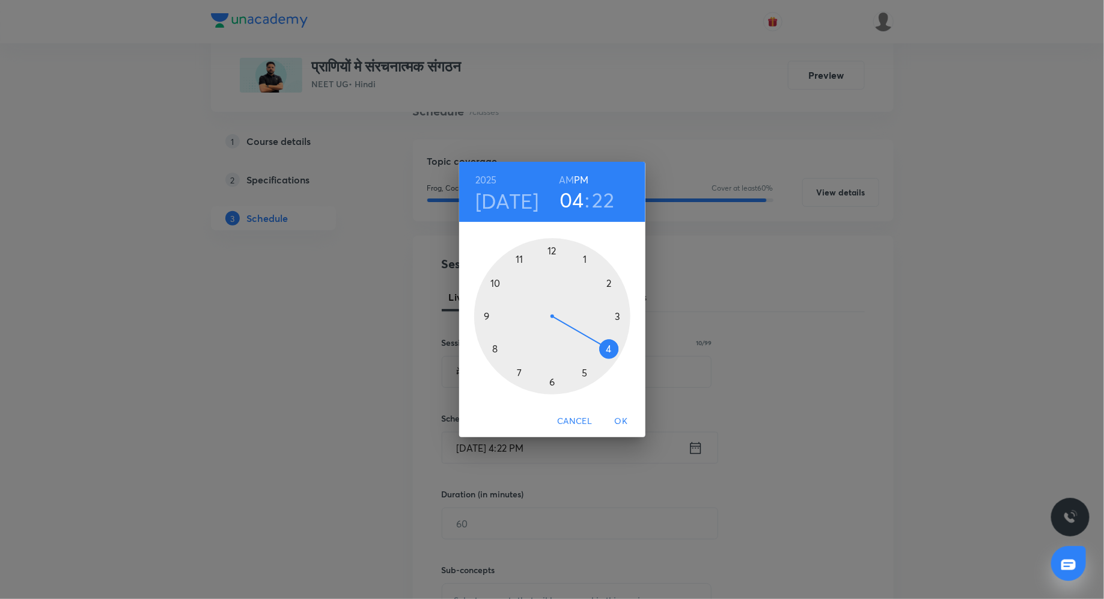
click at [568, 180] on h6 "AM" at bounding box center [566, 179] width 15 height 17
click at [494, 346] on div at bounding box center [552, 316] width 156 height 156
click at [548, 251] on div at bounding box center [552, 316] width 156 height 156
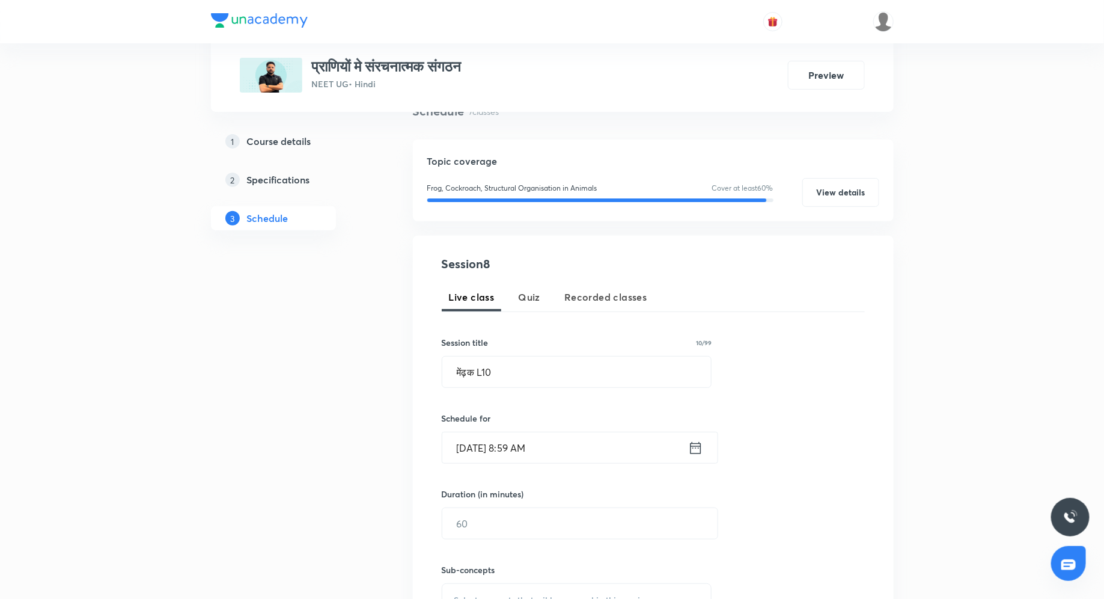
click at [694, 447] on icon at bounding box center [695, 447] width 15 height 17
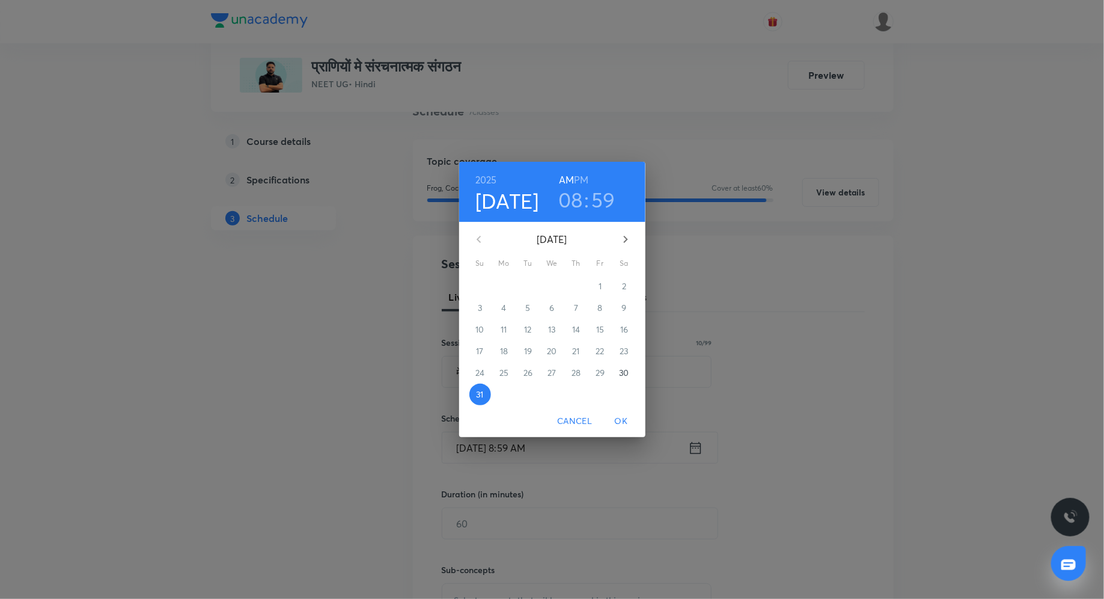
click at [598, 195] on h3 "59" at bounding box center [604, 199] width 24 height 25
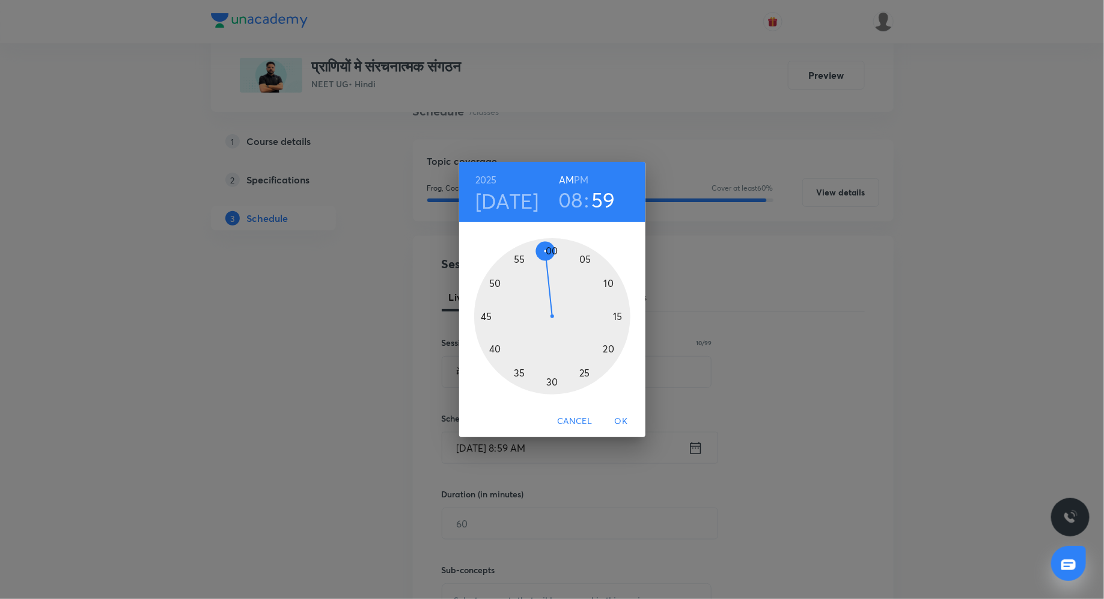
click at [554, 251] on div at bounding box center [552, 316] width 156 height 156
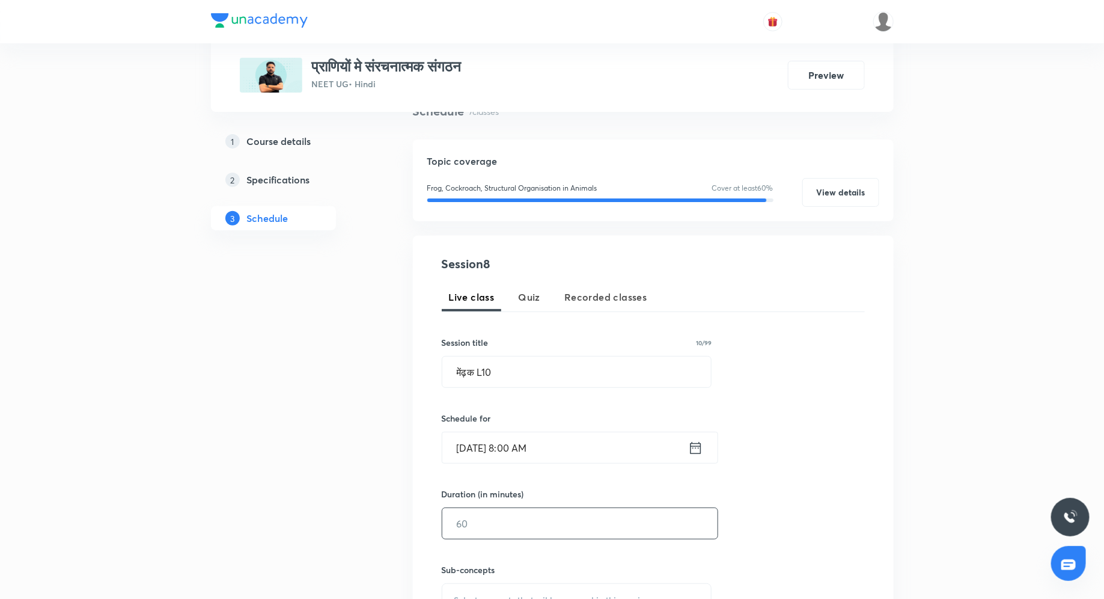
click at [537, 526] on input "text" at bounding box center [579, 523] width 275 height 31
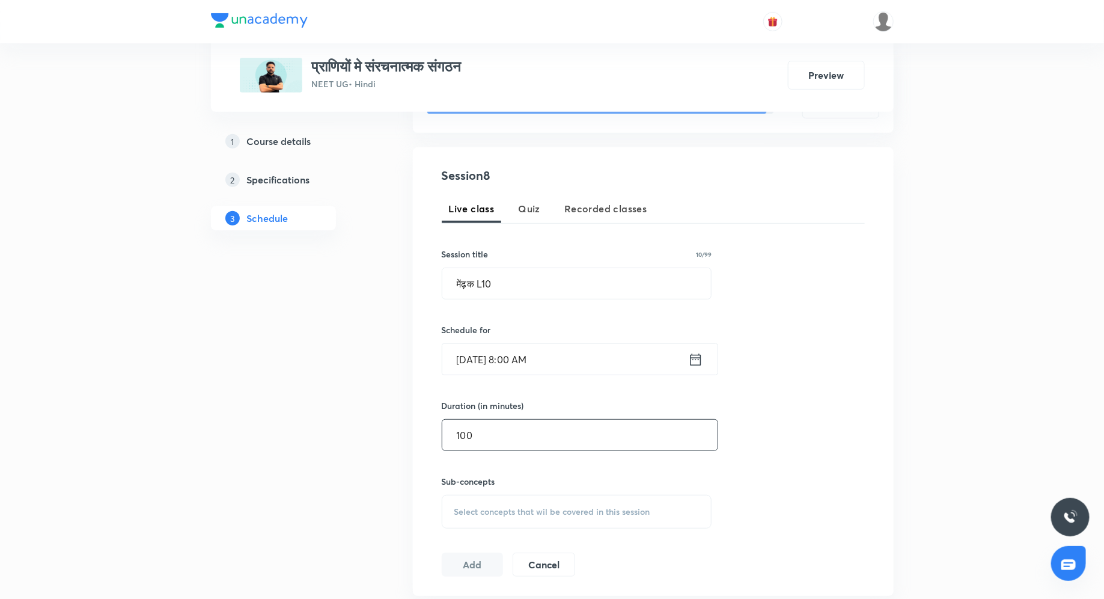
type input "100"
click at [515, 508] on span "Select concepts that wil be covered in this session" at bounding box center [552, 512] width 196 height 10
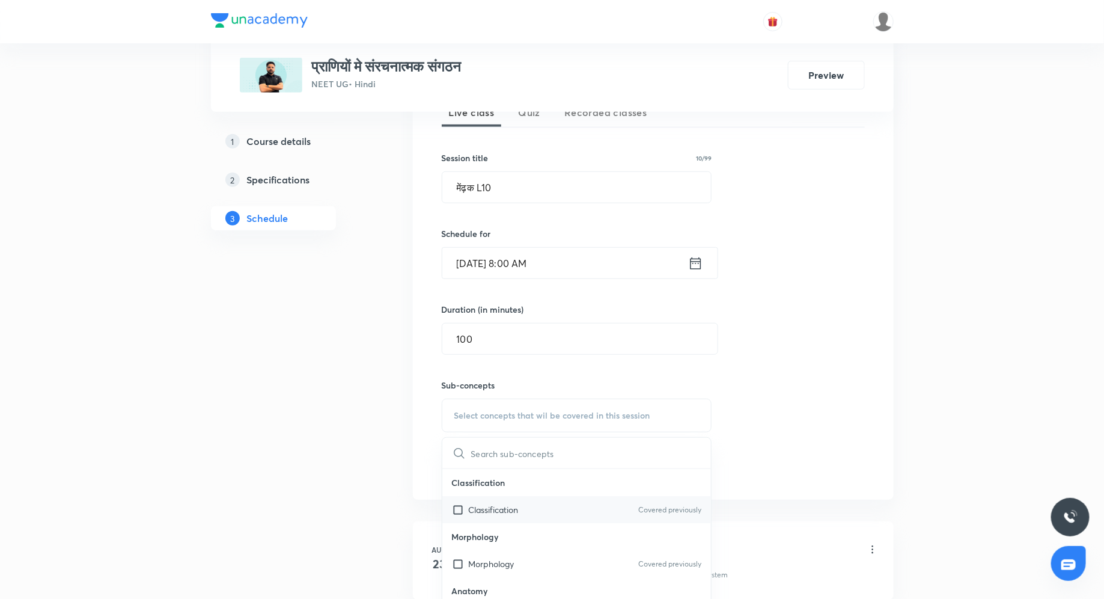
click at [502, 512] on p "Classification" at bounding box center [494, 509] width 50 height 13
checkbox input "true"
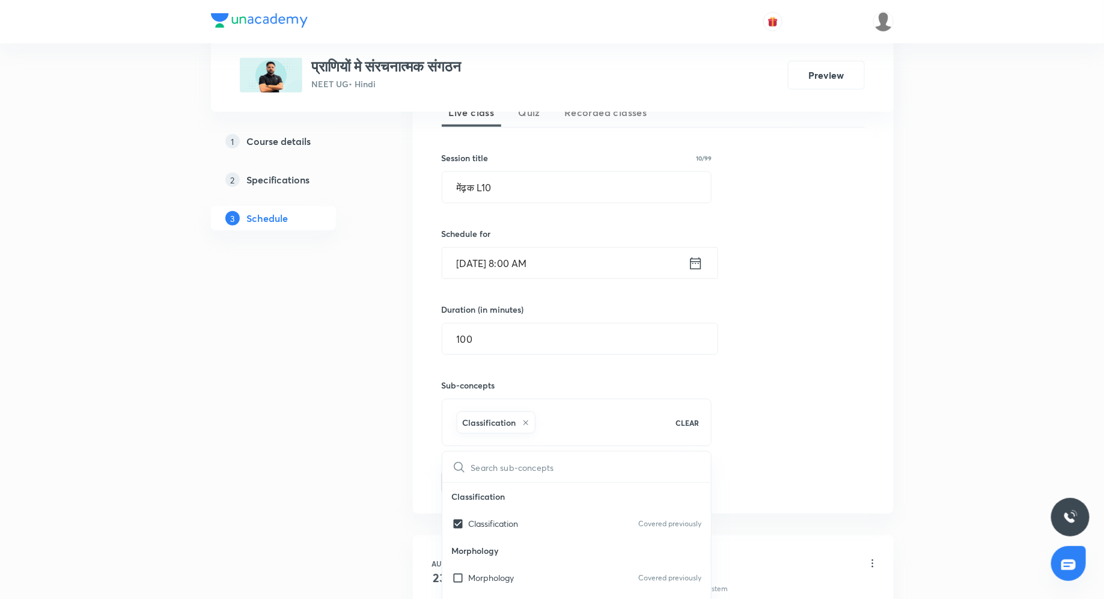
click at [776, 397] on div "Session 8 Live class Quiz Recorded classes Session title 10/99 मेंढ़क L10 ​ Sch…" at bounding box center [653, 282] width 423 height 424
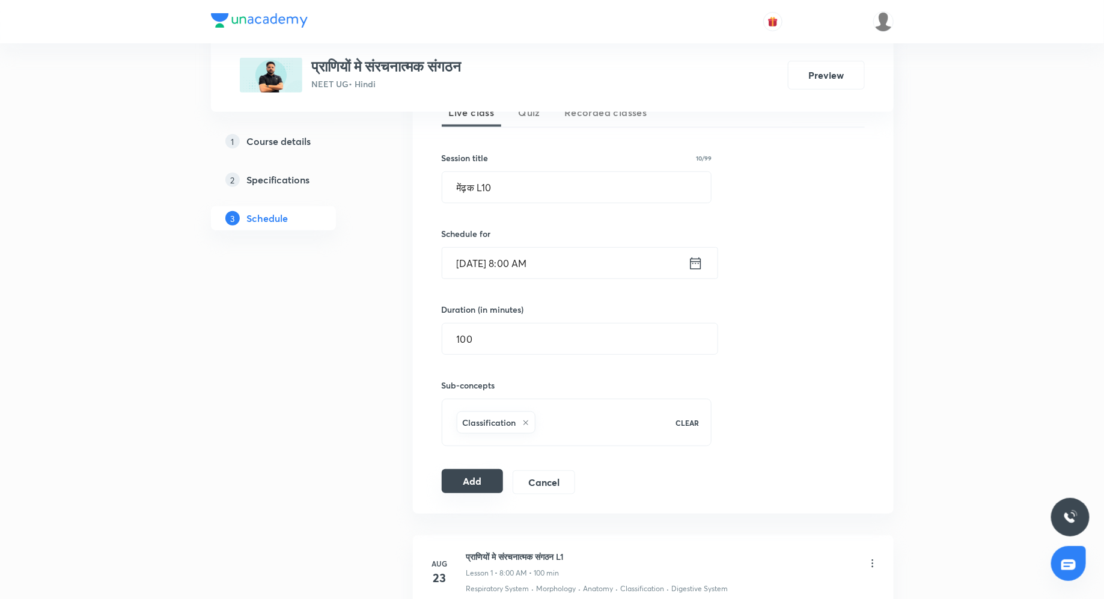
click at [464, 486] on button "Add" at bounding box center [473, 481] width 62 height 24
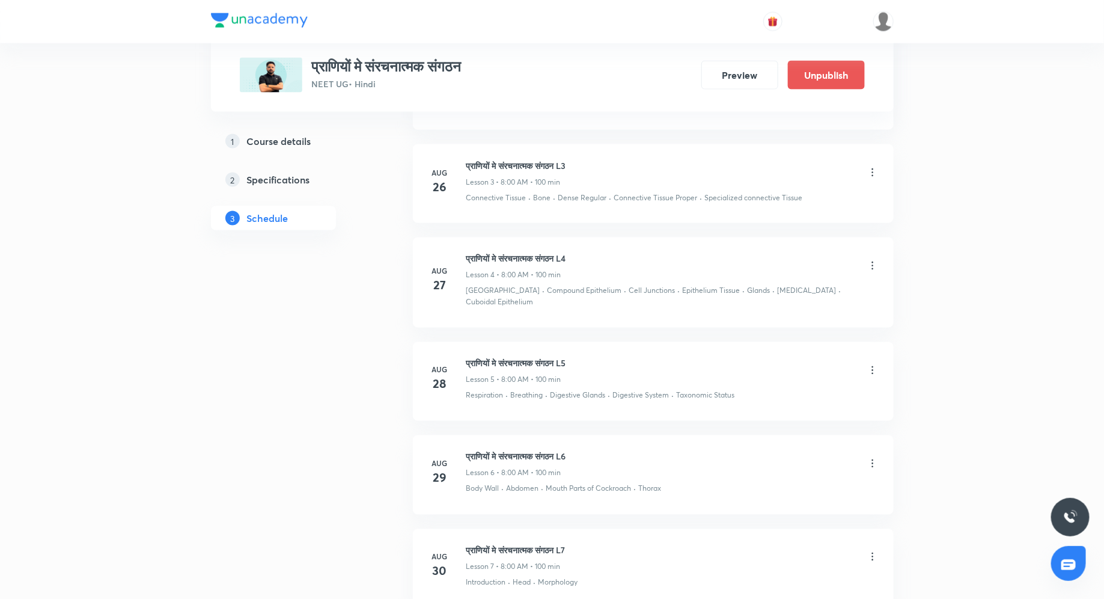
scroll to position [1092, 0]
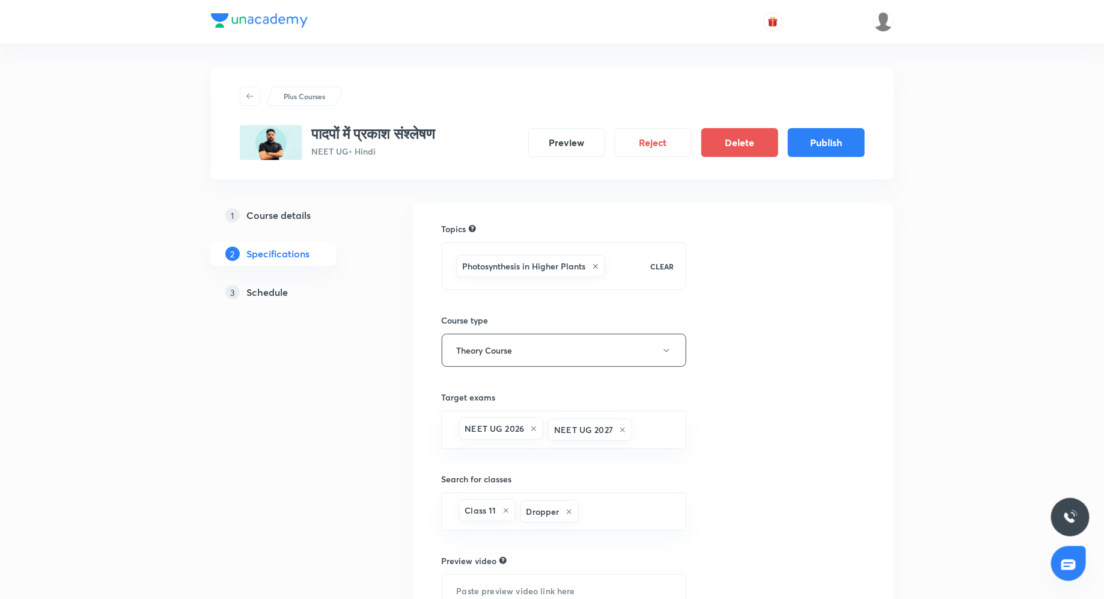
click at [638, 70] on div "Plus Courses पादपों में प्रकाश संश्लेषण NEET UG • Hindi Preview Reject Delete P…" at bounding box center [552, 123] width 683 height 112
click at [818, 141] on button "Publish" at bounding box center [826, 141] width 77 height 29
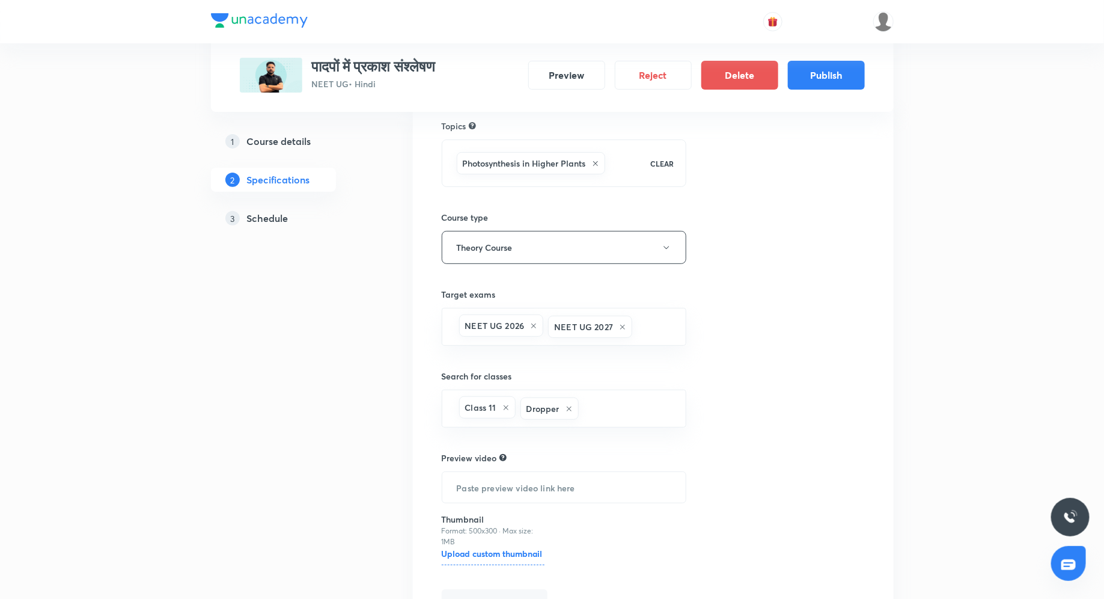
scroll to position [175, 0]
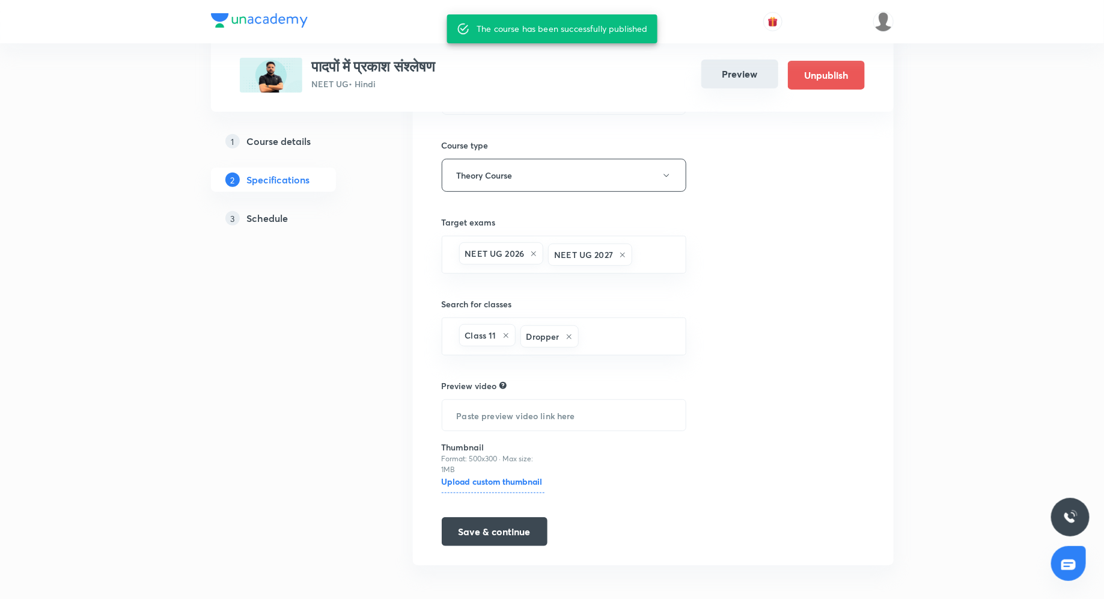
click at [745, 78] on button "Preview" at bounding box center [740, 74] width 77 height 29
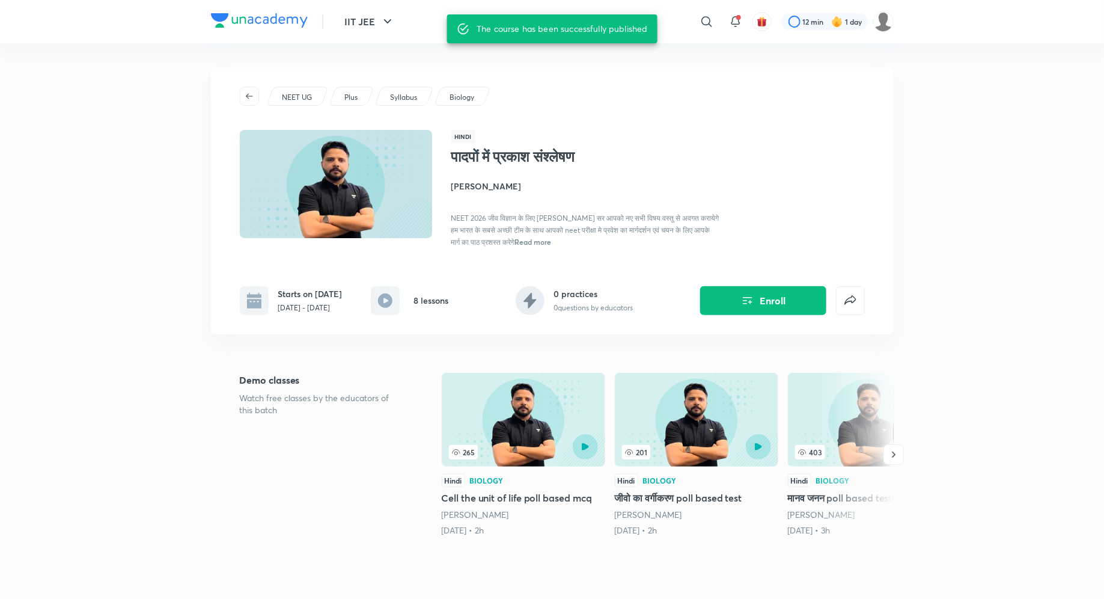
click at [480, 182] on h4 "Yogesh Shukla" at bounding box center [585, 186] width 269 height 13
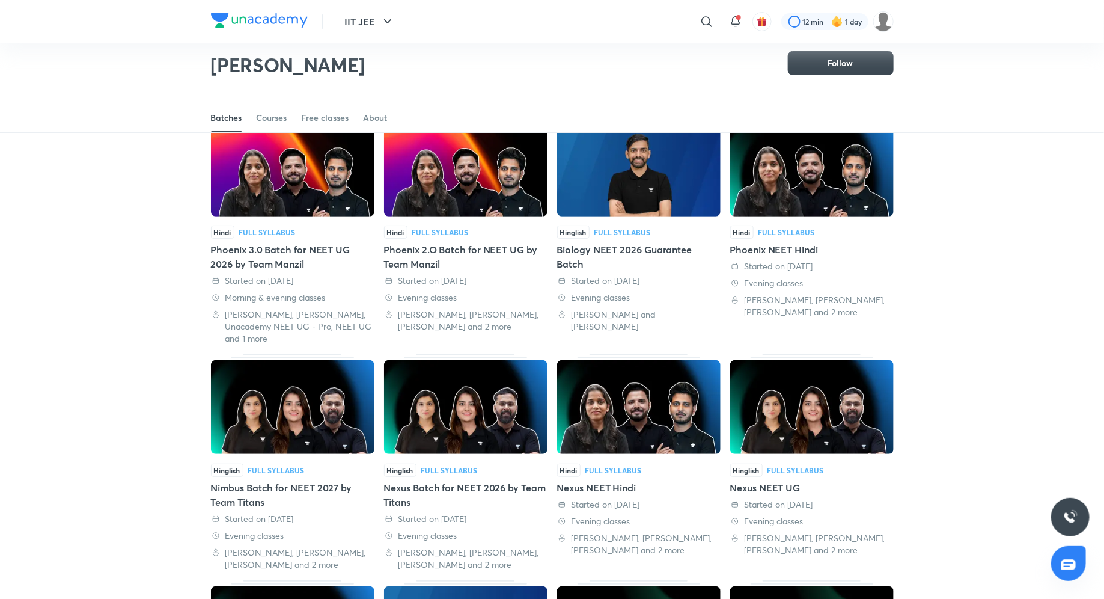
scroll to position [117, 0]
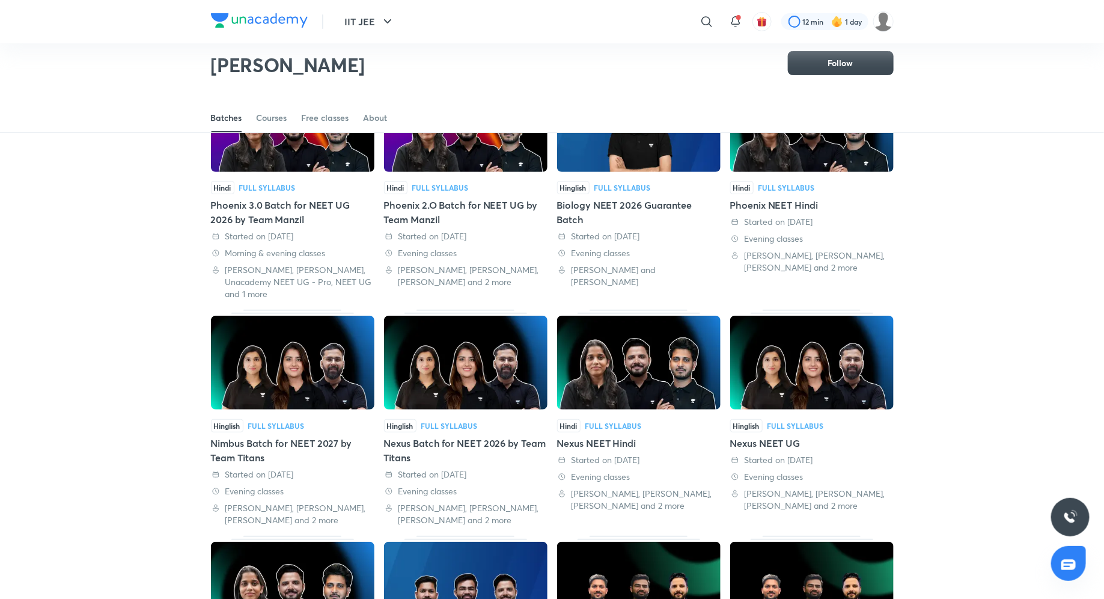
click at [314, 441] on div "Nimbus Batch for NEET 2027 by Team Titans" at bounding box center [293, 450] width 164 height 29
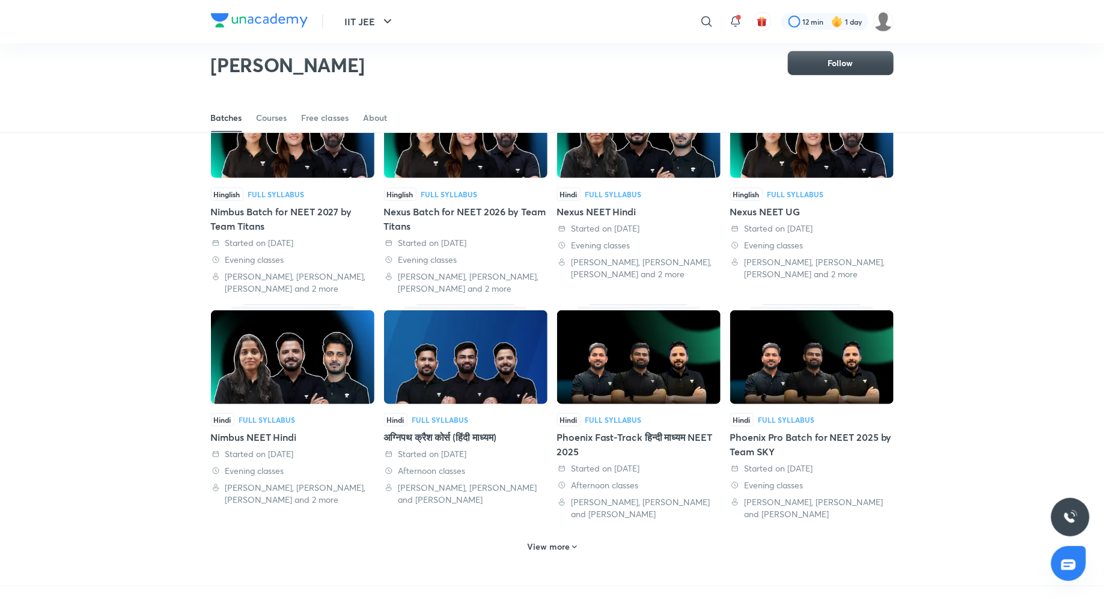
scroll to position [349, 0]
click at [281, 435] on div "Nimbus NEET Hindi" at bounding box center [293, 436] width 164 height 14
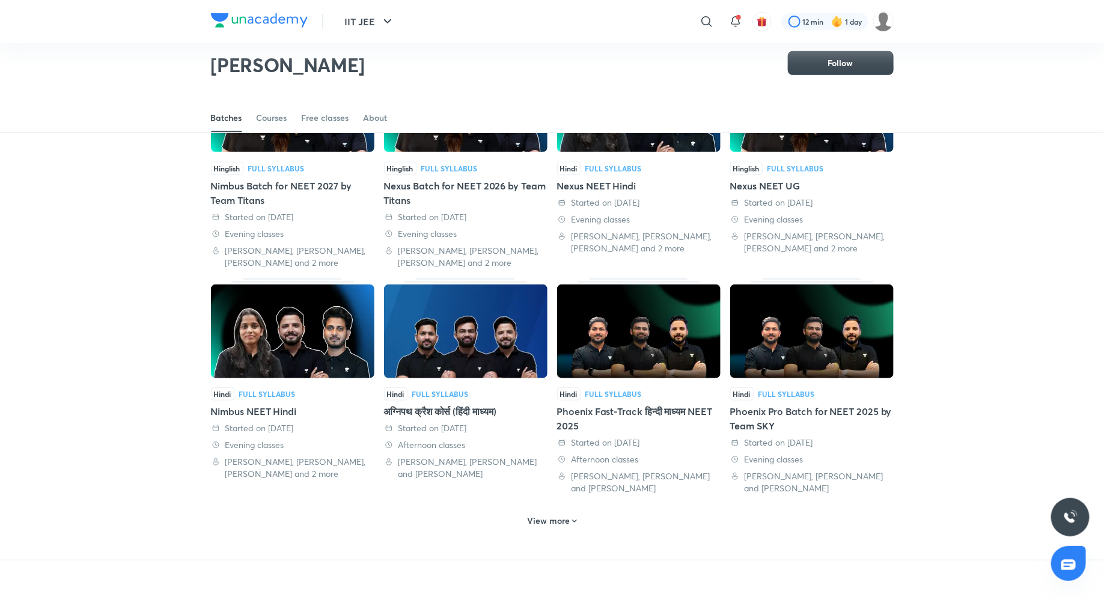
scroll to position [384, 0]
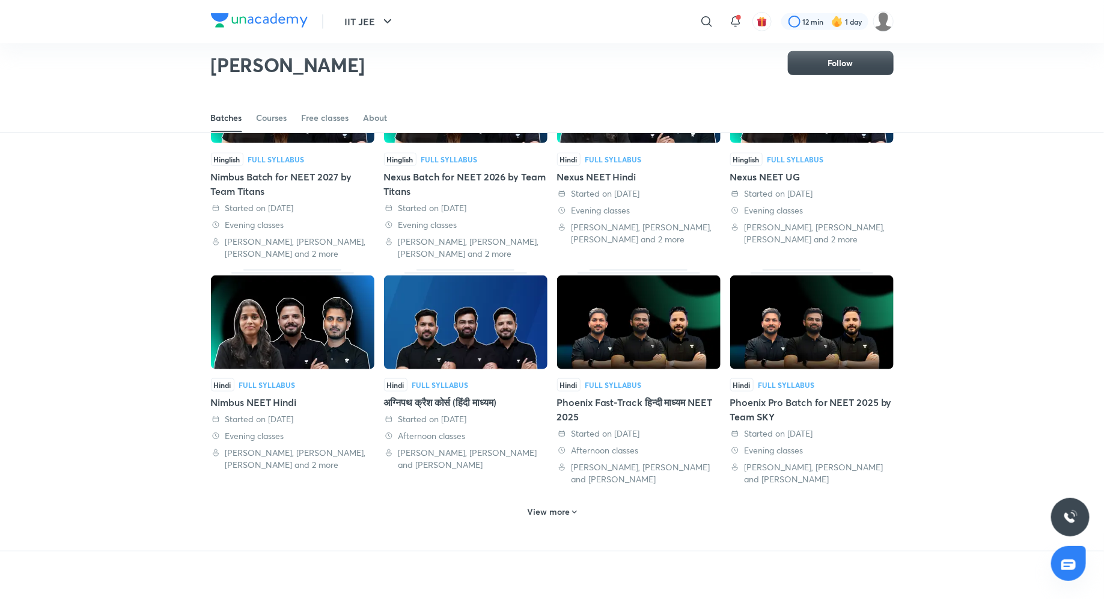
click at [534, 508] on h6 "View more" at bounding box center [548, 512] width 43 height 12
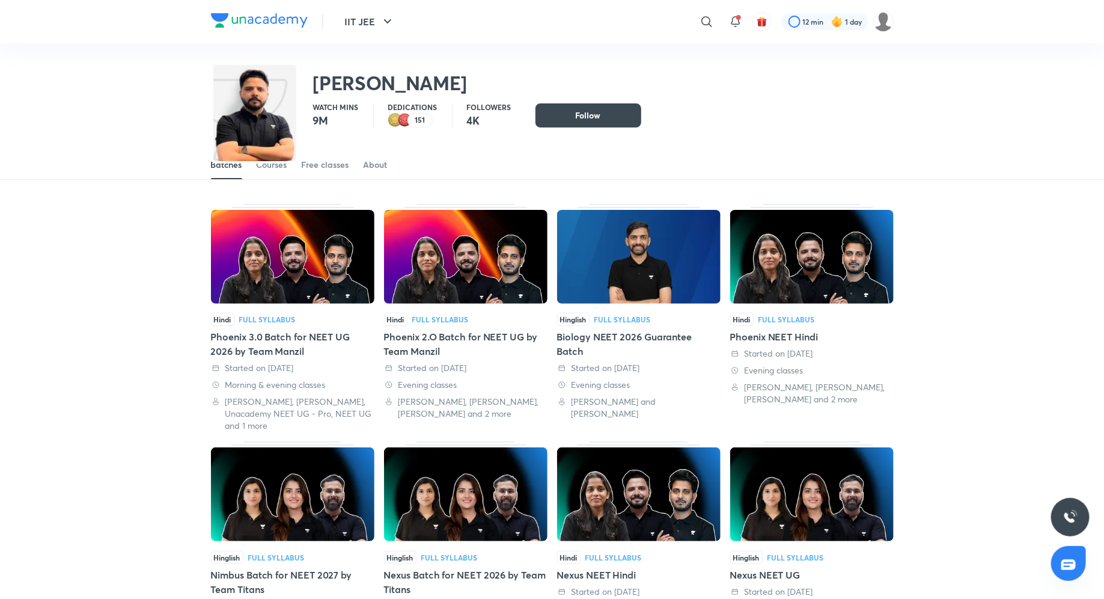
scroll to position [0, 0]
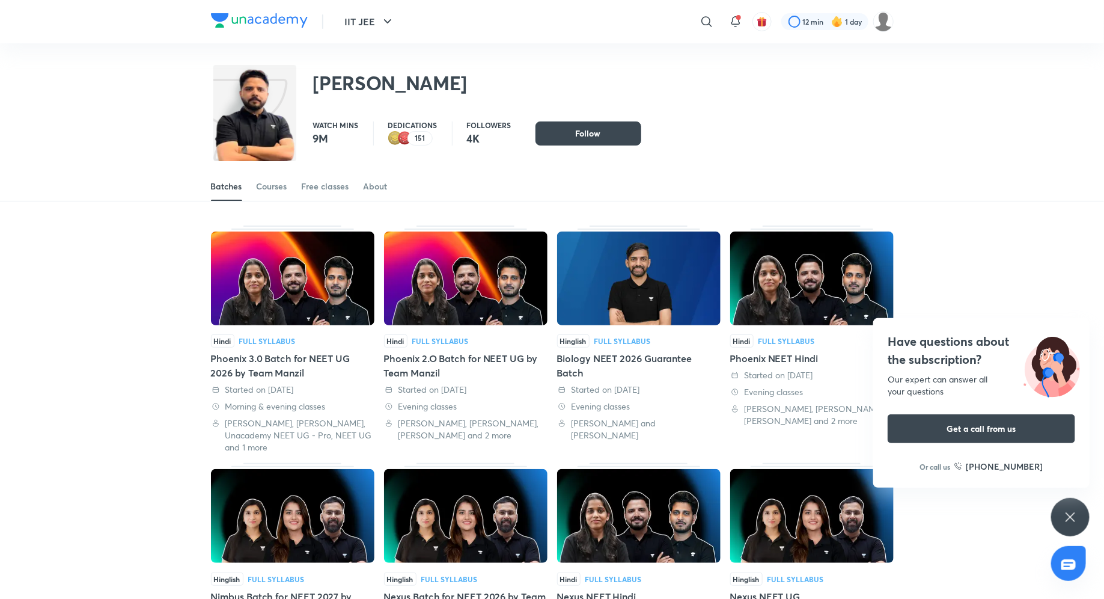
click at [295, 358] on div "Phoenix 3.0 Batch for NEET UG 2026 by Team Manzil" at bounding box center [293, 365] width 164 height 29
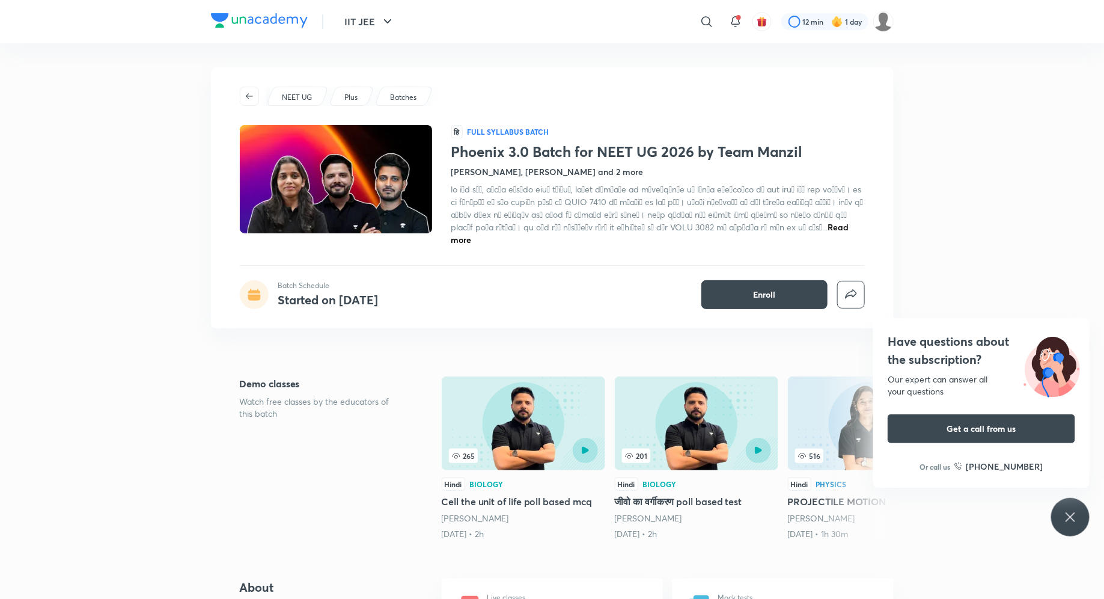
scroll to position [52, 0]
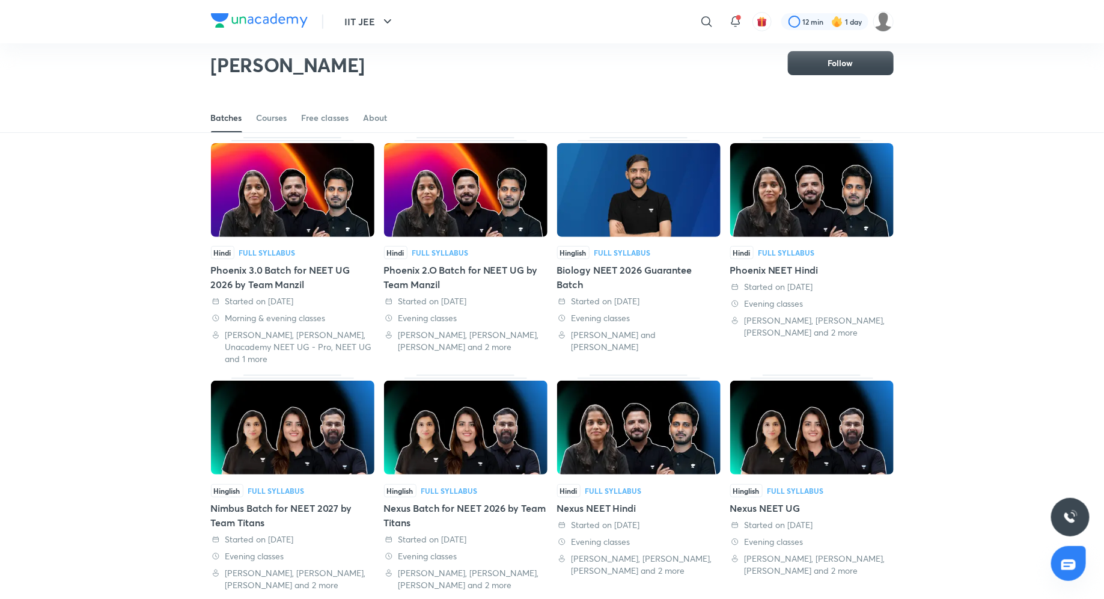
click at [442, 268] on div "Phoenix 2.O Batch for NEET UG by Team Manzil" at bounding box center [466, 277] width 164 height 29
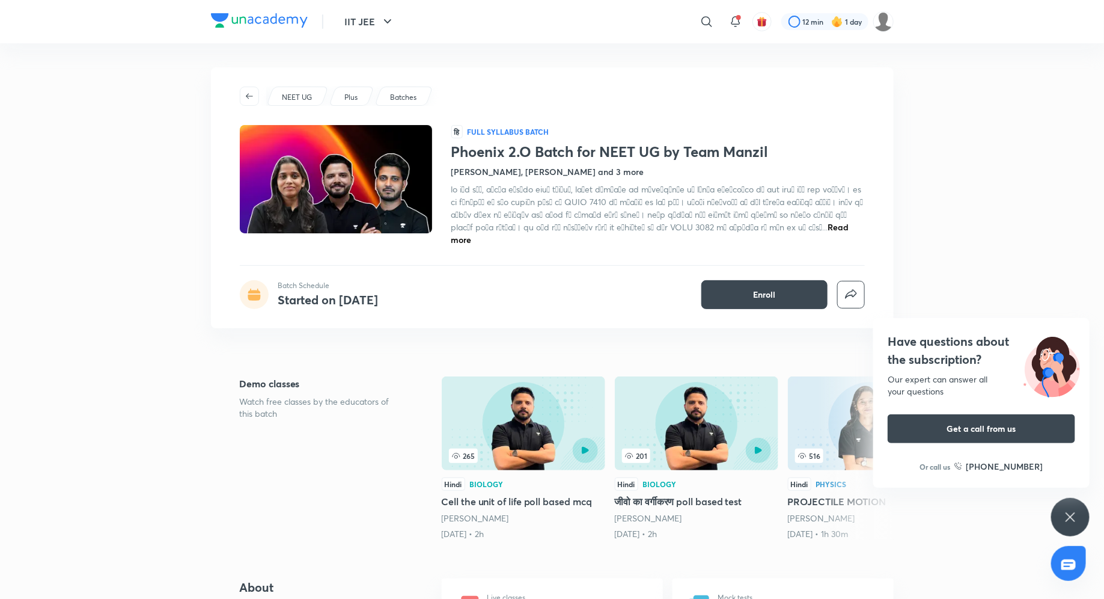
scroll to position [52, 0]
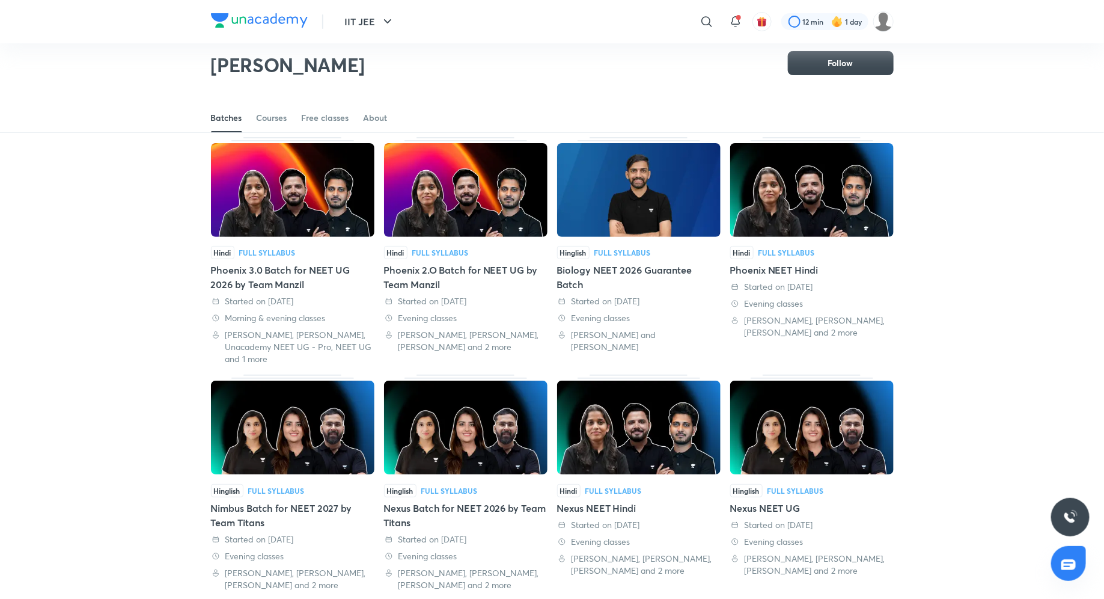
click at [766, 268] on div "Phoenix NEET Hindi" at bounding box center [812, 270] width 164 height 14
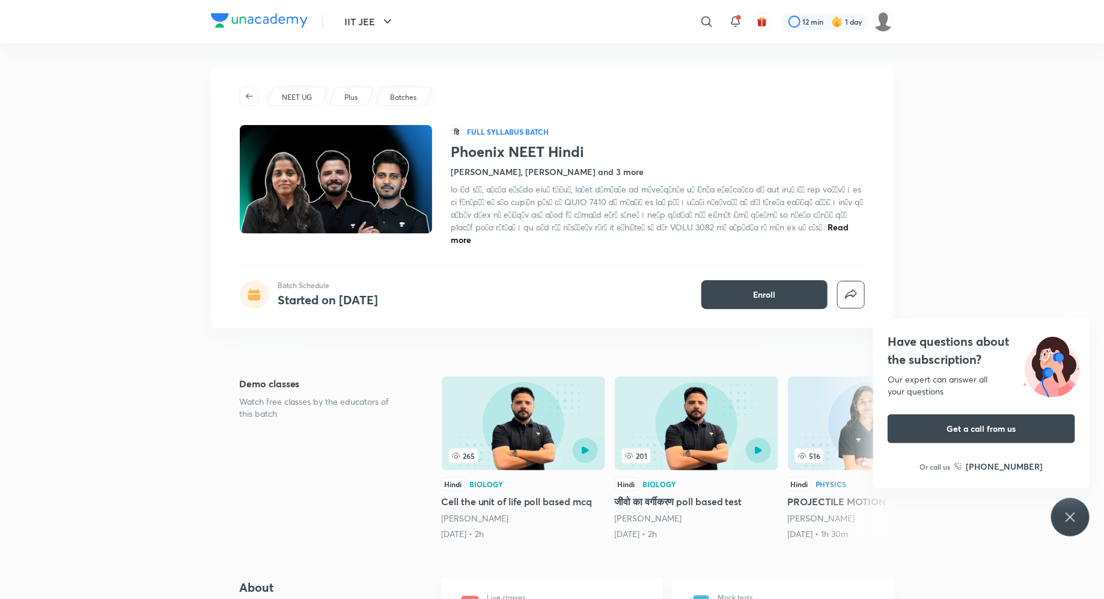
scroll to position [52, 0]
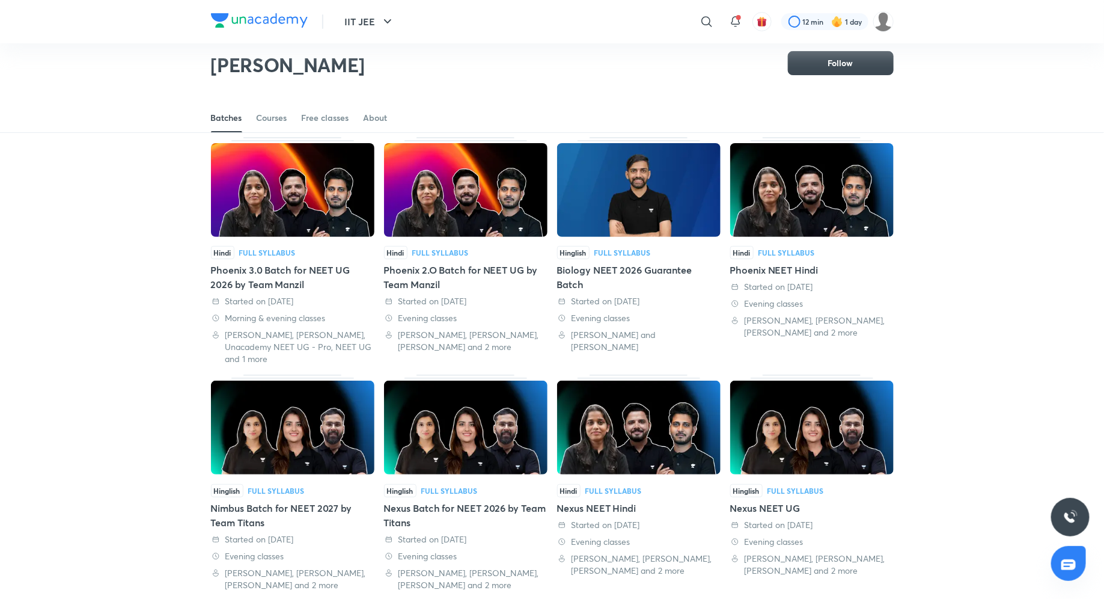
click at [297, 271] on div "Phoenix 3.0 Batch for NEET UG 2026 by Team Manzil" at bounding box center [293, 277] width 164 height 29
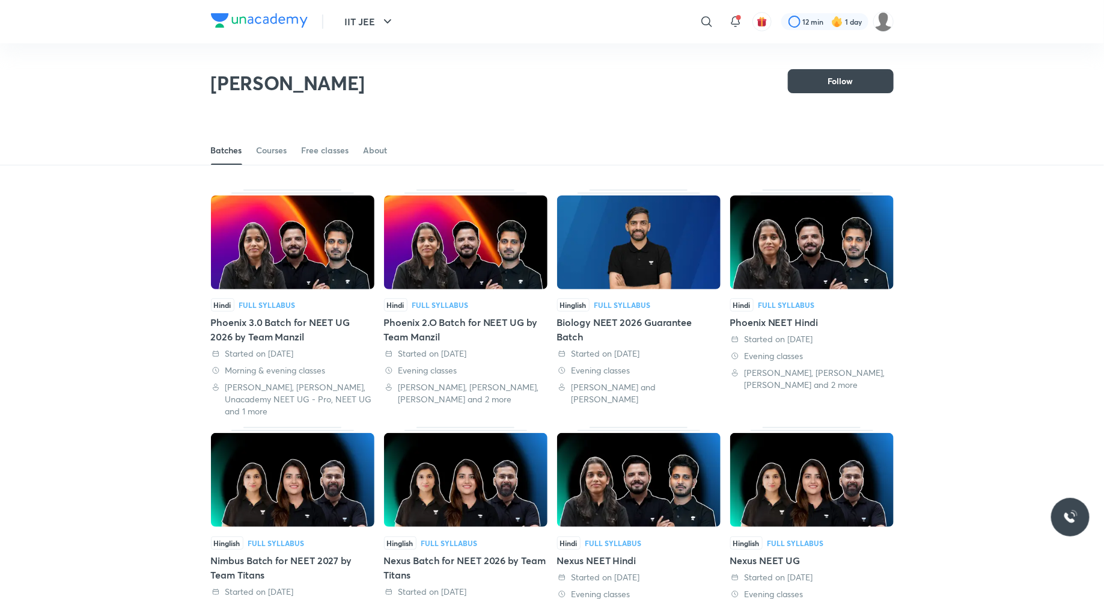
scroll to position [52, 0]
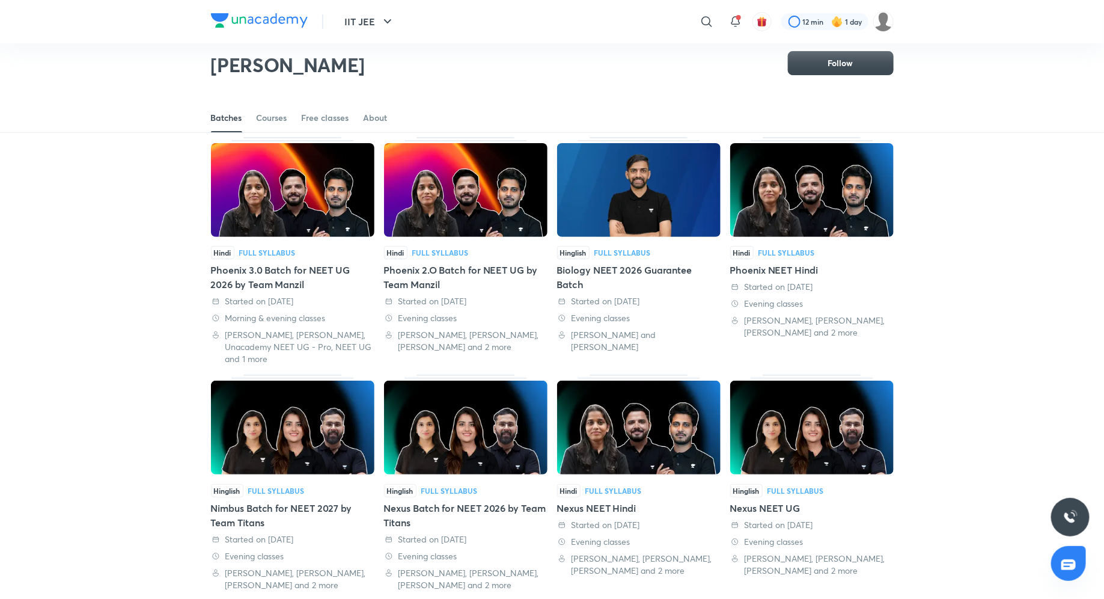
click at [433, 266] on div "Phoenix 2.O Batch for NEET UG by Team Manzil" at bounding box center [466, 277] width 164 height 29
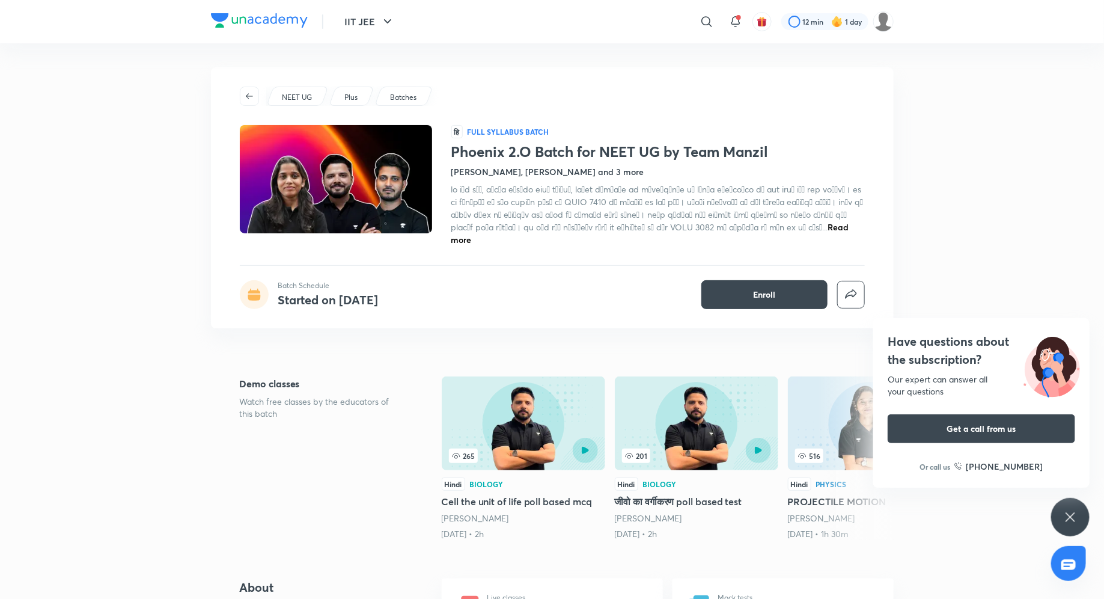
scroll to position [52, 0]
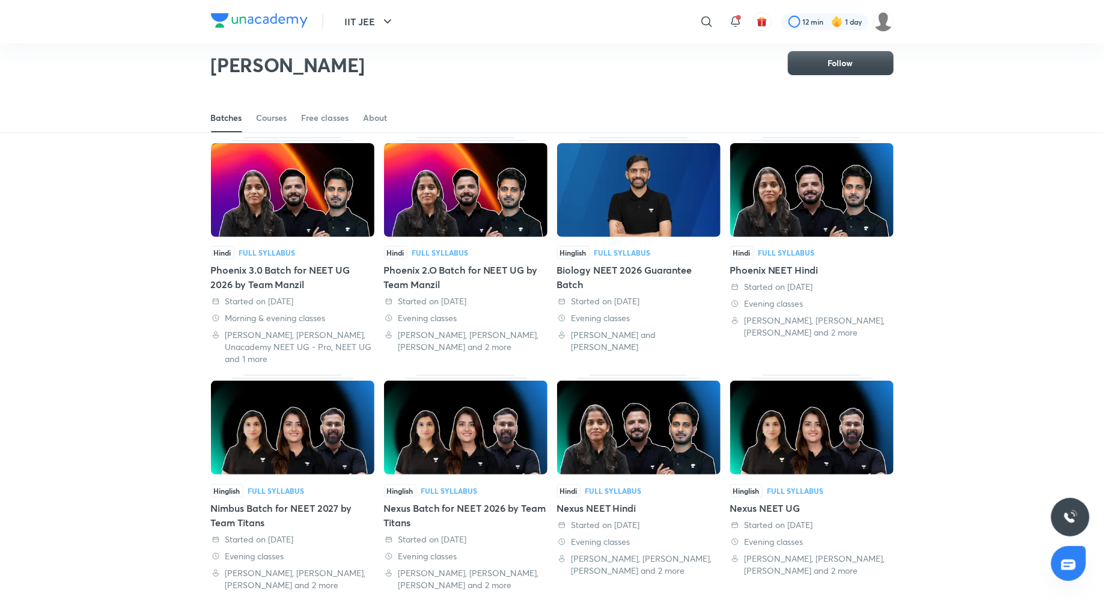
click at [766, 266] on div "Phoenix NEET Hindi" at bounding box center [812, 270] width 164 height 14
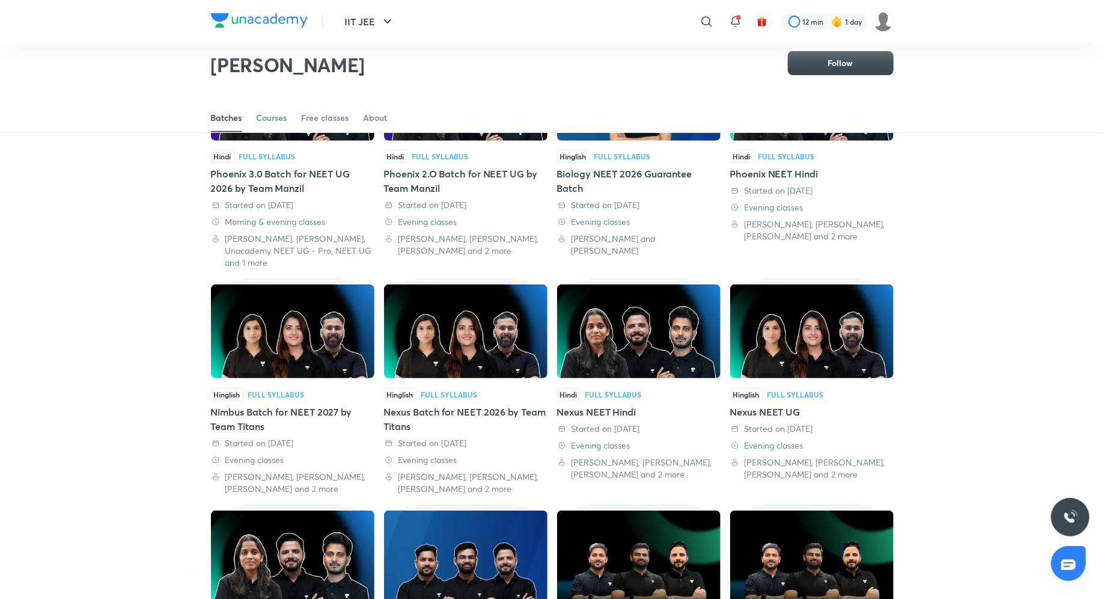
click at [449, 406] on div "Nexus Batch for NEET 2026 by Team Titans" at bounding box center [466, 419] width 164 height 29
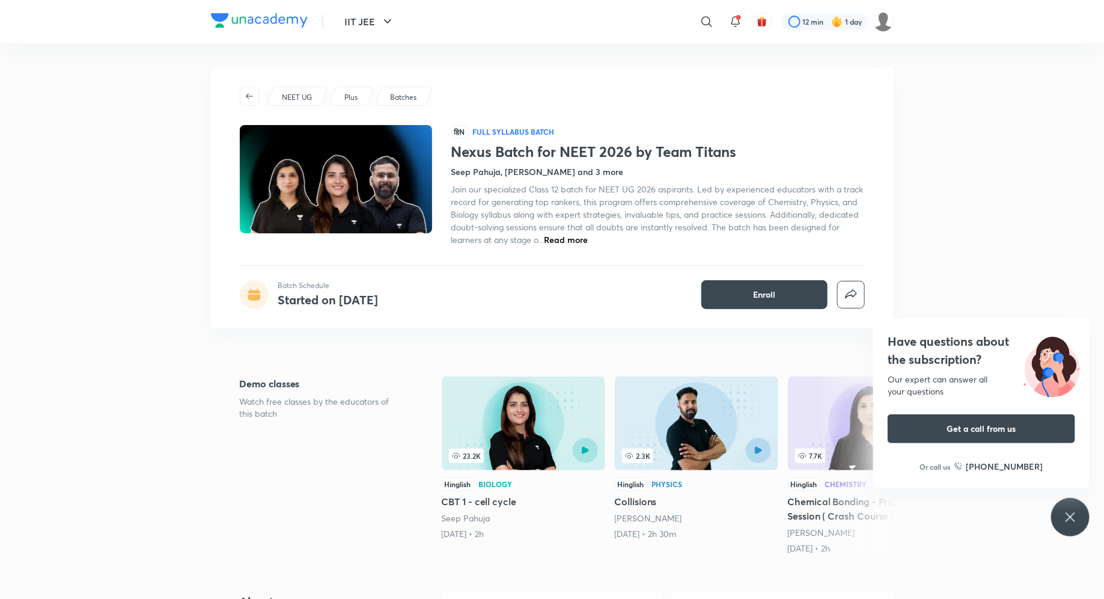
scroll to position [52, 0]
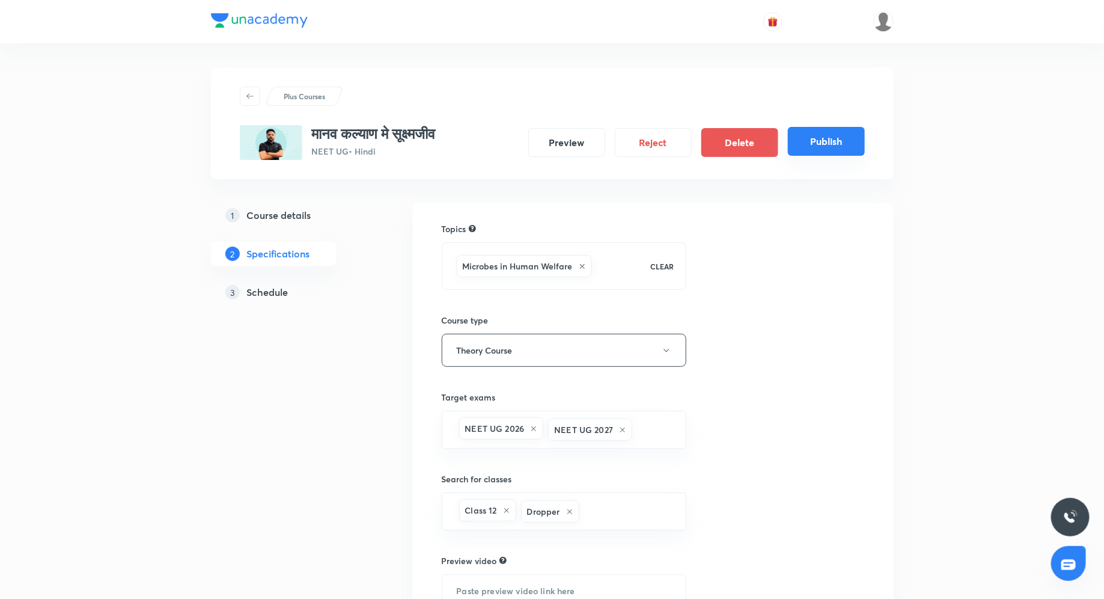
click at [811, 140] on button "Publish" at bounding box center [826, 141] width 77 height 29
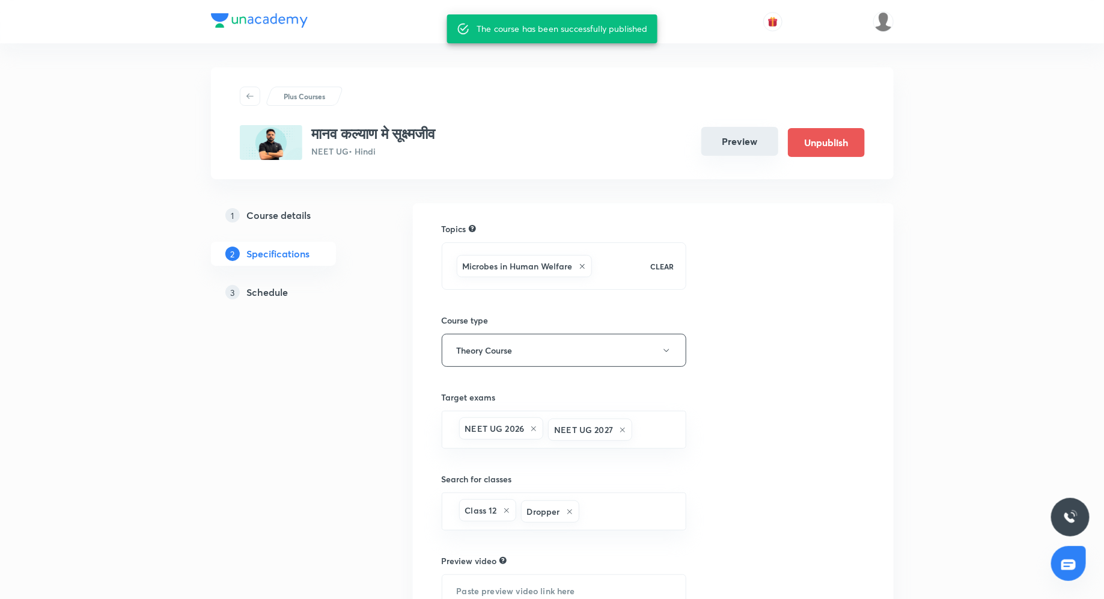
click at [745, 136] on button "Preview" at bounding box center [740, 141] width 77 height 29
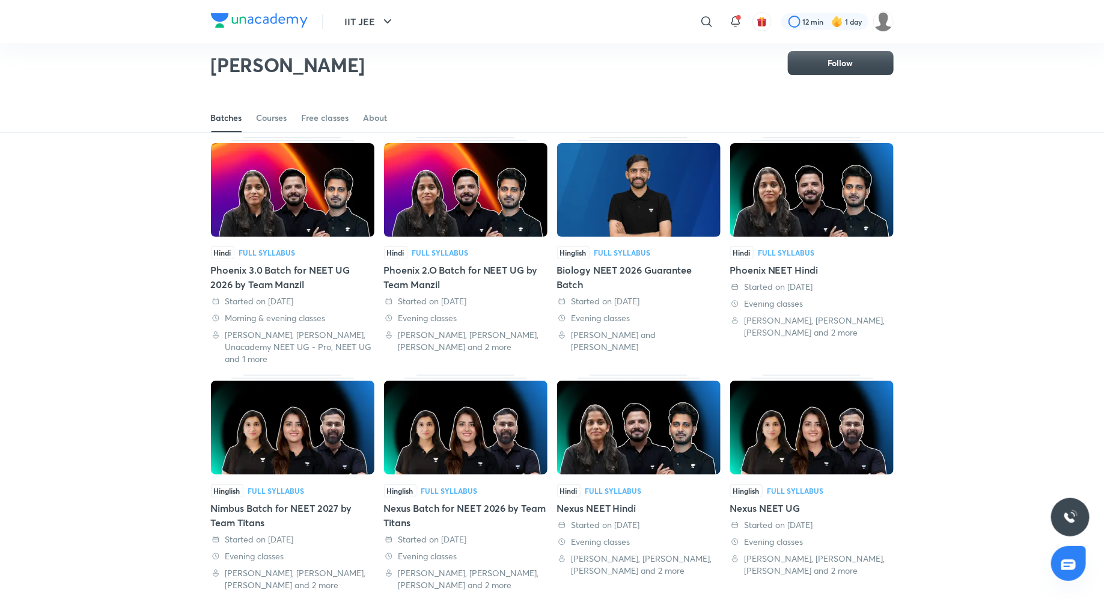
click at [454, 504] on div "Nexus Batch for NEET 2026 by Team Titans" at bounding box center [466, 515] width 164 height 29
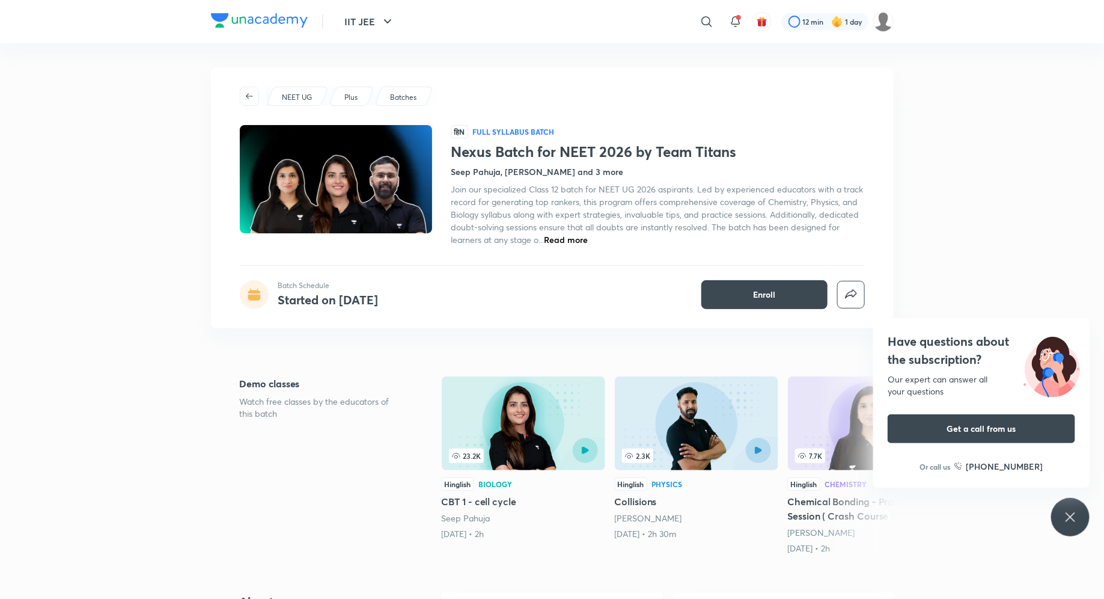
scroll to position [52, 0]
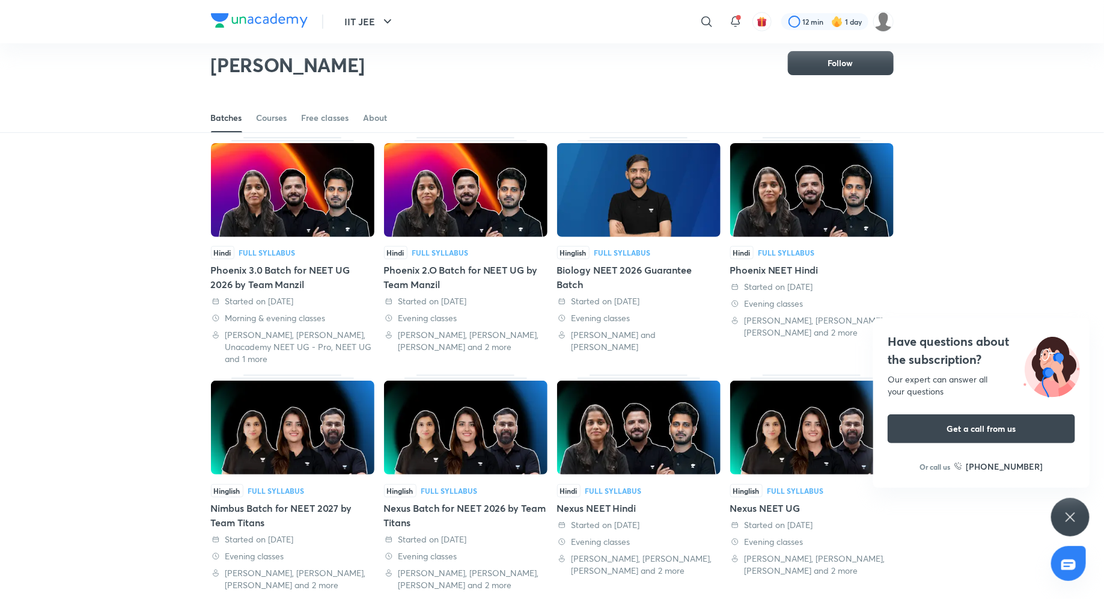
click at [296, 504] on div "Nimbus Batch for NEET 2027 by Team Titans" at bounding box center [293, 515] width 164 height 29
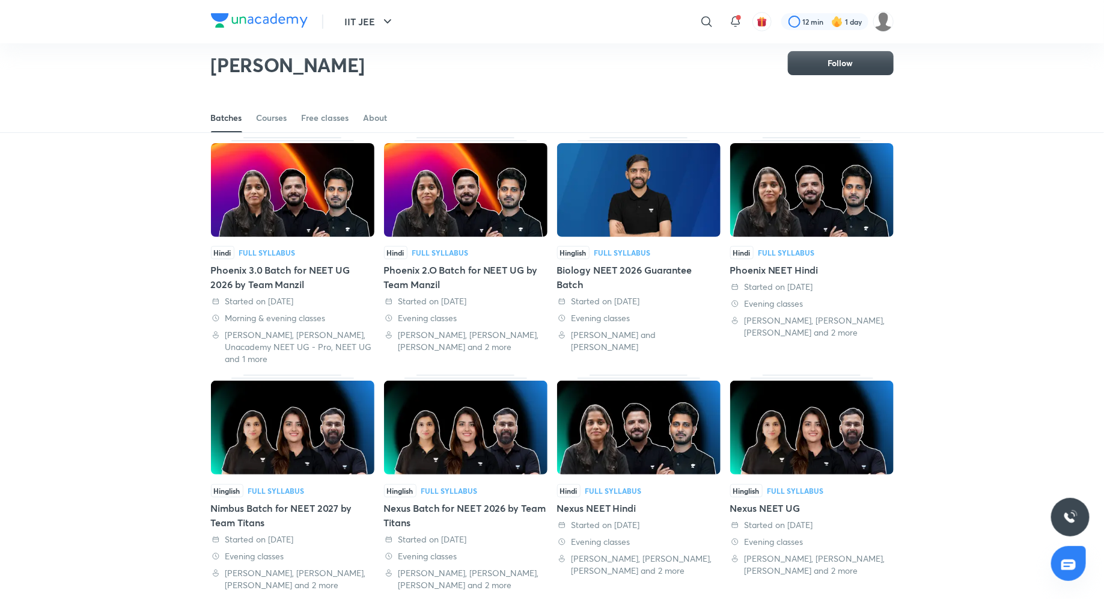
scroll to position [126, 0]
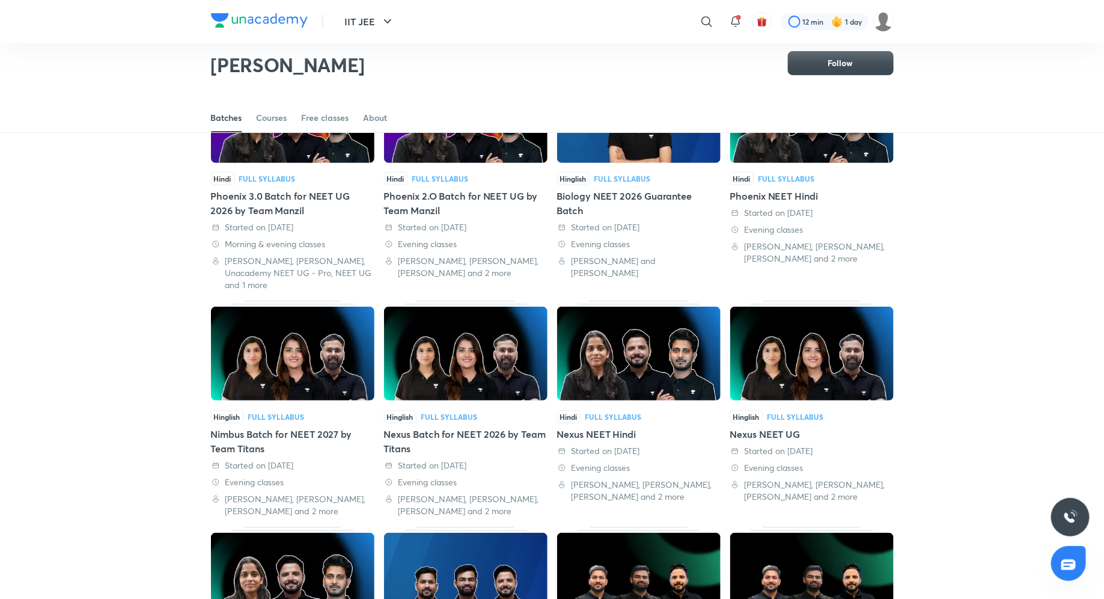
click at [613, 431] on div "Nexus NEET Hindi" at bounding box center [639, 434] width 164 height 14
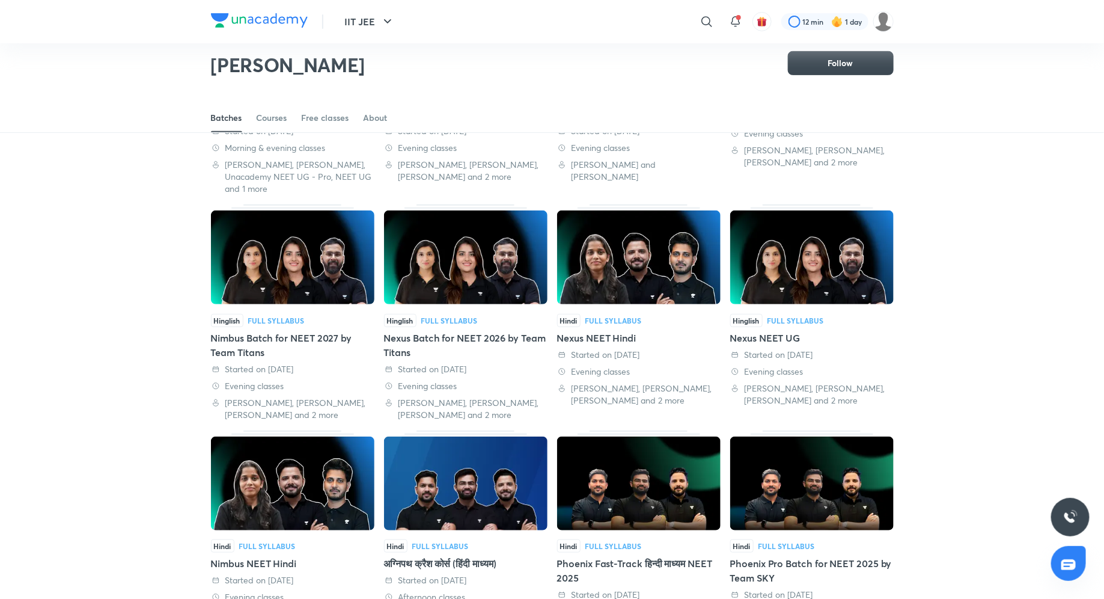
scroll to position [245, 0]
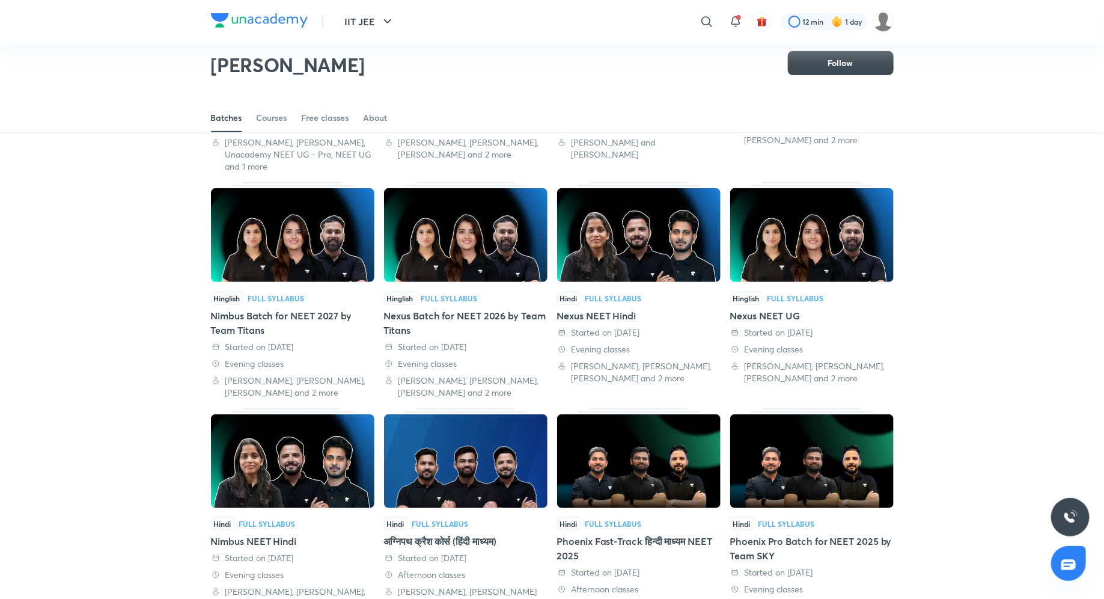
click at [754, 317] on div "Nexus NEET UG" at bounding box center [812, 315] width 164 height 14
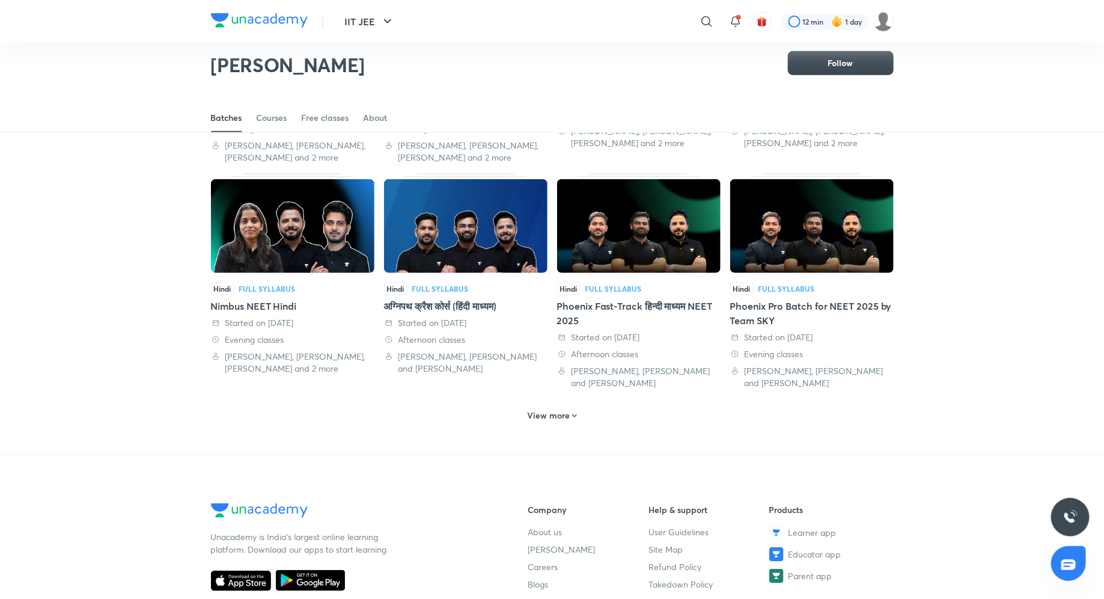
scroll to position [482, 0]
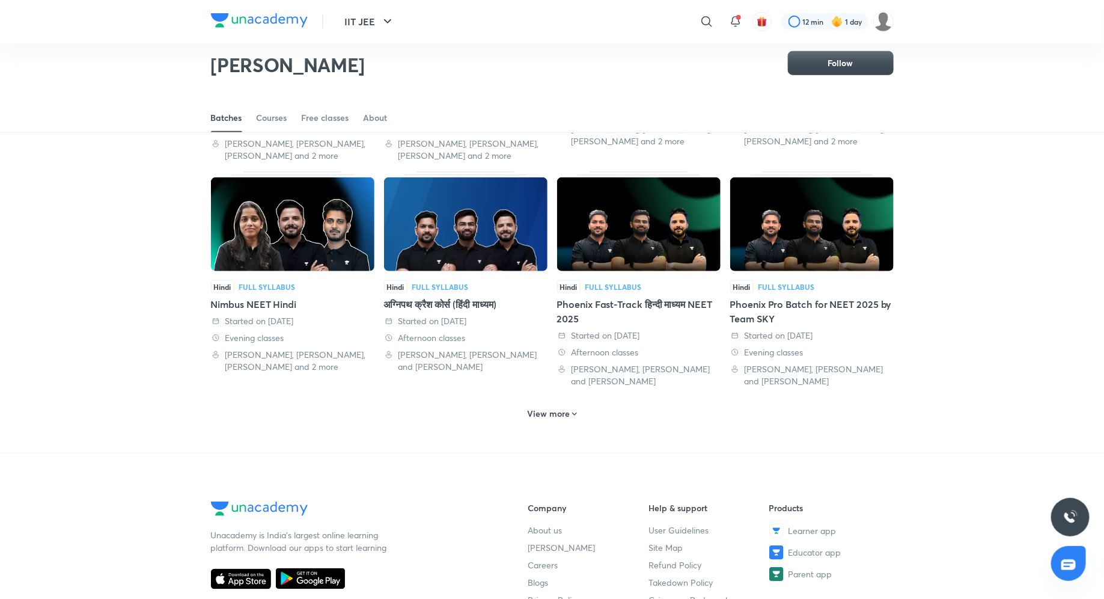
click at [563, 417] on h6 "View more" at bounding box center [548, 414] width 43 height 12
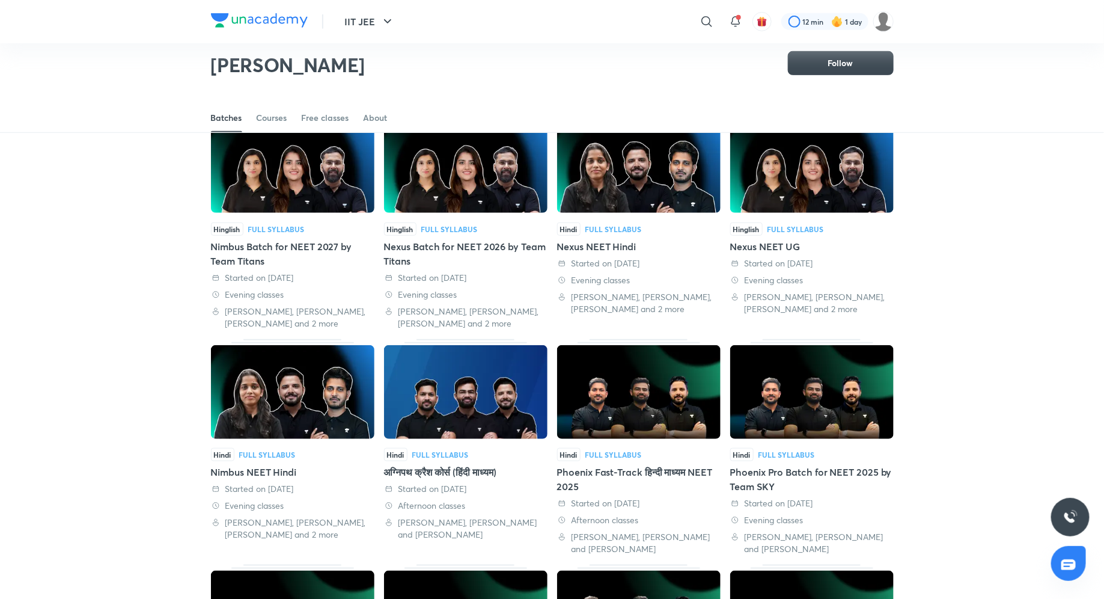
scroll to position [317, 0]
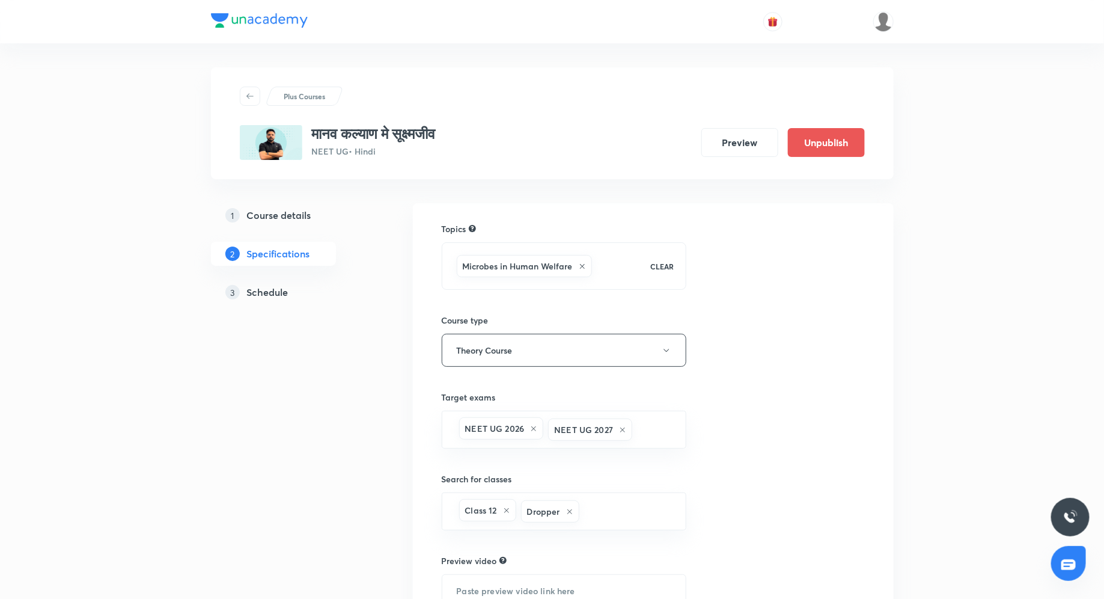
click at [268, 290] on h5 "Schedule" at bounding box center [267, 292] width 41 height 14
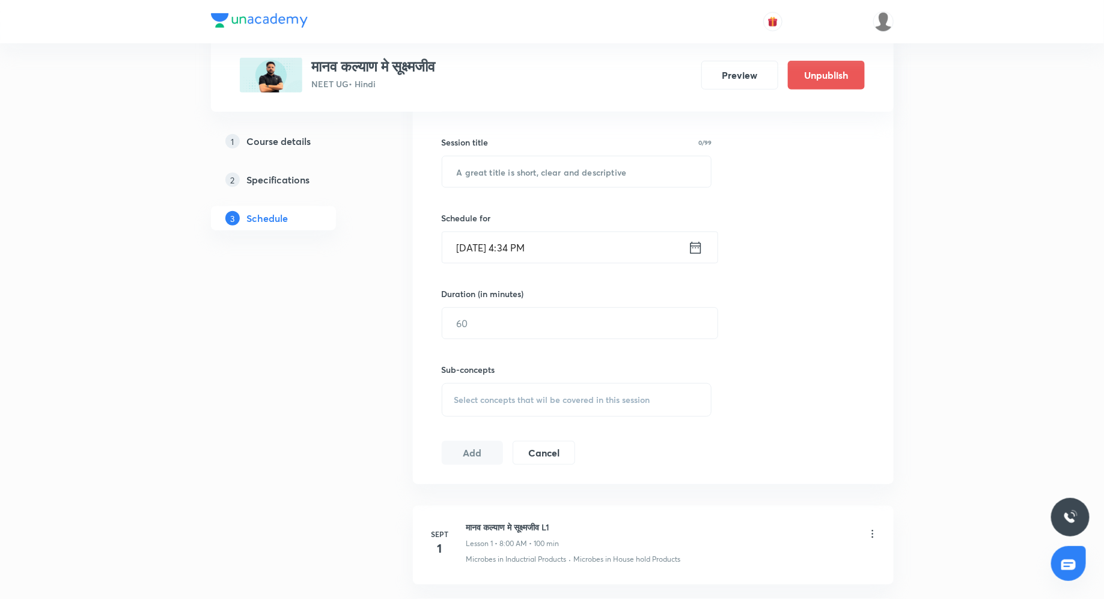
scroll to position [353, 0]
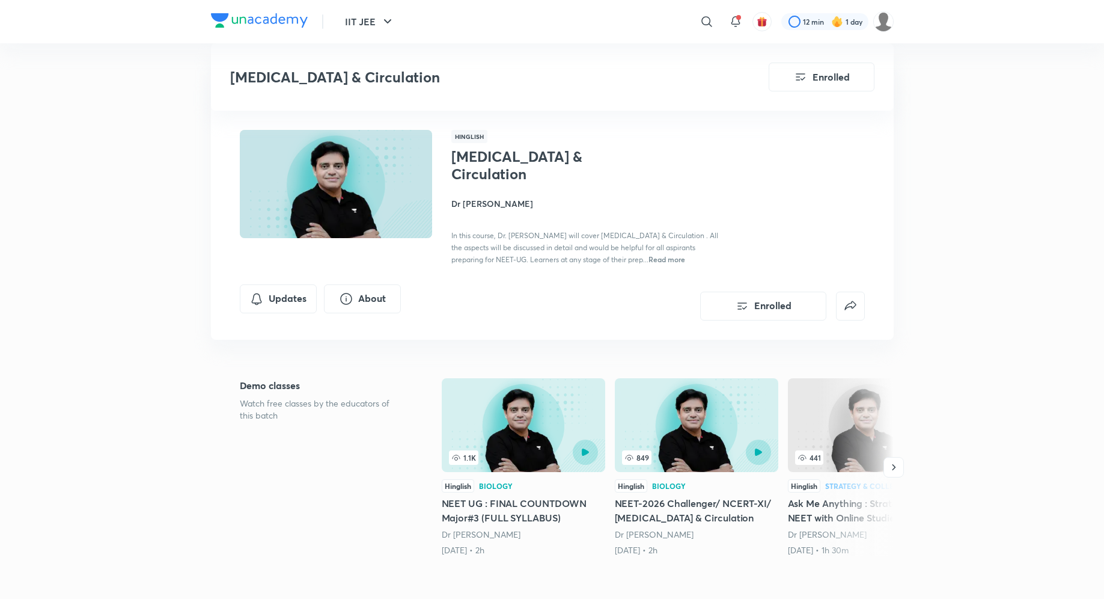
scroll to position [739, 0]
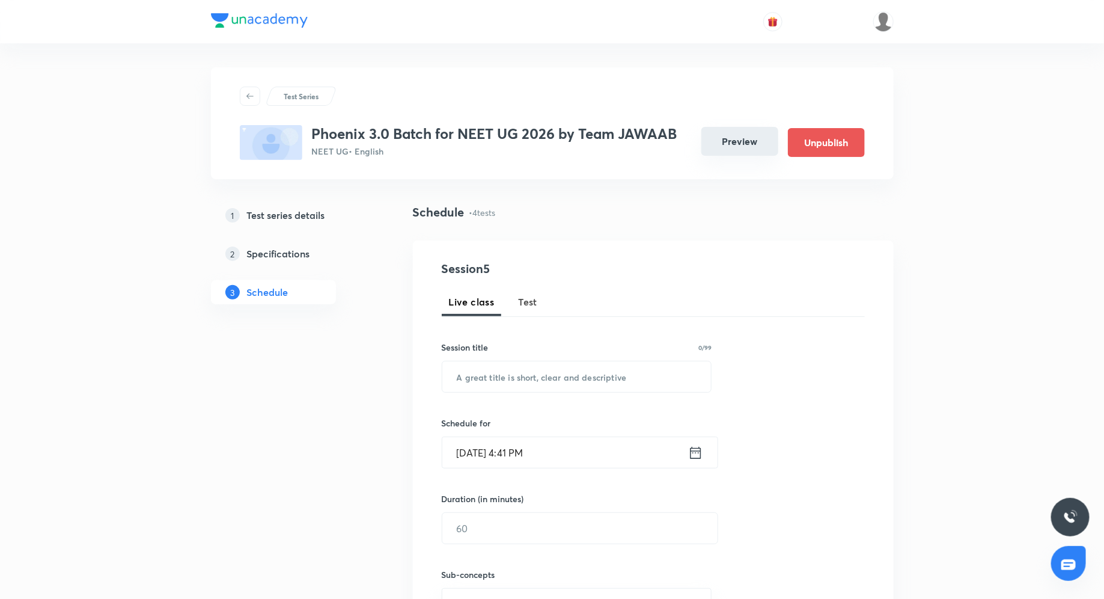
click at [741, 139] on button "Preview" at bounding box center [740, 141] width 77 height 29
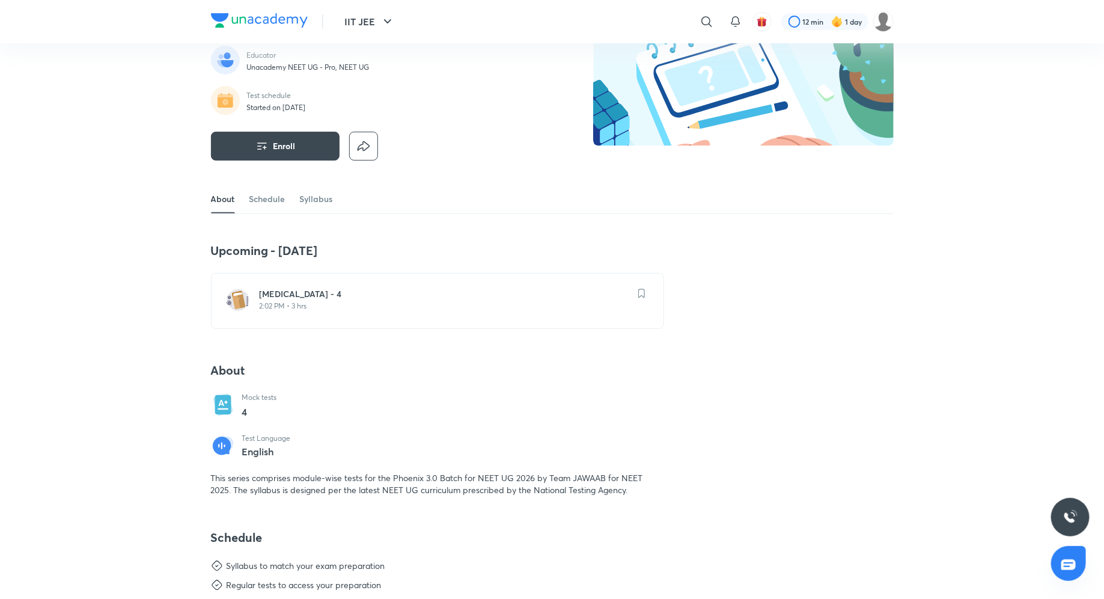
scroll to position [124, 0]
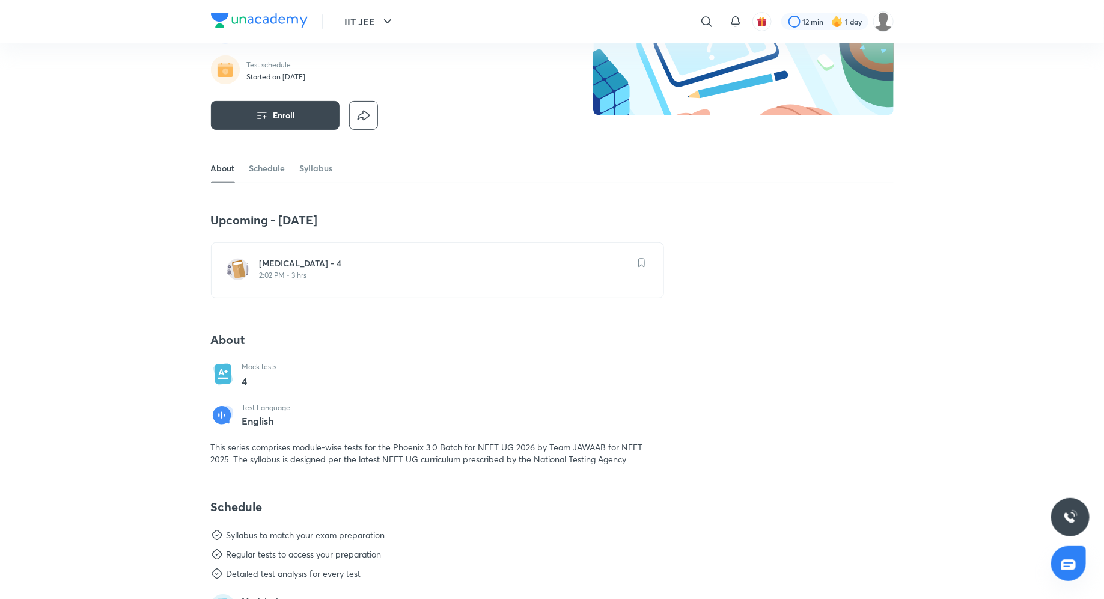
click at [497, 262] on h6 "Minor Test - 4" at bounding box center [445, 263] width 370 height 12
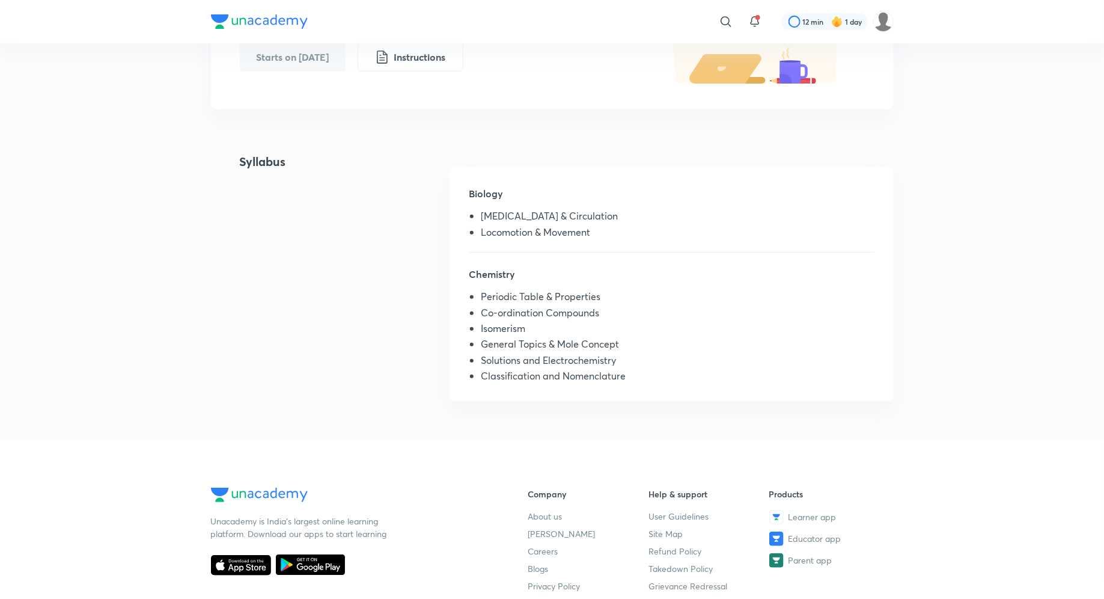
scroll to position [170, 0]
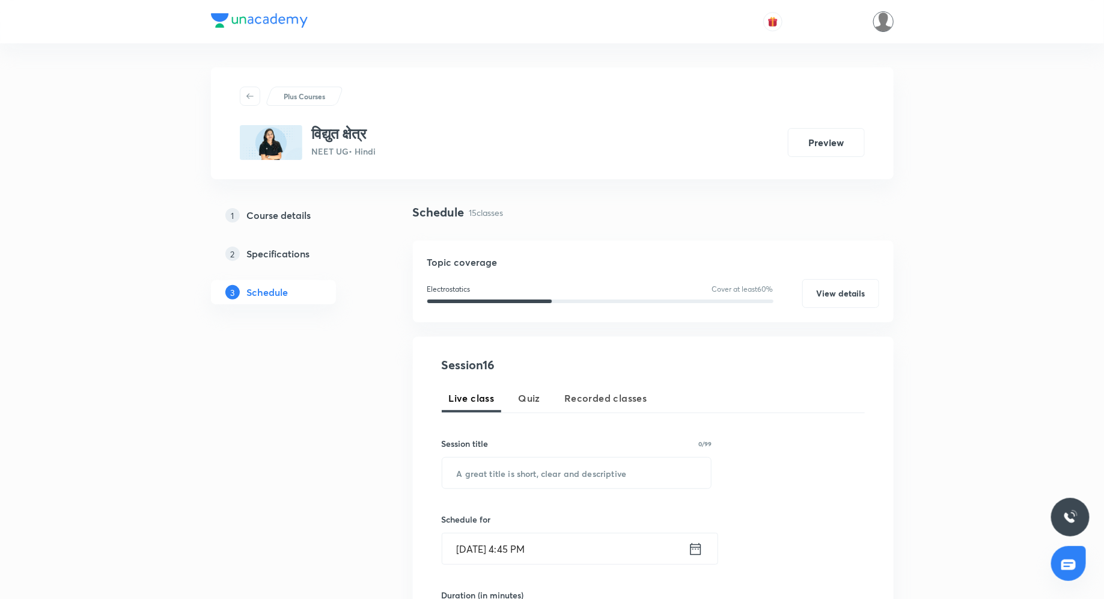
click at [887, 20] on img at bounding box center [883, 21] width 20 height 20
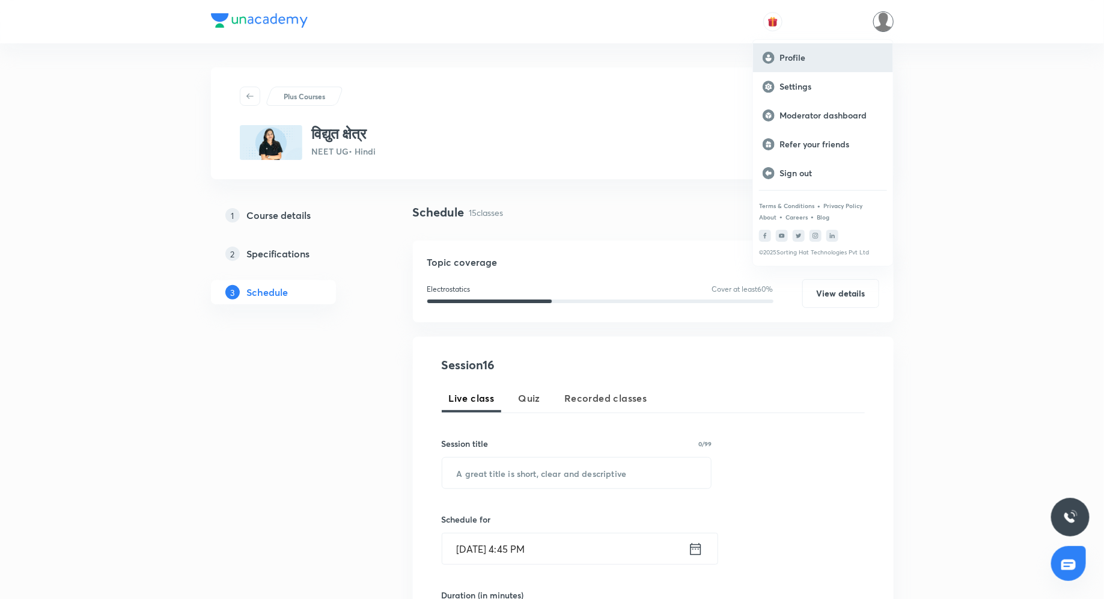
click at [830, 62] on p "Profile" at bounding box center [832, 57] width 104 height 11
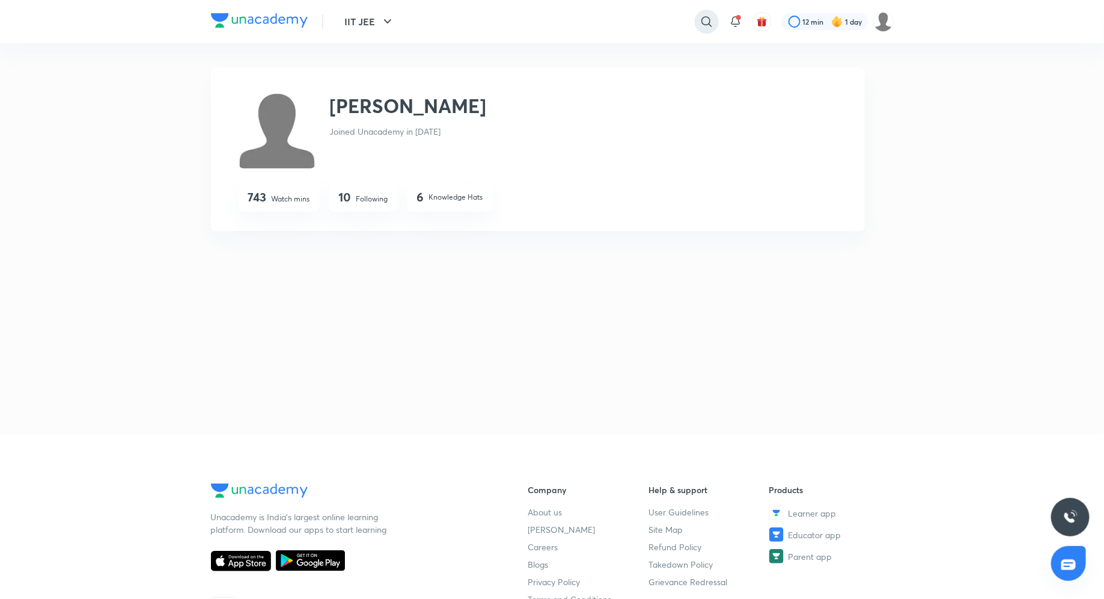
click at [710, 26] on icon at bounding box center [707, 21] width 10 height 10
type input "jawaab"
click at [585, 49] on div "jawaab" at bounding box center [607, 48] width 221 height 29
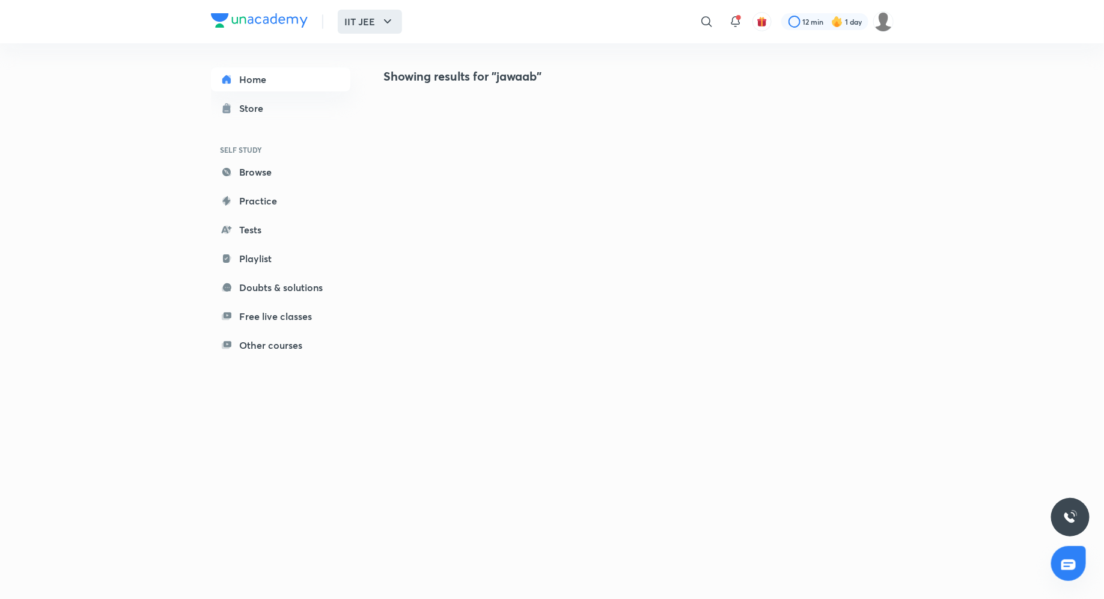
click at [383, 26] on icon "button" at bounding box center [388, 21] width 14 height 14
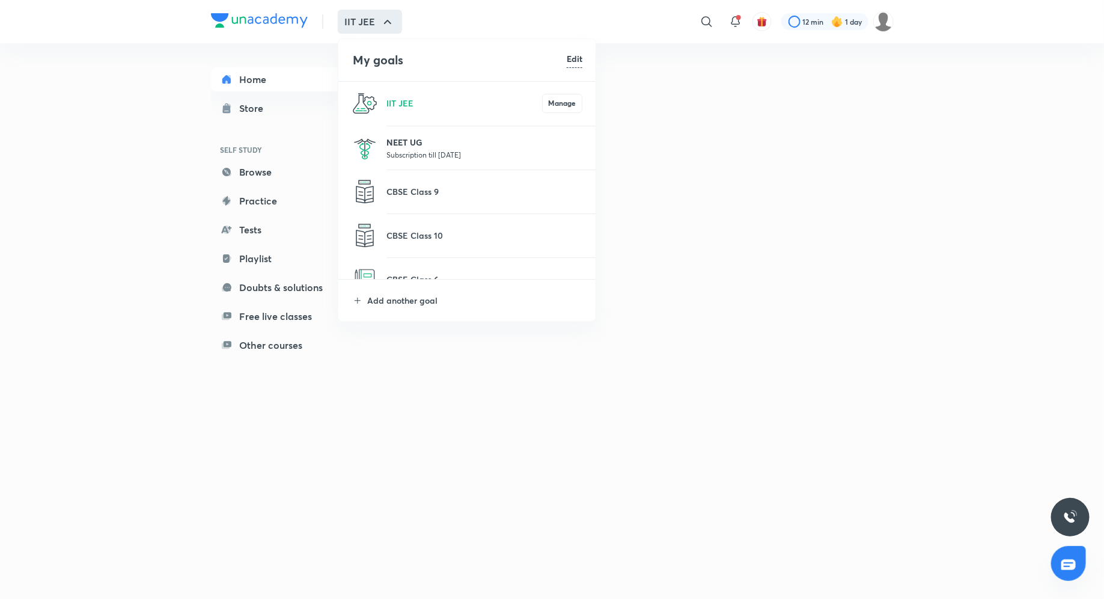
click at [417, 144] on p "NEET UG" at bounding box center [485, 142] width 196 height 13
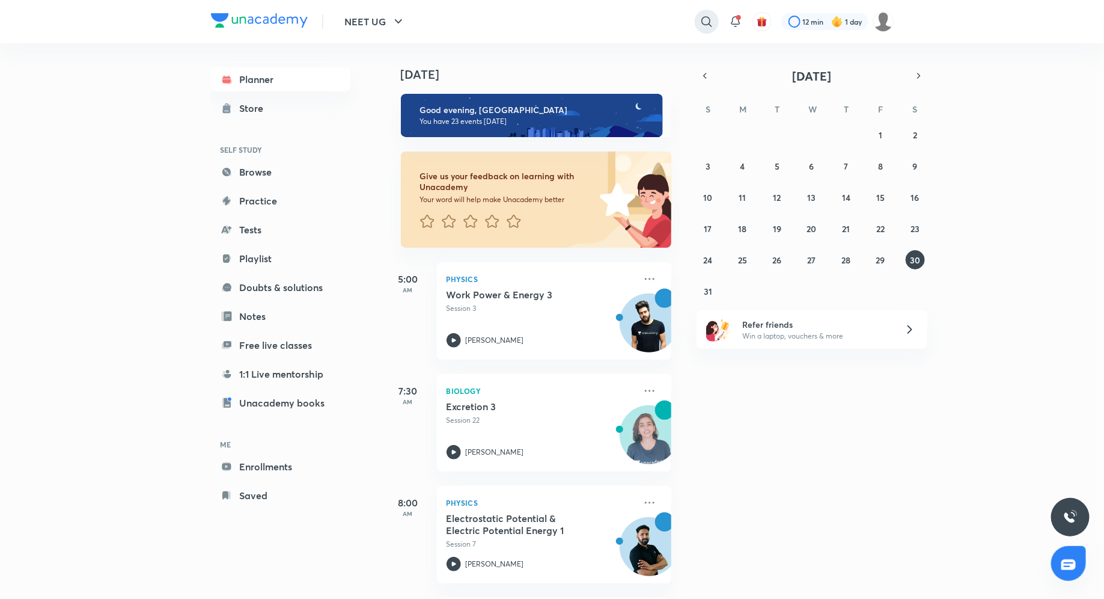
click at [702, 18] on icon at bounding box center [707, 21] width 10 height 10
type input "phoenix jawaab"
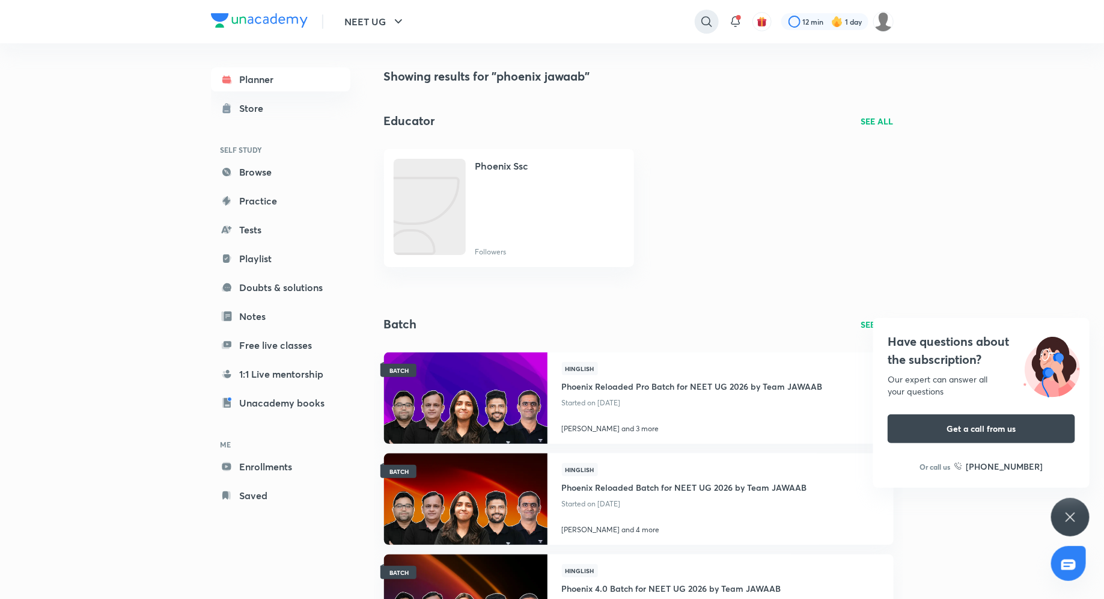
click at [705, 20] on icon at bounding box center [707, 21] width 14 height 14
type input "phoenix reloaded"
click at [614, 45] on div "phoenix reloaded" at bounding box center [607, 48] width 221 height 29
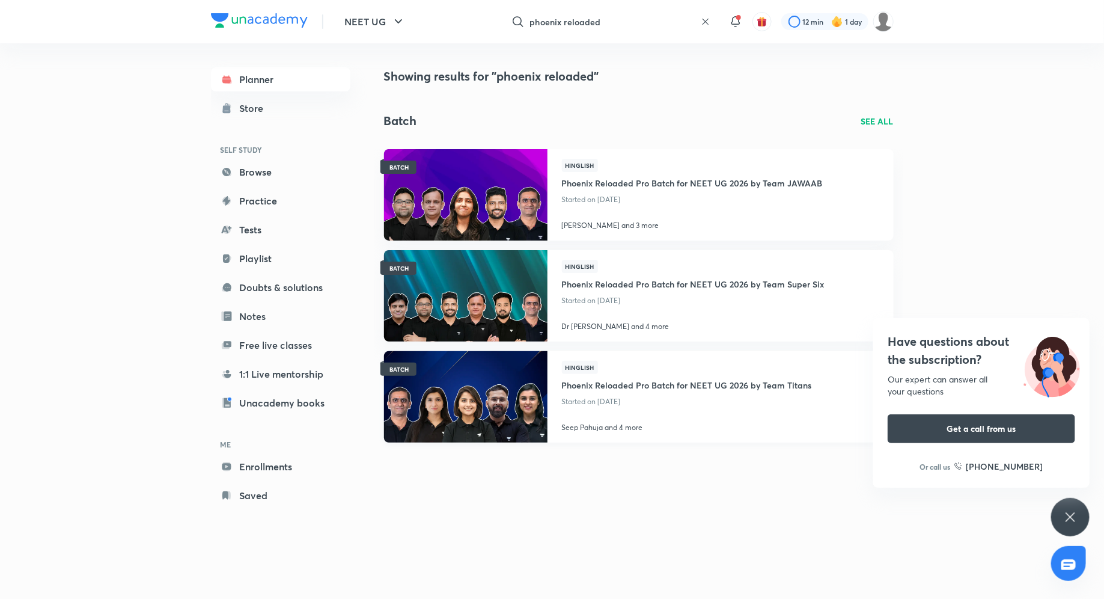
click at [629, 385] on h4 "Phoenix Reloaded Pro Batch for NEET UG 2026 by Team Titans" at bounding box center [687, 384] width 250 height 20
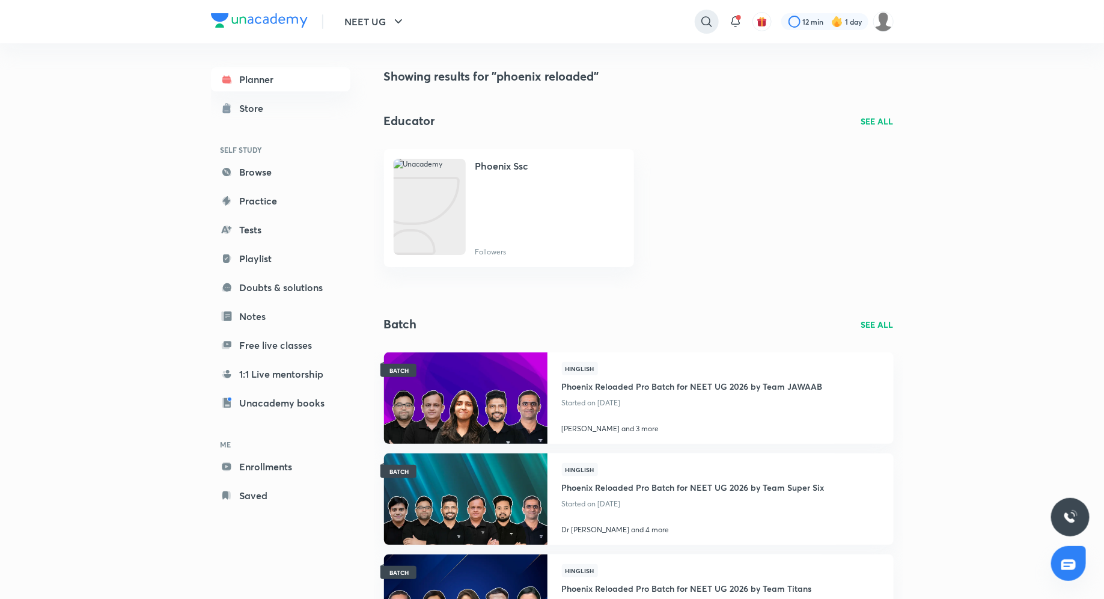
click at [706, 22] on icon at bounding box center [707, 21] width 14 height 14
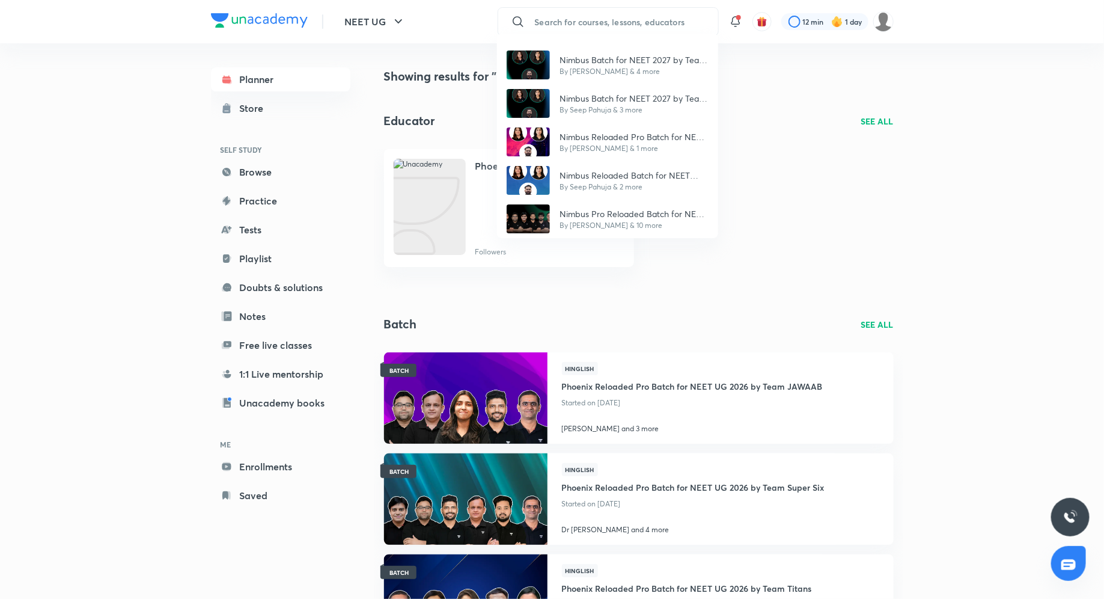
click at [602, 29] on div "Nimbus Batch for NEET 2027 by Team Titans By Yogesh Shukla & 4 more Nimbus Batc…" at bounding box center [552, 299] width 1104 height 599
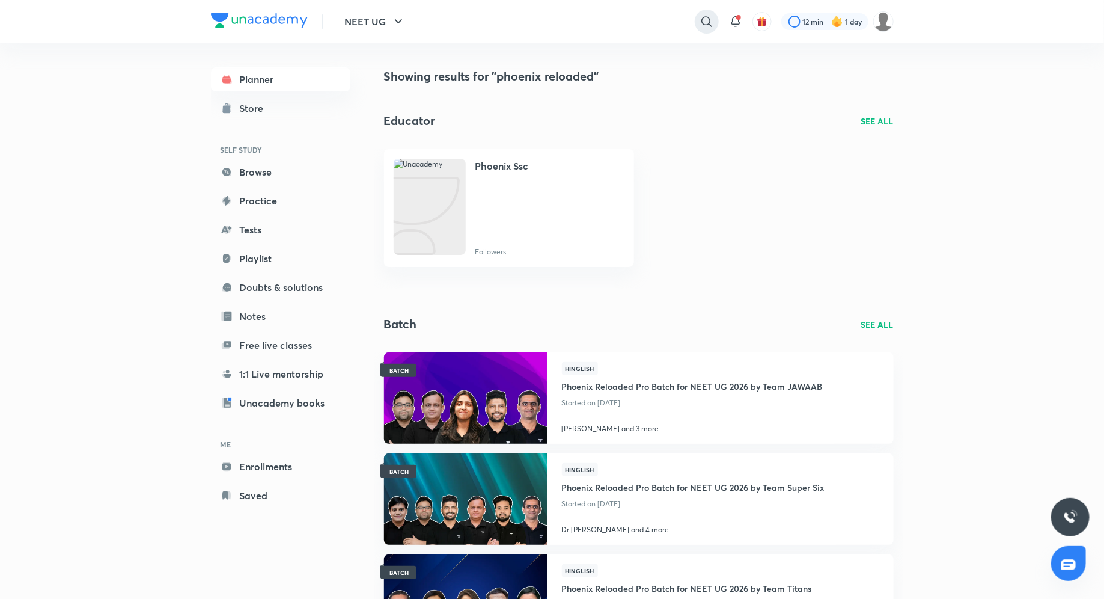
click at [710, 17] on icon at bounding box center [707, 21] width 14 height 14
type input "phoenix reloaded titans"
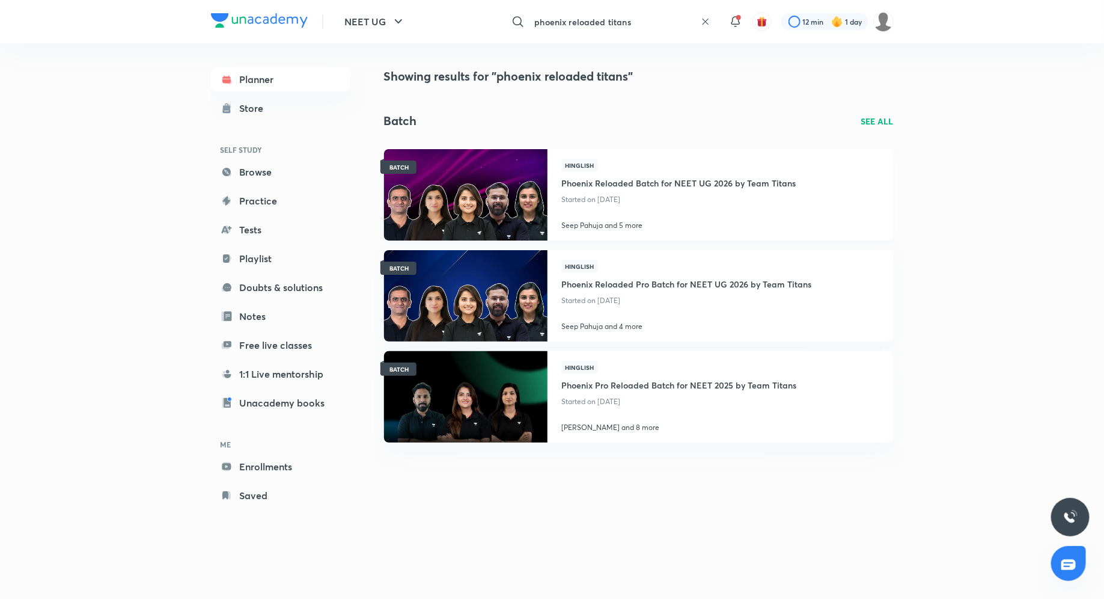
click at [704, 182] on h4 "Phoenix Reloaded Batch for NEET UG 2026 by Team Titans" at bounding box center [679, 182] width 234 height 20
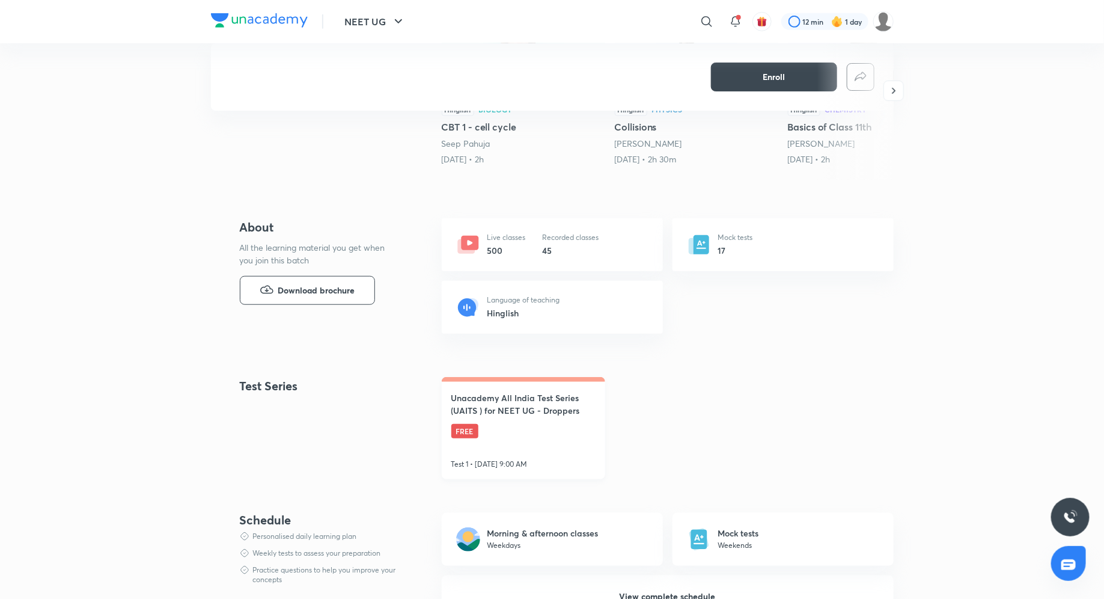
scroll to position [373, 0]
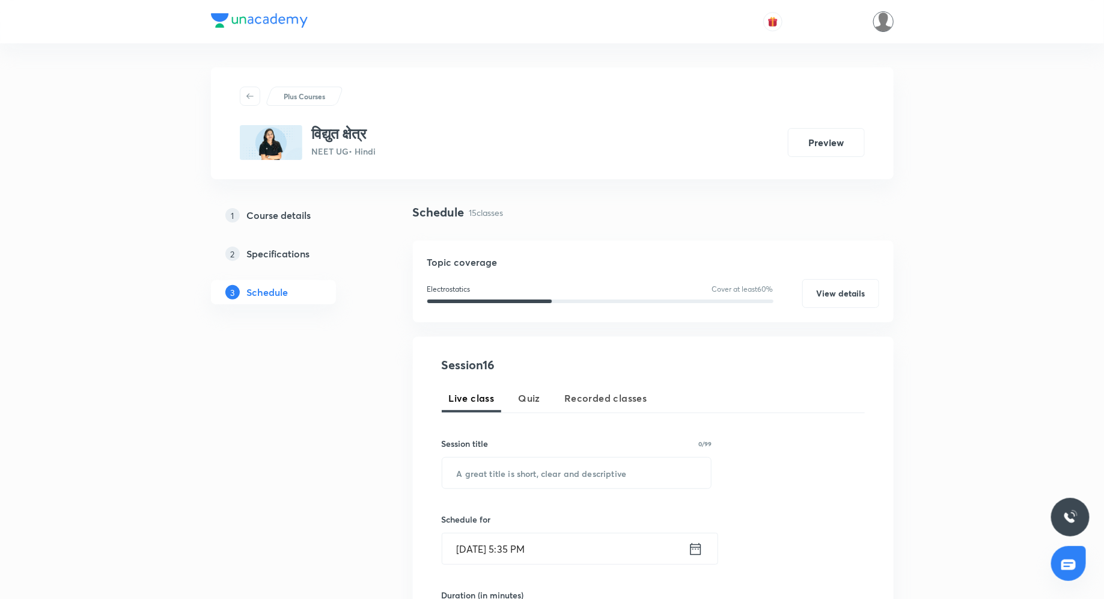
click at [884, 21] on img at bounding box center [883, 21] width 20 height 20
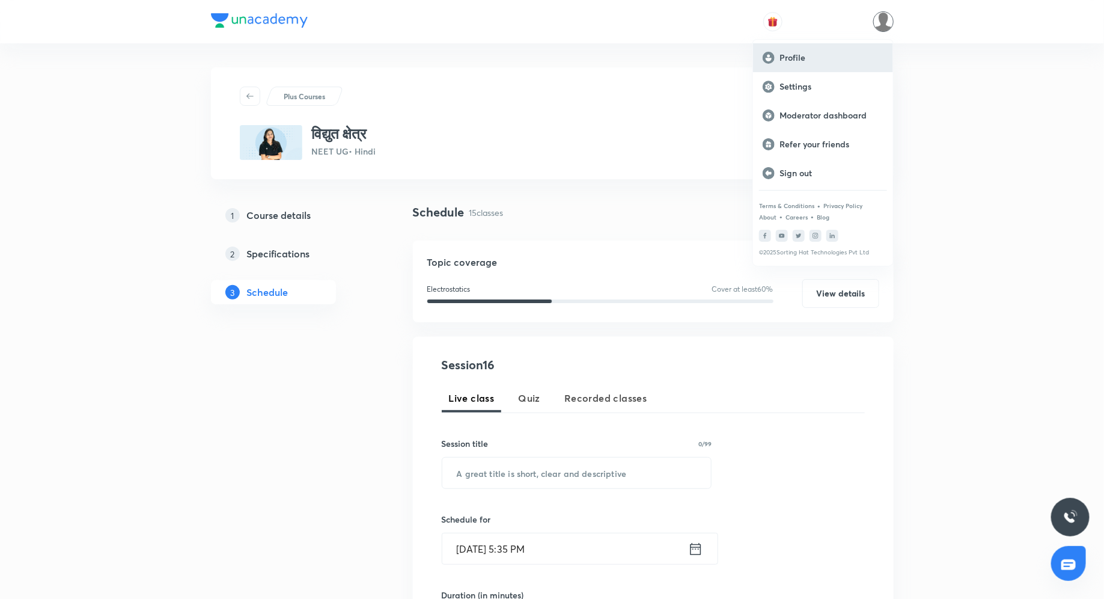
click at [803, 60] on p "Profile" at bounding box center [832, 57] width 104 height 11
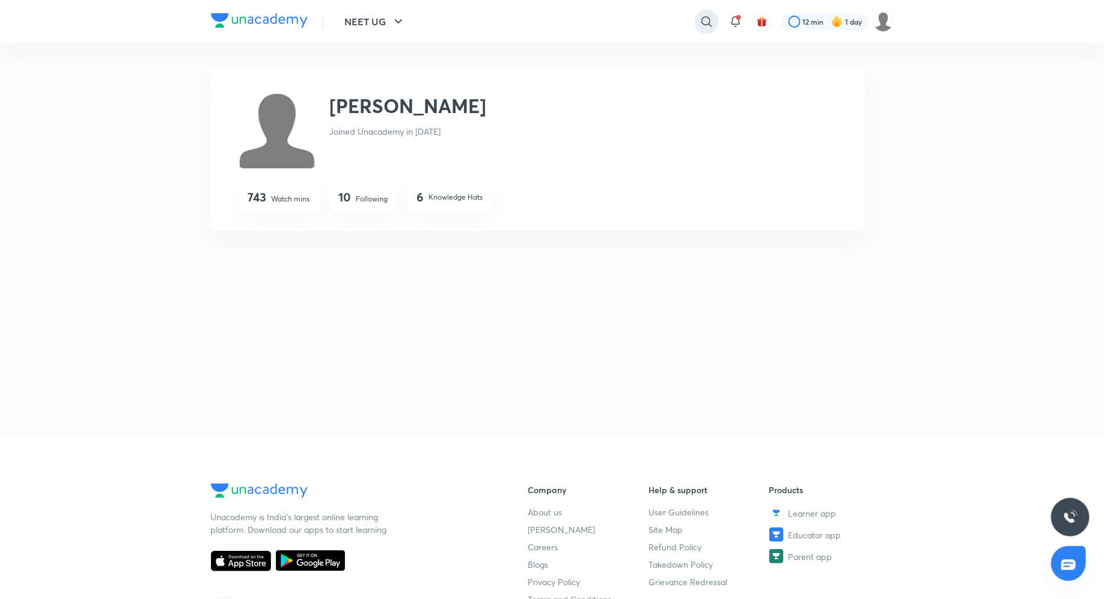
click at [702, 20] on icon at bounding box center [707, 21] width 14 height 14
type input "nexus titans"
click at [604, 41] on div "nexus titans" at bounding box center [607, 48] width 221 height 29
